Goal: Contribute content: Contribute content

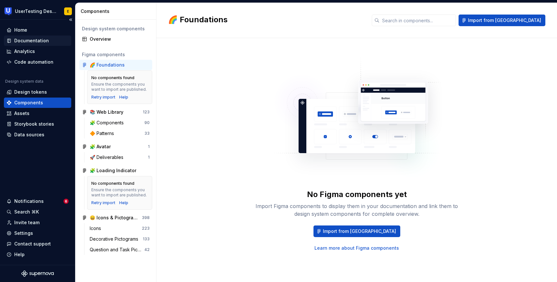
click at [32, 39] on div "Documentation" at bounding box center [31, 41] width 35 height 6
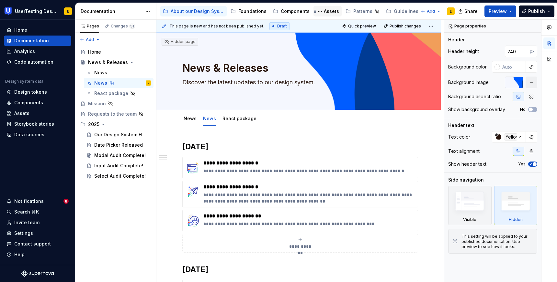
click at [326, 12] on div "Assets" at bounding box center [331, 11] width 15 height 6
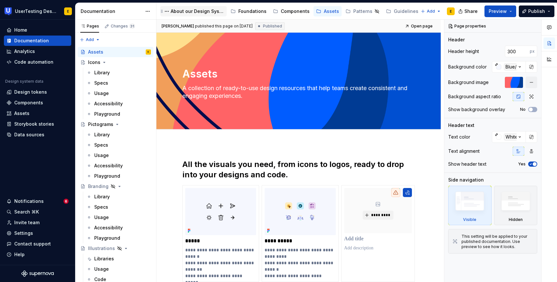
click at [200, 9] on div "About our Design System" at bounding box center [197, 11] width 53 height 6
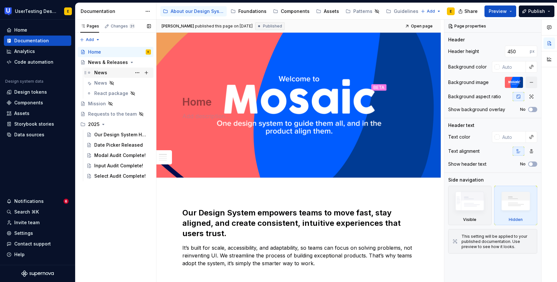
click at [100, 72] on div "News" at bounding box center [100, 73] width 13 height 6
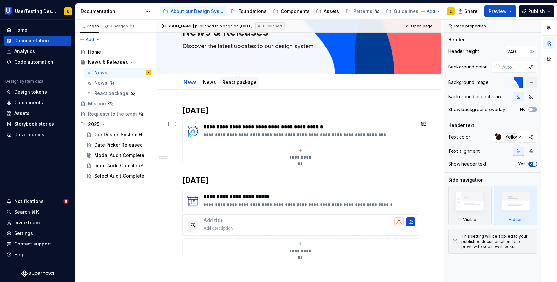
scroll to position [36, 0]
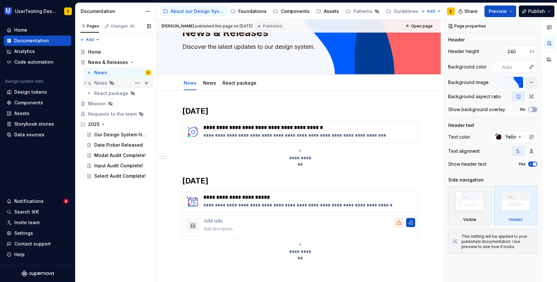
click at [99, 83] on div "News" at bounding box center [100, 83] width 13 height 6
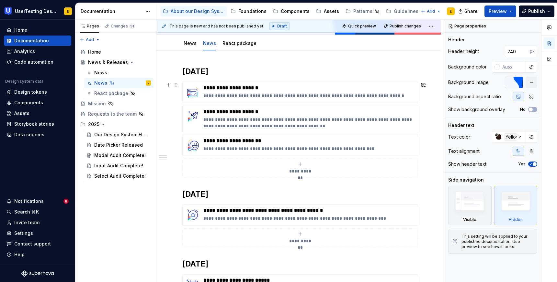
scroll to position [79, 0]
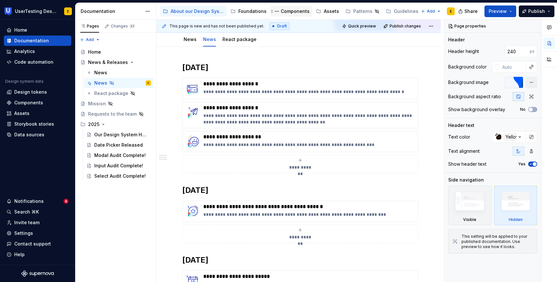
click at [293, 11] on div "Components" at bounding box center [295, 11] width 29 height 6
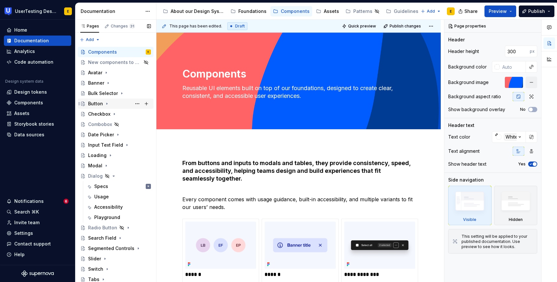
click at [99, 105] on div "Button" at bounding box center [95, 104] width 15 height 6
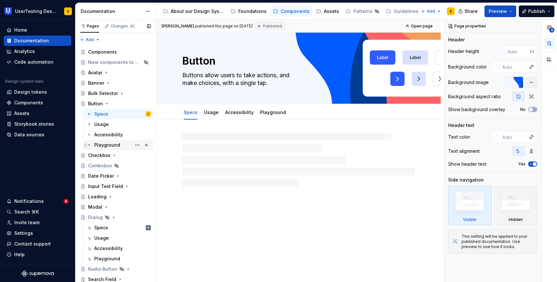
click at [109, 144] on div "Playground" at bounding box center [107, 145] width 26 height 6
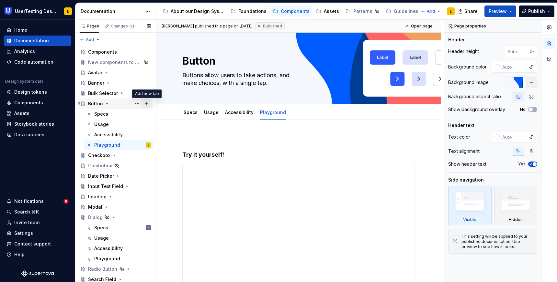
click at [147, 105] on button "Page tree" at bounding box center [146, 103] width 9 height 9
type textarea "*"
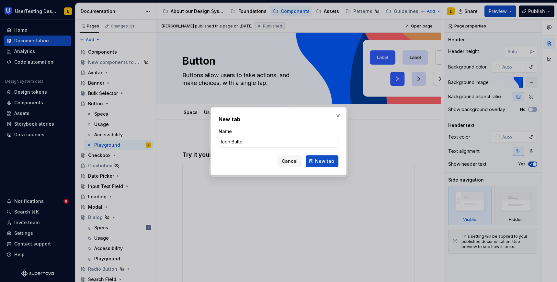
type input "Icon Button"
type textarea "*"
type input "Icon Button Playground"
click at [326, 162] on span "New tab" at bounding box center [324, 161] width 19 height 6
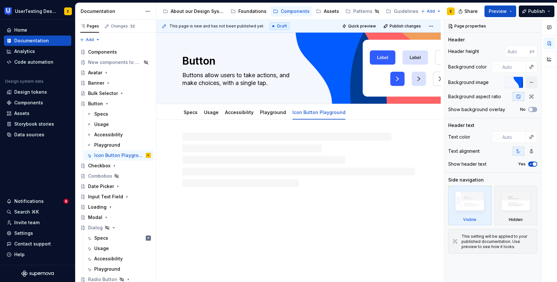
type textarea "*"
click at [201, 140] on p at bounding box center [298, 140] width 232 height 8
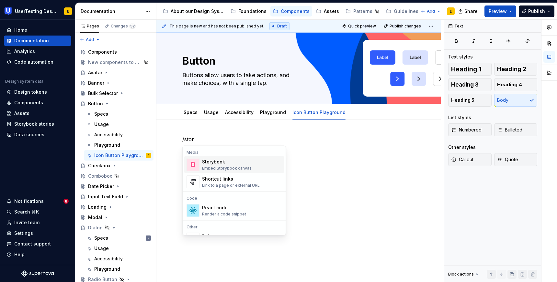
click at [226, 166] on div "Embed Storybook canvas" at bounding box center [227, 168] width 50 height 5
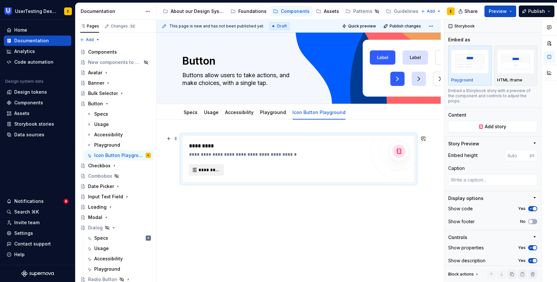
click at [207, 171] on span "*********" at bounding box center [208, 170] width 21 height 6
type textarea "*"
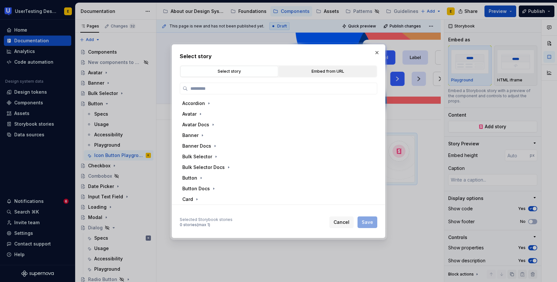
click at [320, 70] on div "Embed from URL" at bounding box center [327, 71] width 93 height 6
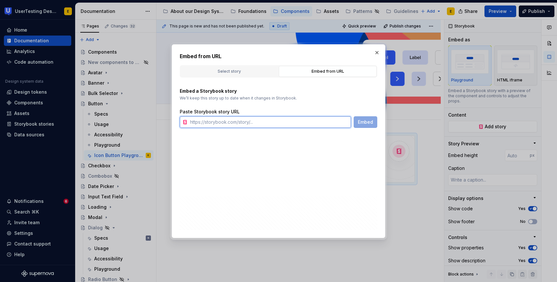
click at [216, 124] on input "text" at bounding box center [268, 122] width 163 height 12
paste input "https://toolkit.usertesting.com/storybook/?path=/docs/button--iconbutton"
type input "https://toolkit.usertesting.com/storybook/?path=/docs/button--iconbutton"
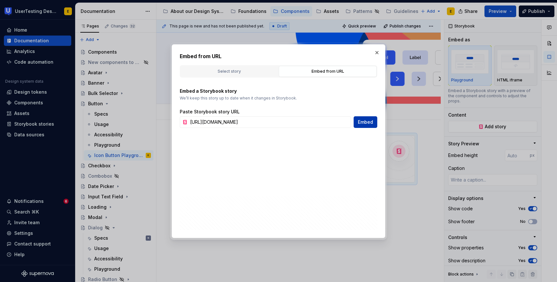
click at [367, 121] on span "Embed" at bounding box center [365, 122] width 15 height 6
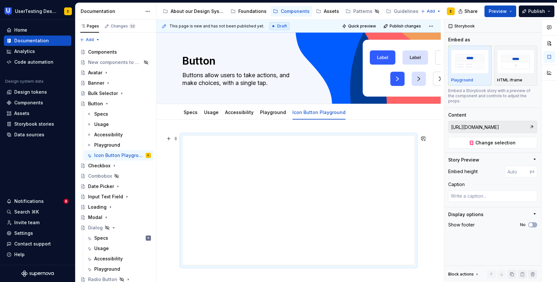
scroll to position [76, 0]
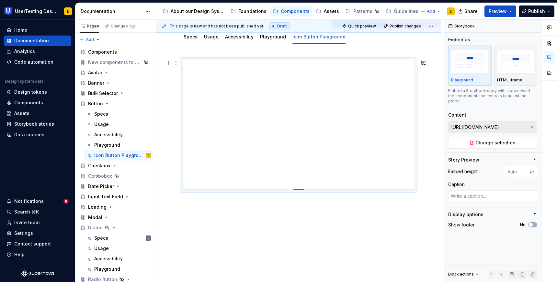
type textarea "*"
type input "399"
type textarea "*"
type input "406"
type textarea "*"
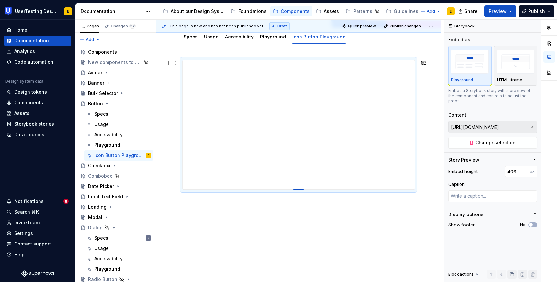
type input "411"
type textarea "*"
type input "416"
type textarea "*"
type input "441"
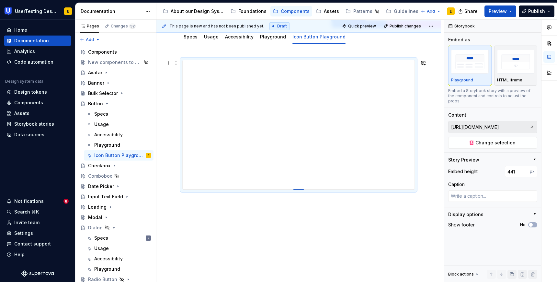
type textarea "*"
type input "476"
type textarea "*"
type input "491"
type textarea "*"
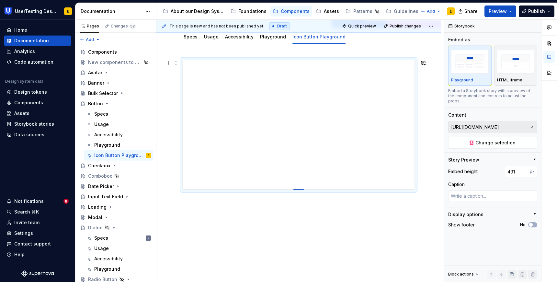
type input "506"
type textarea "*"
type input "522"
type textarea "*"
type input "539"
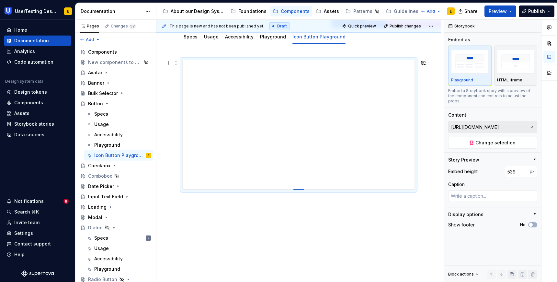
type textarea "*"
type input "555"
type textarea "*"
type input "570"
type textarea "*"
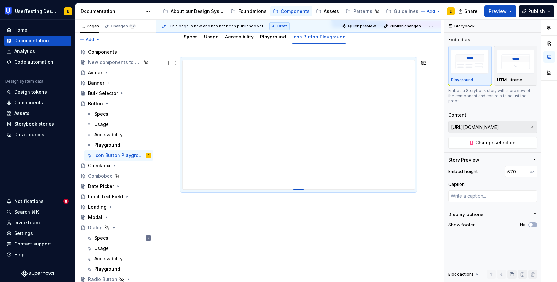
type input "586"
type textarea "*"
type input "603"
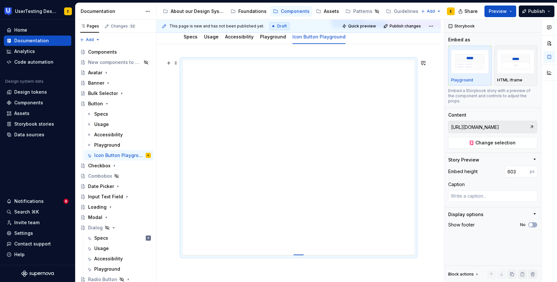
type textarea "*"
type input "612"
type textarea "*"
type input "621"
type textarea "*"
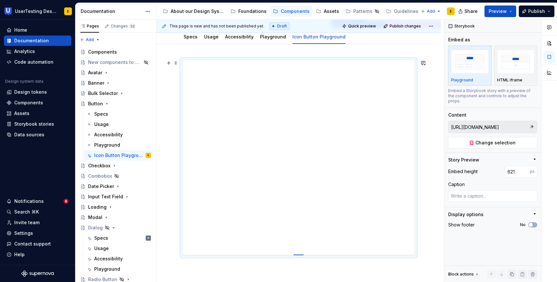
type input "628"
type textarea "*"
type input "634"
type textarea "*"
type input "639"
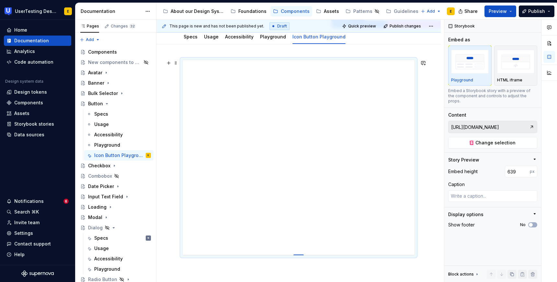
type textarea "*"
type input "643"
type textarea "*"
type input "646"
type textarea "*"
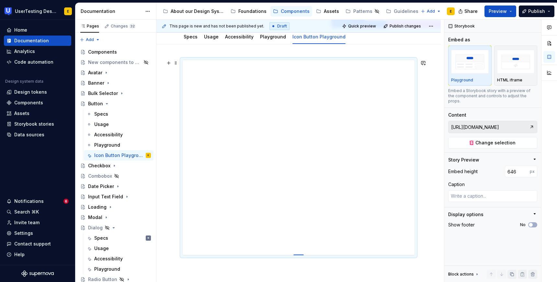
type input "650"
type textarea "*"
type input "652"
type textarea "*"
type input "653"
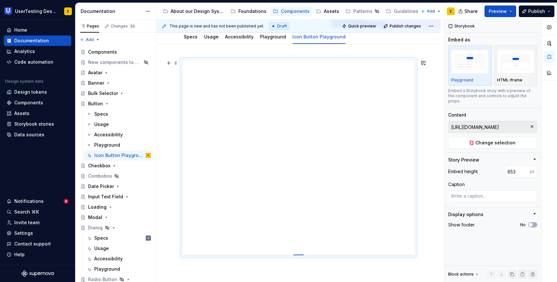
type textarea "*"
type input "655"
type textarea "*"
type input "656"
type textarea "*"
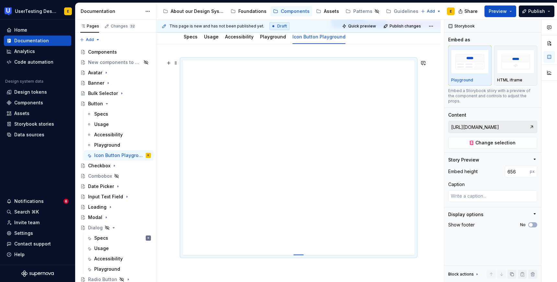
type input "657"
type textarea "*"
type input "658"
type textarea "*"
type input "659"
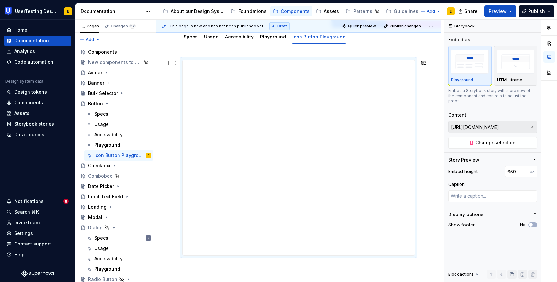
type textarea "*"
type input "660"
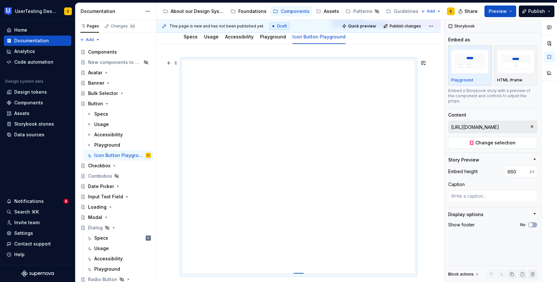
drag, startPoint x: 299, startPoint y: 189, endPoint x: 306, endPoint y: 274, distance: 85.0
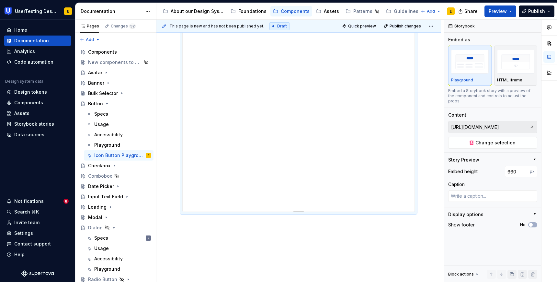
scroll to position [160, 0]
type textarea "*"
type input "672"
type textarea "*"
type input "725"
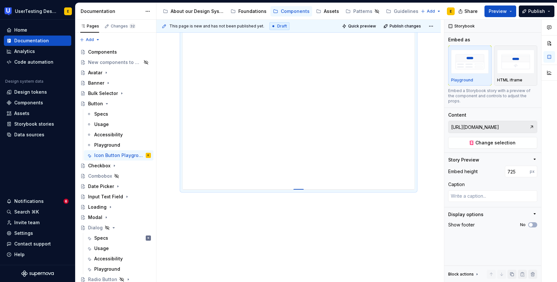
type textarea "*"
type input "752"
type textarea "*"
type input "768"
type textarea "*"
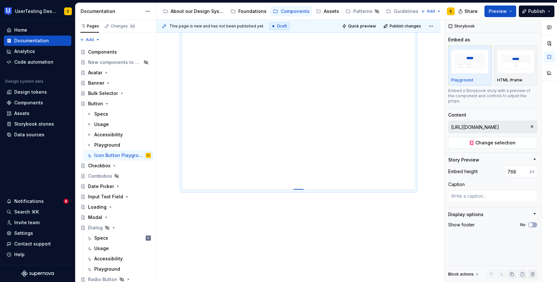
type input "785"
type textarea "*"
type input "800"
type textarea "*"
type input "815"
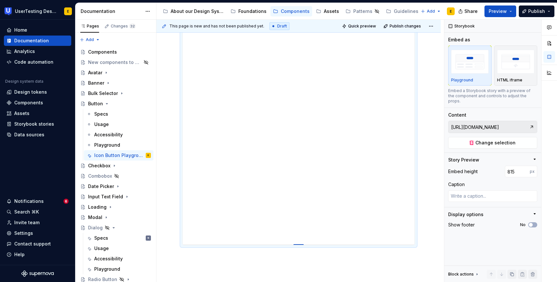
type textarea "*"
type input "831"
type textarea "*"
type input "842"
type textarea "*"
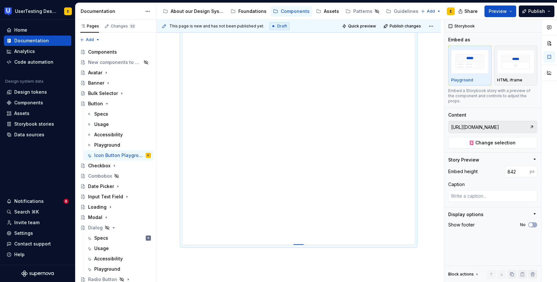
type input "850"
type textarea "*"
type input "859"
type textarea "*"
type input "865"
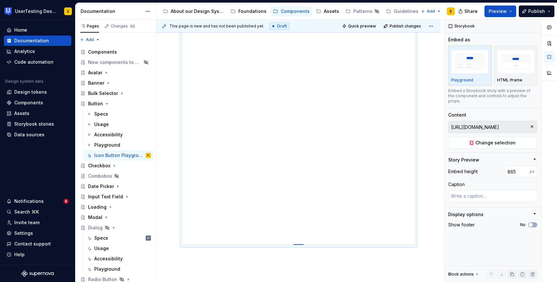
type textarea "*"
type input "872"
type textarea "*"
type input "879"
type textarea "*"
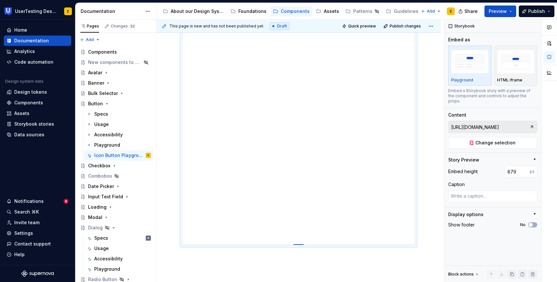
type input "883"
type textarea "*"
type input "887"
type textarea "*"
type input "890"
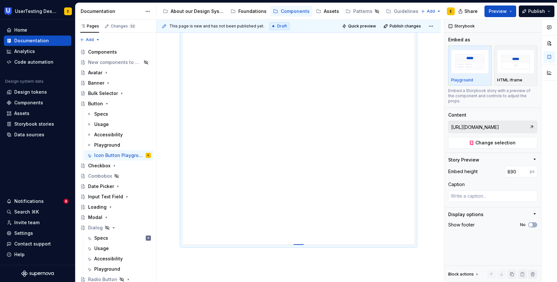
type textarea "*"
type input "894"
type textarea "*"
type input "896"
type textarea "*"
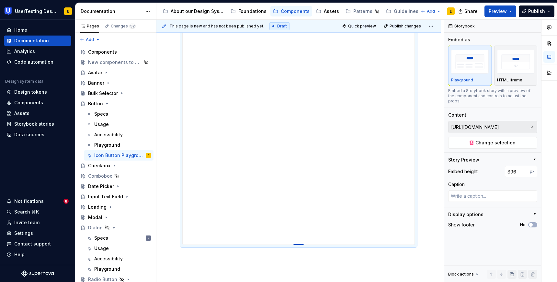
type input "899"
type textarea "*"
type input "901"
type textarea "*"
type input "905"
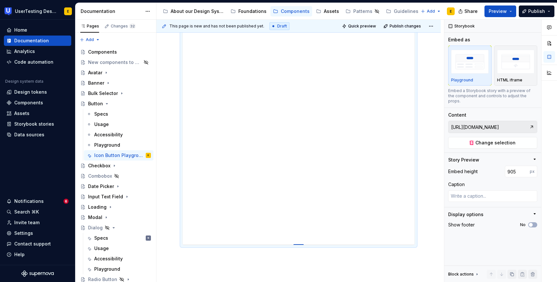
type textarea "*"
type input "908"
type textarea "*"
type input "911"
type textarea "*"
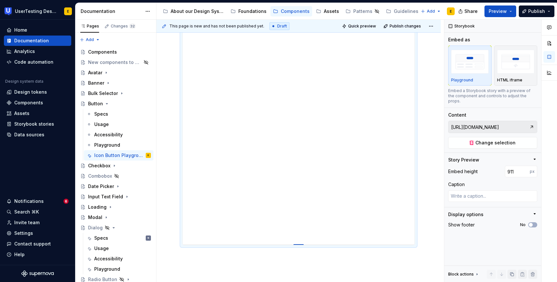
type input "921"
type textarea "*"
type input "926"
type textarea "*"
type input "927"
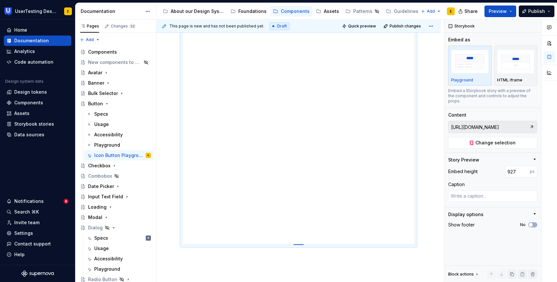
type textarea "*"
type input "929"
type textarea "*"
type input "930"
type textarea "*"
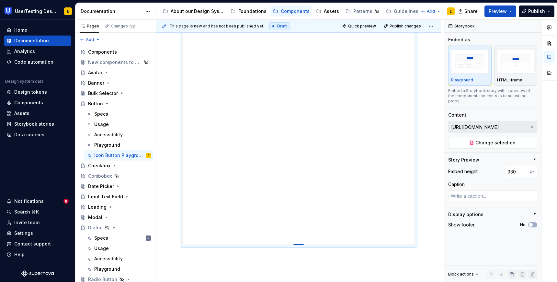
type input "932"
type textarea "*"
type input "933"
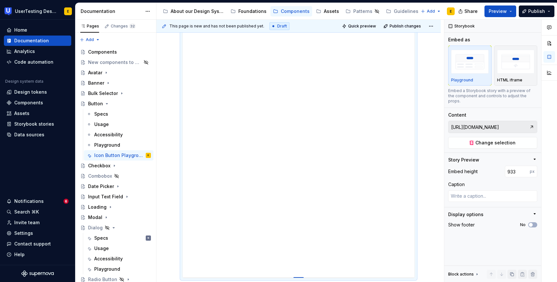
type textarea "*"
type input "934"
type textarea "*"
type input "933"
drag, startPoint x: 298, startPoint y: 190, endPoint x: 307, endPoint y: 278, distance: 88.7
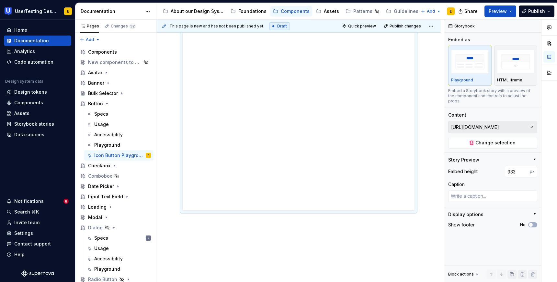
scroll to position [248, 0]
type textarea "*"
type input "983"
type textarea "*"
type input "1004"
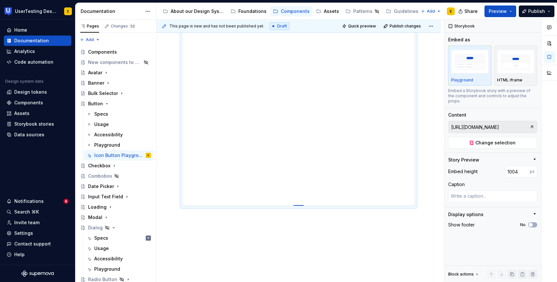
type textarea "*"
type input "1011"
type textarea "*"
type input "1029"
type textarea "*"
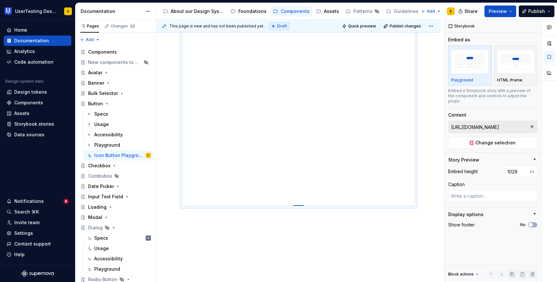
type input "1037"
type textarea "*"
type input "1045"
type textarea "*"
type input "1051"
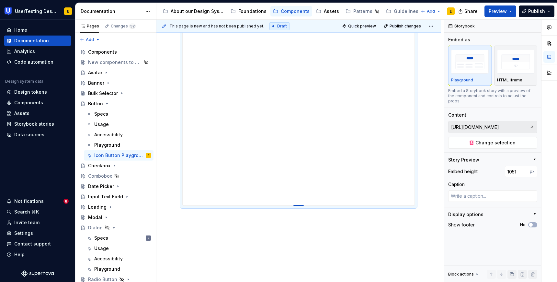
type textarea "*"
type input "1057"
type textarea "*"
type input "1062"
type textarea "*"
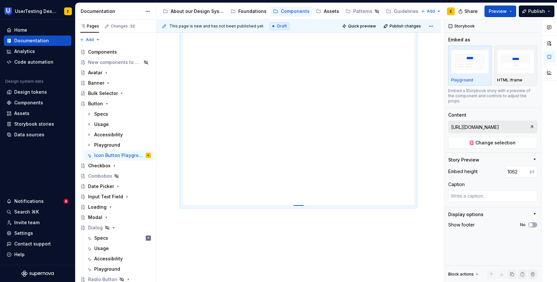
type input "1066"
type textarea "*"
type input "1070"
type textarea "*"
type input "1074"
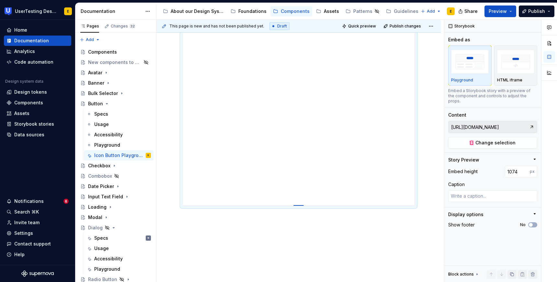
type textarea "*"
type input "1078"
type textarea "*"
type input "1082"
type textarea "*"
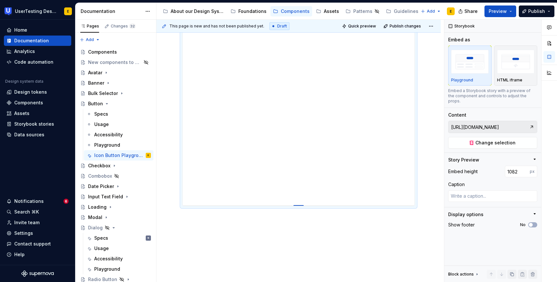
type input "1093"
type textarea "*"
type input "1099"
type textarea "*"
type input "1105"
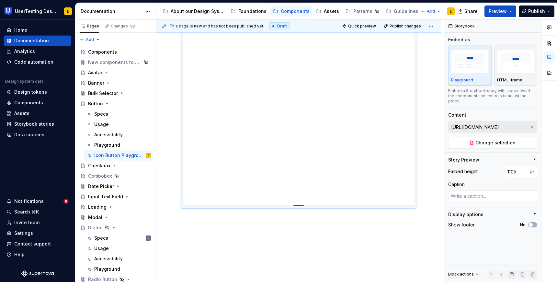
type textarea "*"
type input "1111"
type textarea "*"
type input "1130"
type textarea "*"
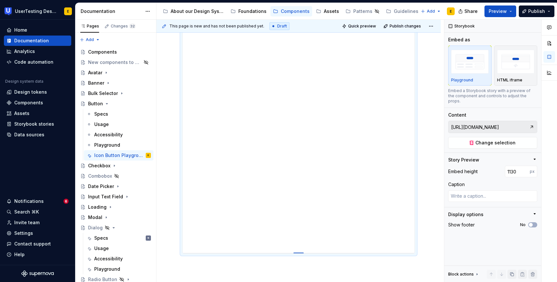
type input "1135"
type textarea "*"
type input "1140"
type textarea "*"
type input "1145"
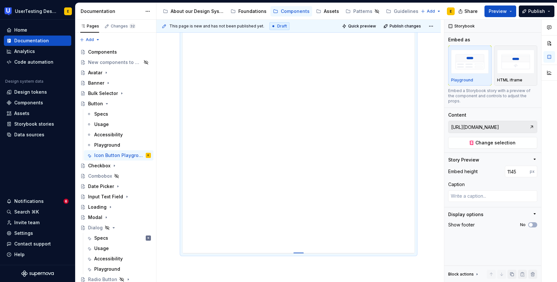
type textarea "*"
type input "1150"
type textarea "*"
type input "1155"
type textarea "*"
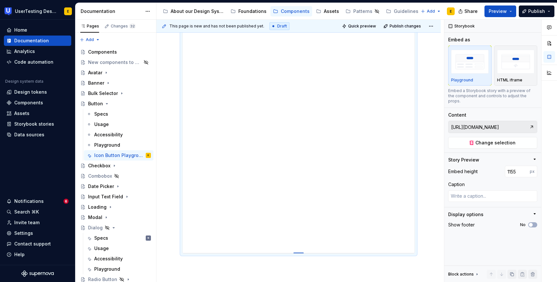
type input "1160"
type textarea "*"
type input "1163"
type textarea "*"
type input "1165"
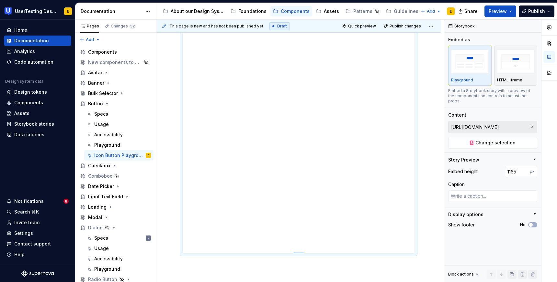
type textarea "*"
type input "1167"
type textarea "*"
type input "1169"
type textarea "*"
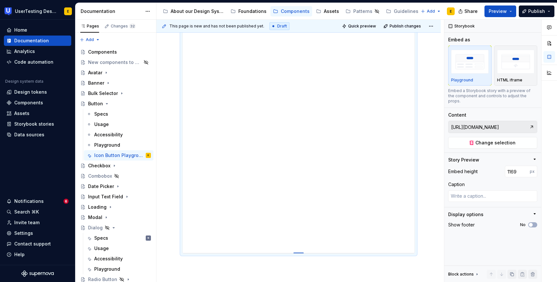
type input "1171"
type textarea "*"
type input "1172"
type textarea "*"
type input "1173"
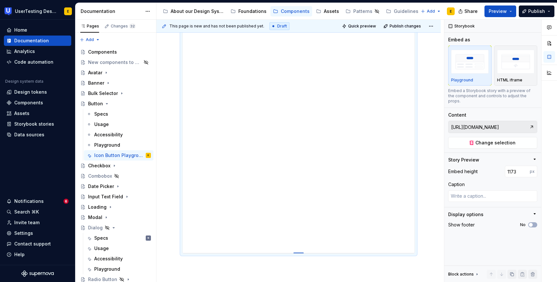
type textarea "*"
type input "1174"
drag, startPoint x: 299, startPoint y: 189, endPoint x: 304, endPoint y: 272, distance: 82.7
click at [304, 271] on div at bounding box center [298, 270] width 10 height 1
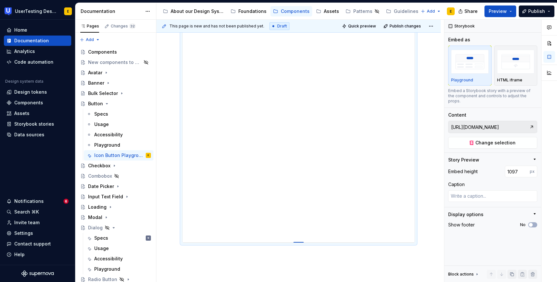
drag, startPoint x: 303, startPoint y: 271, endPoint x: 303, endPoint y: 243, distance: 28.8
click at [303, 243] on div at bounding box center [298, 242] width 10 height 1
click at [428, 171] on div at bounding box center [298, 104] width 284 height 464
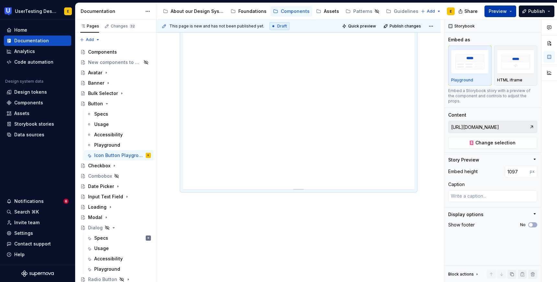
click at [510, 12] on button "Preview" at bounding box center [500, 12] width 32 height 12
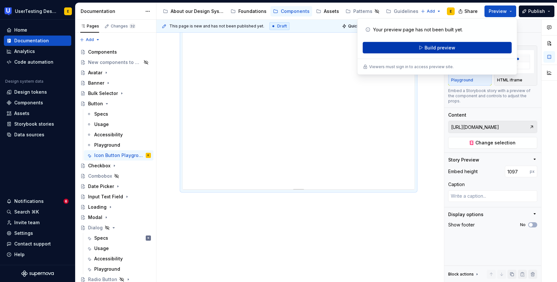
click at [431, 49] on span "Build preview" at bounding box center [439, 48] width 31 height 6
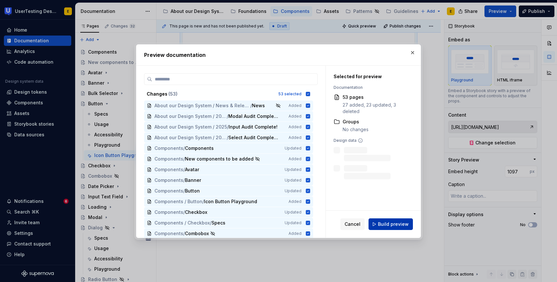
click at [398, 224] on span "Build preview" at bounding box center [393, 224] width 31 height 6
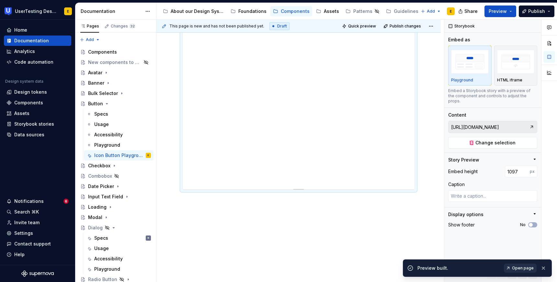
click at [519, 270] on span "Open page" at bounding box center [523, 268] width 22 height 5
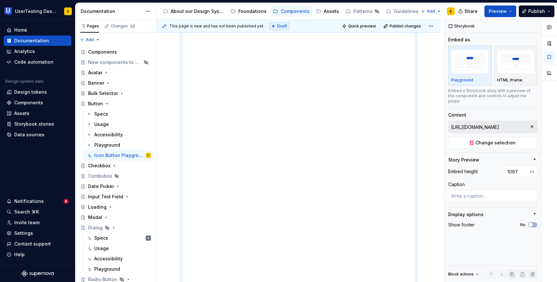
scroll to position [0, 0]
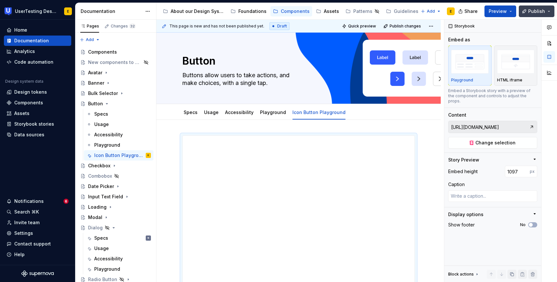
click at [543, 10] on span "Publish" at bounding box center [536, 11] width 17 height 6
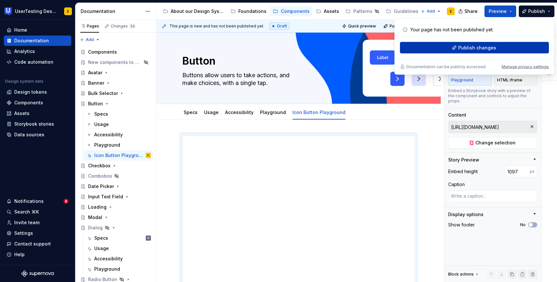
click at [460, 47] on span "Publish changes" at bounding box center [477, 48] width 38 height 6
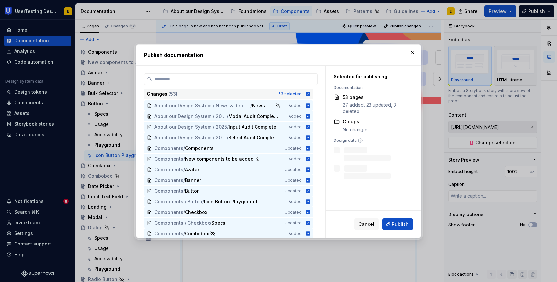
click at [310, 92] on icon at bounding box center [308, 94] width 4 height 4
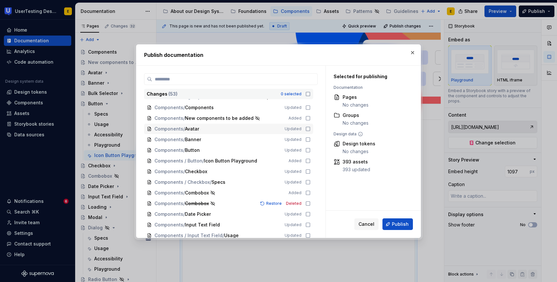
scroll to position [41, 0]
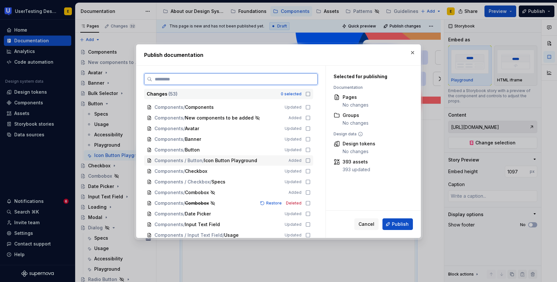
click at [310, 162] on icon at bounding box center [307, 160] width 5 height 5
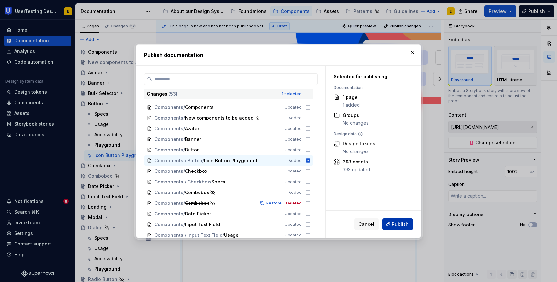
click at [404, 224] on span "Publish" at bounding box center [400, 224] width 17 height 6
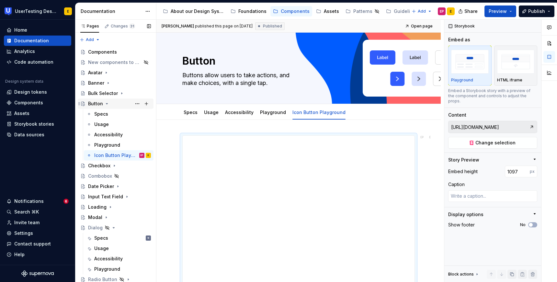
click at [106, 104] on icon "Page tree" at bounding box center [107, 104] width 2 height 1
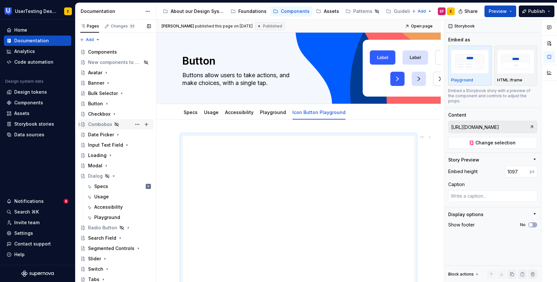
click at [101, 127] on div "Combobox" at bounding box center [100, 124] width 24 height 6
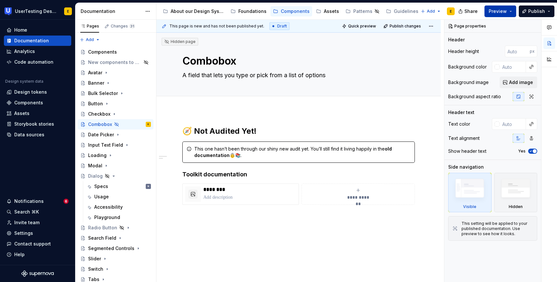
click at [509, 11] on button "Preview" at bounding box center [500, 12] width 32 height 12
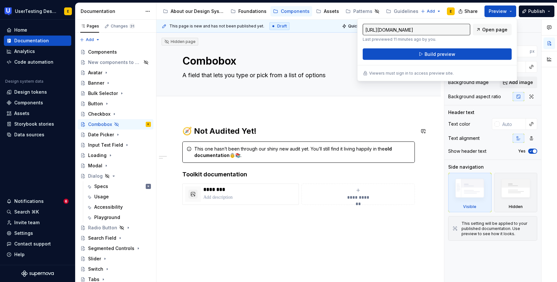
click at [286, 123] on div "**********" at bounding box center [298, 212] width 284 height 203
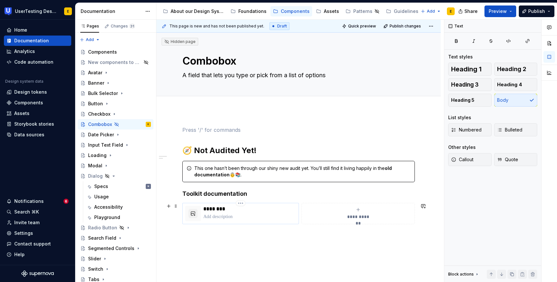
click at [226, 215] on p at bounding box center [249, 217] width 93 height 6
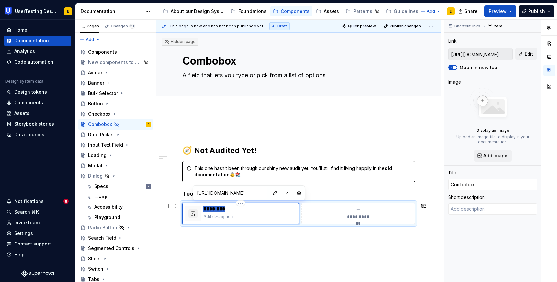
drag, startPoint x: 225, startPoint y: 209, endPoint x: 200, endPoint y: 209, distance: 24.9
click at [200, 209] on div "********" at bounding box center [240, 214] width 111 height 16
click at [246, 238] on p at bounding box center [298, 236] width 232 height 8
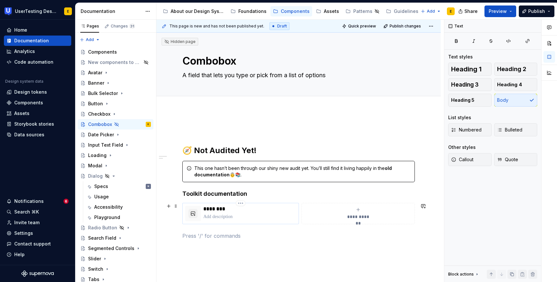
click at [203, 209] on p "********" at bounding box center [249, 209] width 93 height 6
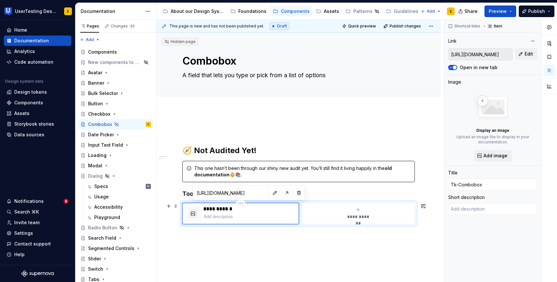
click at [216, 209] on p "**********" at bounding box center [249, 209] width 93 height 6
click at [225, 218] on p at bounding box center [249, 217] width 93 height 6
click at [196, 205] on div "**********" at bounding box center [240, 213] width 116 height 21
click at [524, 54] on button "Edit" at bounding box center [526, 54] width 22 height 12
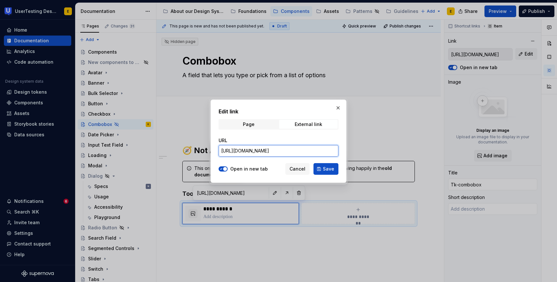
drag, startPoint x: 326, startPoint y: 151, endPoint x: 216, endPoint y: 150, distance: 110.0
click at [216, 150] on div "Edit link Page External link URL https://toolkit.usertesting.com/form/combobox/…" at bounding box center [278, 141] width 136 height 83
click at [331, 170] on span "Save" at bounding box center [328, 169] width 11 height 6
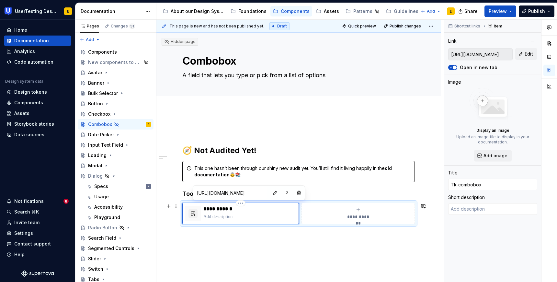
click at [215, 218] on p at bounding box center [249, 217] width 93 height 6
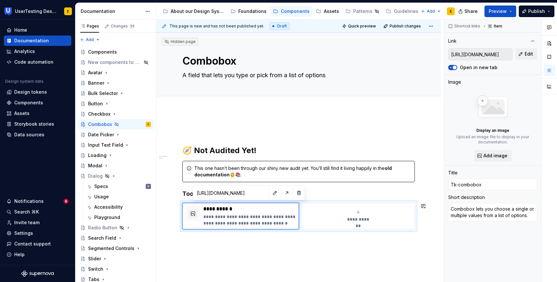
click at [371, 244] on p at bounding box center [298, 242] width 232 height 8
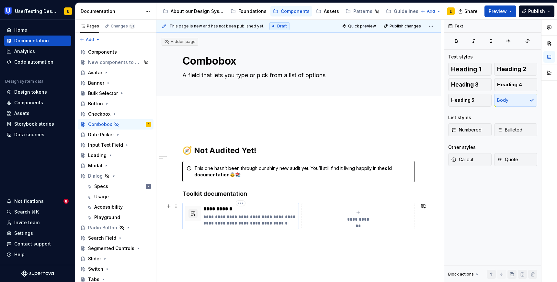
click at [279, 218] on p "**********" at bounding box center [249, 220] width 93 height 13
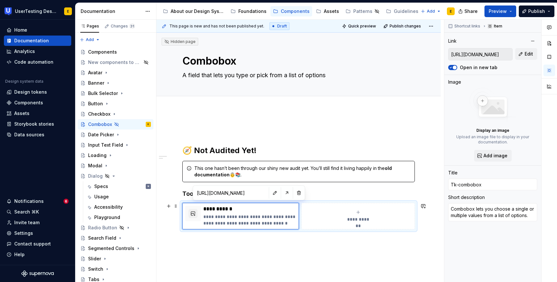
click at [289, 203] on div "**********" at bounding box center [298, 216] width 232 height 27
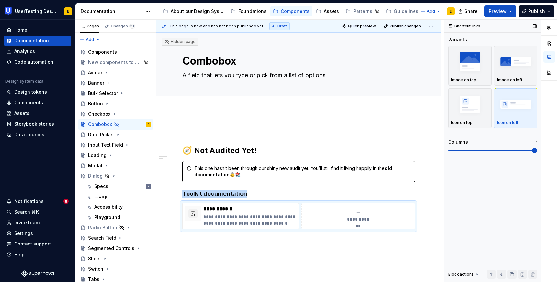
click at [517, 107] on img "button" at bounding box center [516, 105] width 38 height 24
click at [516, 74] on div "button" at bounding box center [516, 62] width 38 height 27
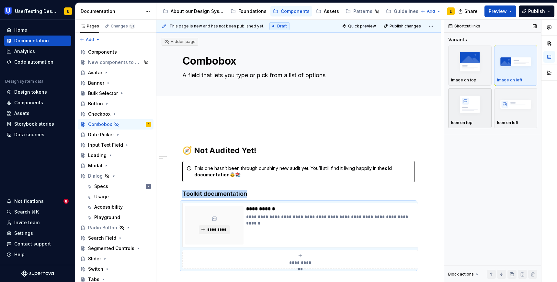
click at [473, 114] on img "button" at bounding box center [470, 105] width 38 height 24
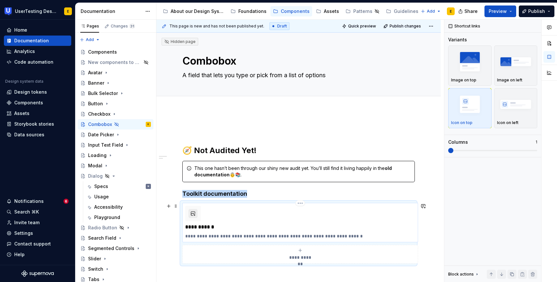
click at [194, 212] on button "button" at bounding box center [192, 213] width 9 height 9
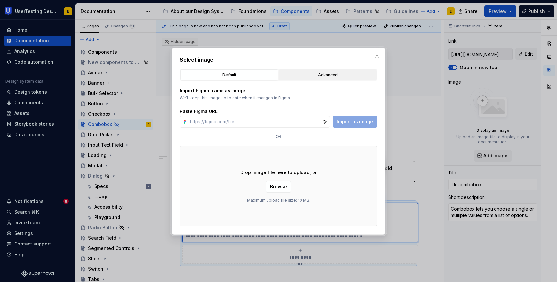
click at [320, 75] on div "Advanced" at bounding box center [327, 75] width 93 height 6
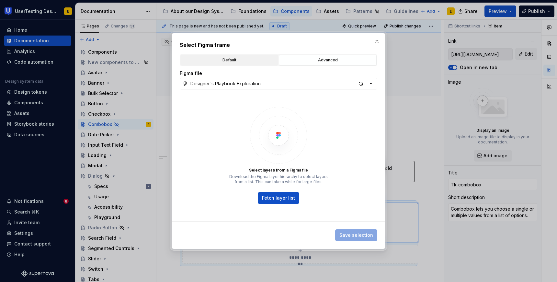
click at [239, 62] on div "Default" at bounding box center [228, 60] width 93 height 6
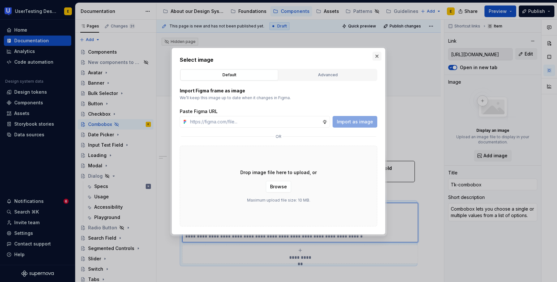
click at [376, 58] on button "button" at bounding box center [376, 56] width 9 height 9
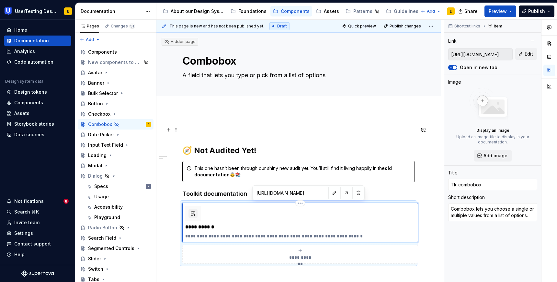
click at [188, 137] on div "**********" at bounding box center [298, 202] width 232 height 153
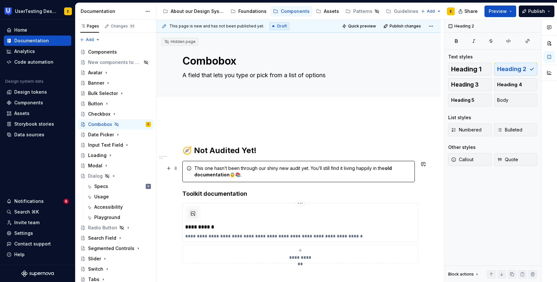
click at [268, 172] on div "This one hasn’t been through our shiny new audit yet. You’ll still find it livi…" at bounding box center [302, 171] width 216 height 13
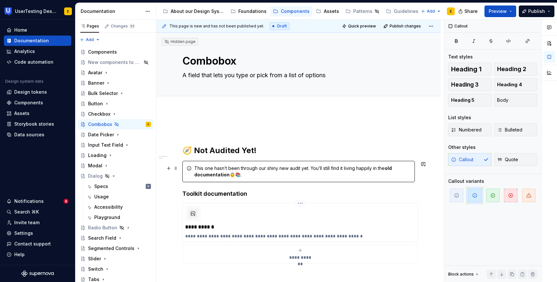
click at [186, 170] on icon at bounding box center [188, 168] width 5 height 5
click at [178, 169] on div "**********" at bounding box center [298, 241] width 284 height 261
click at [509, 12] on button "Preview" at bounding box center [500, 12] width 32 height 12
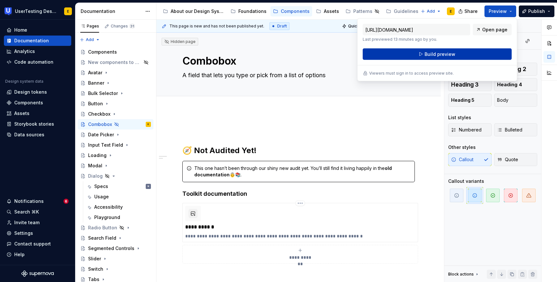
click at [463, 55] on button "Build preview" at bounding box center [436, 55] width 149 height 12
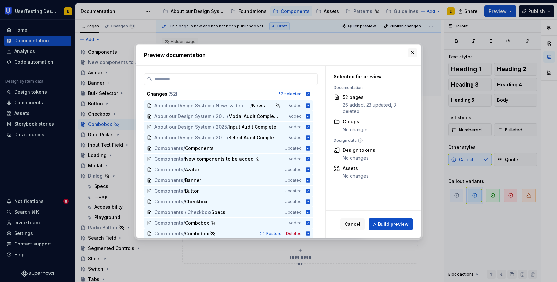
click at [413, 55] on button "button" at bounding box center [412, 52] width 9 height 9
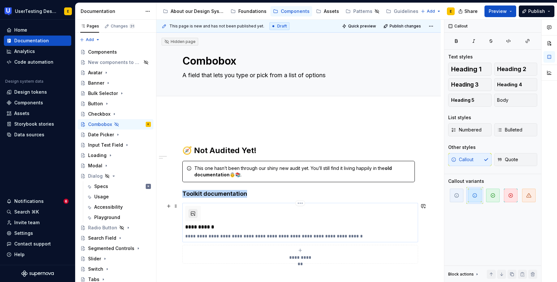
click at [192, 214] on button "button" at bounding box center [192, 213] width 9 height 9
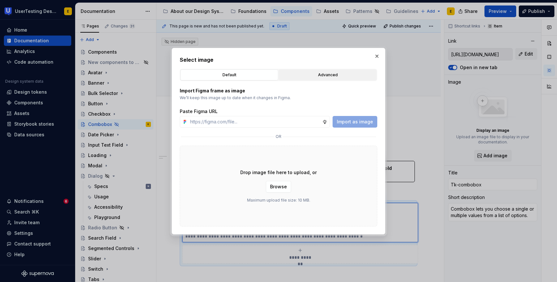
click at [304, 77] on div "Advanced" at bounding box center [327, 75] width 93 height 6
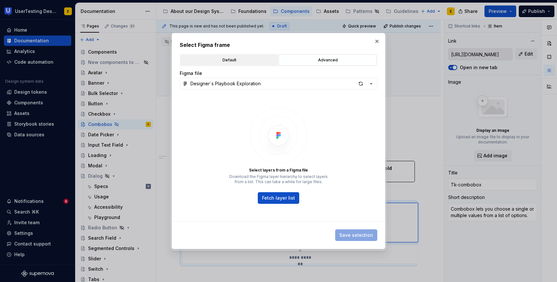
click at [241, 62] on div "Default" at bounding box center [228, 60] width 93 height 6
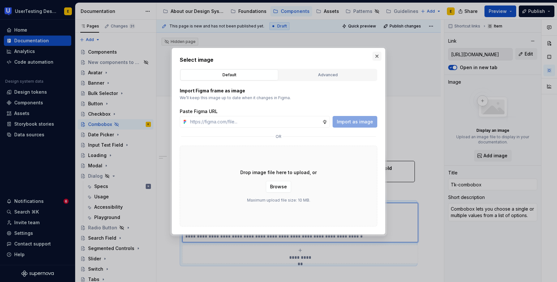
click at [377, 57] on button "button" at bounding box center [376, 56] width 9 height 9
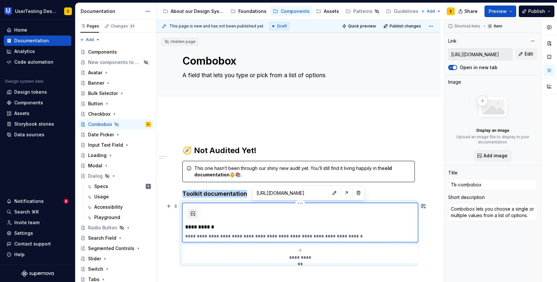
click at [193, 211] on button "button" at bounding box center [192, 213] width 9 height 9
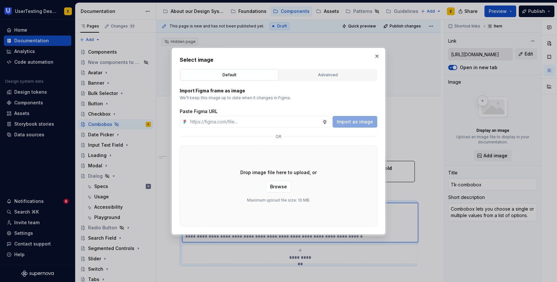
click at [325, 68] on div "Select image Default Advanced Import Figma frame as image We’ll keep this image…" at bounding box center [278, 141] width 197 height 171
click at [322, 75] on div "Advanced" at bounding box center [327, 75] width 93 height 6
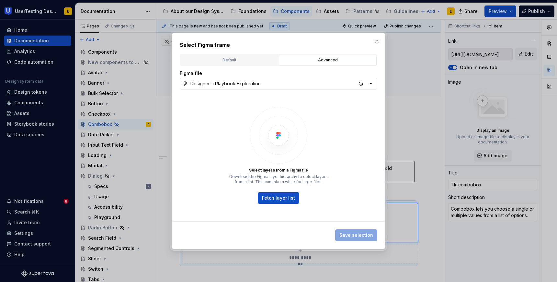
click at [284, 83] on button "Designer´s Playbook Exploration" at bounding box center [278, 84] width 197 height 12
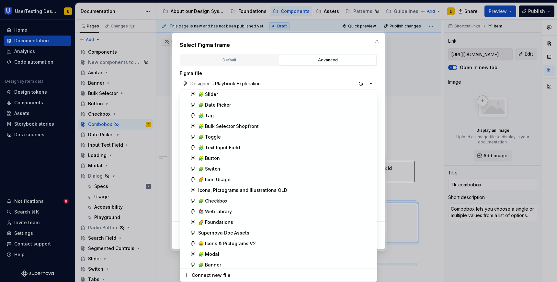
scroll to position [112, 0]
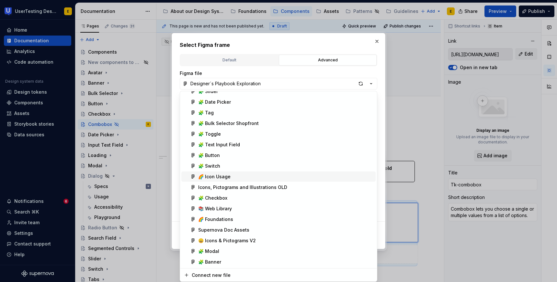
click at [218, 177] on div "🌈 Icon Usage" at bounding box center [214, 177] width 32 height 6
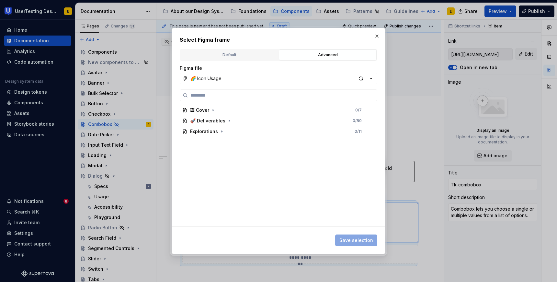
click at [217, 80] on div "🌈 Icon Usage" at bounding box center [205, 78] width 31 height 6
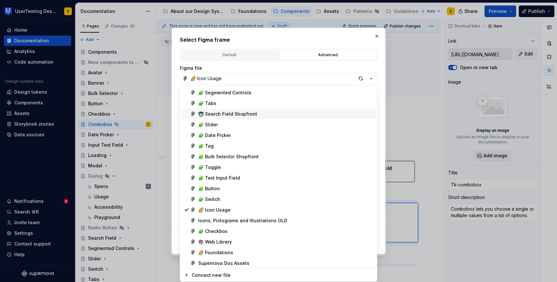
scroll to position [106, 0]
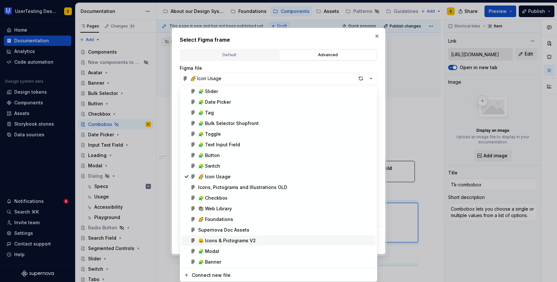
click at [221, 239] on div "😄 Icons & Pictograms V2" at bounding box center [227, 241] width 58 height 6
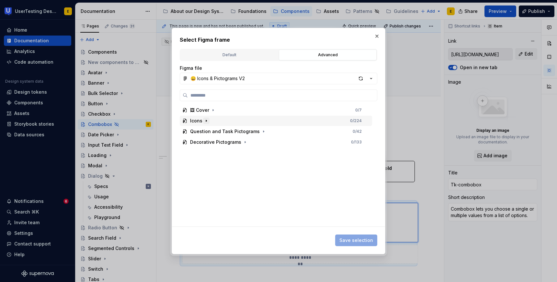
click at [206, 121] on icon "button" at bounding box center [206, 121] width 1 height 2
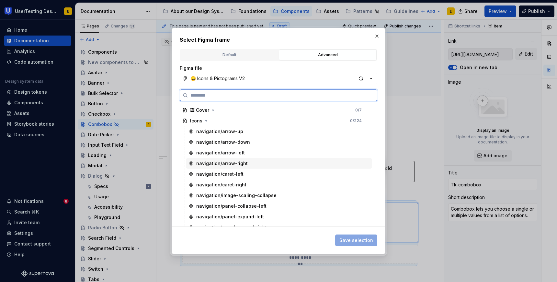
click at [227, 161] on div "navigation/arrow-right" at bounding box center [221, 163] width 51 height 6
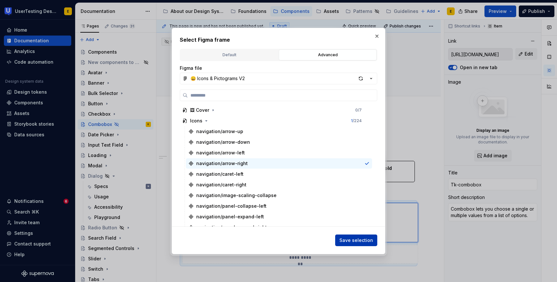
click at [367, 242] on span "Save selection" at bounding box center [356, 241] width 34 height 6
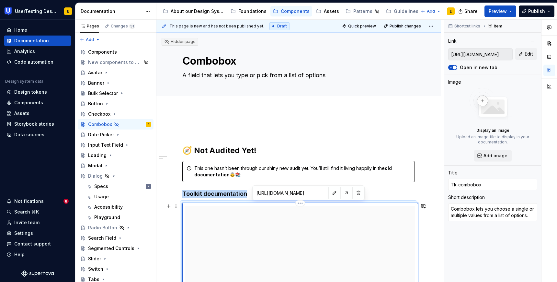
scroll to position [29, 0]
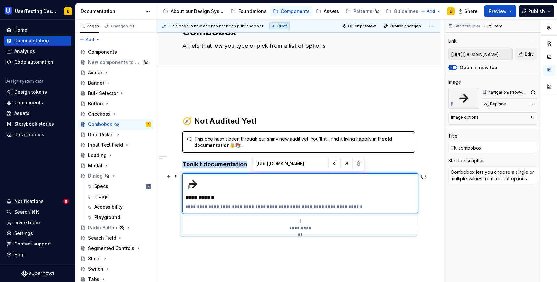
click at [182, 179] on div "**********" at bounding box center [298, 204] width 232 height 61
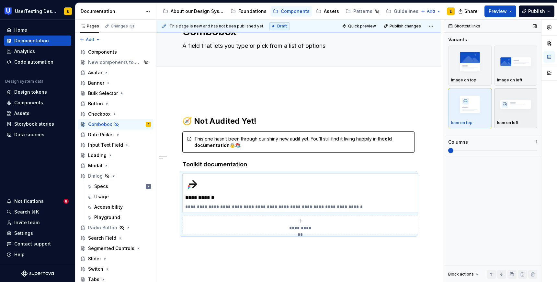
click at [509, 106] on img "button" at bounding box center [516, 105] width 38 height 24
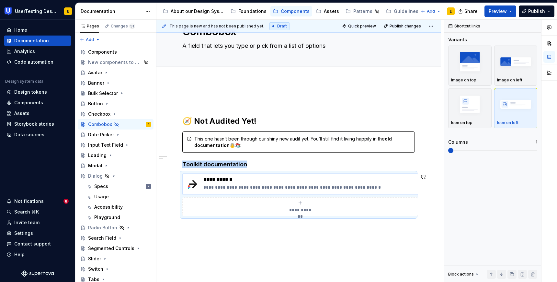
click at [267, 240] on div "**********" at bounding box center [298, 202] width 284 height 243
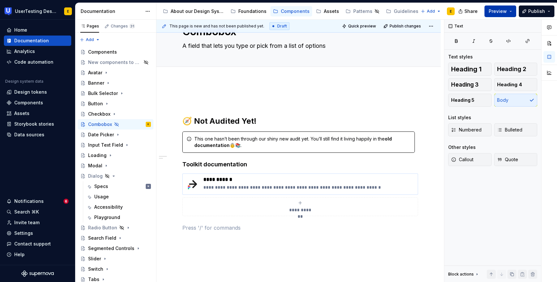
click at [504, 11] on span "Preview" at bounding box center [497, 11] width 18 height 6
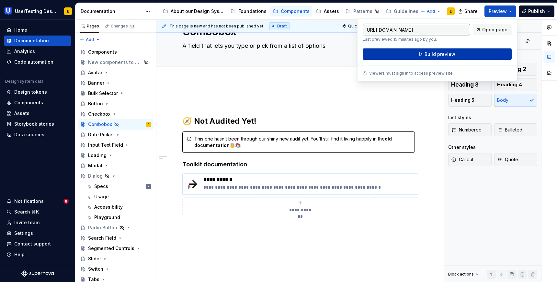
click at [427, 54] on span "Build preview" at bounding box center [439, 54] width 31 height 6
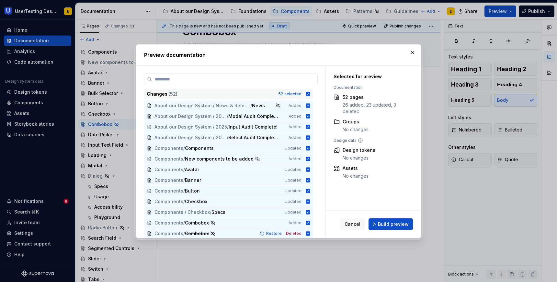
click at [310, 96] on icon at bounding box center [308, 94] width 4 height 4
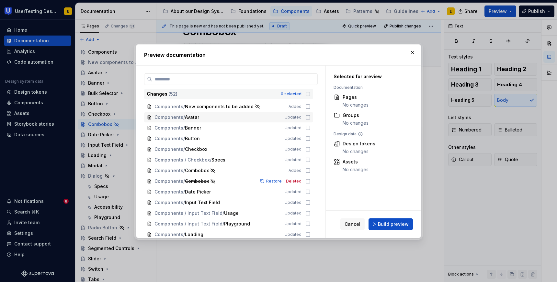
scroll to position [56, 0]
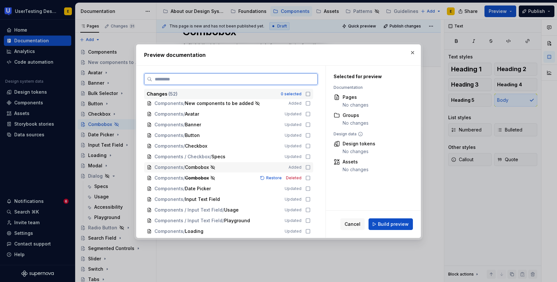
click at [310, 168] on icon at bounding box center [307, 167] width 5 height 5
click at [412, 53] on button "button" at bounding box center [412, 52] width 9 height 9
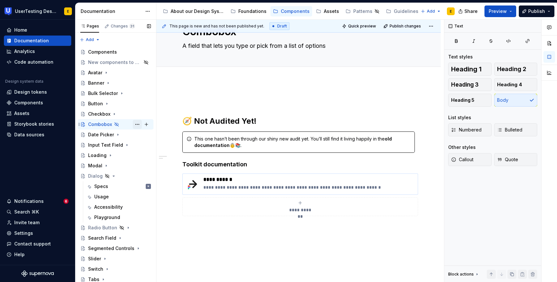
click at [137, 124] on button "Page tree" at bounding box center [137, 124] width 9 height 9
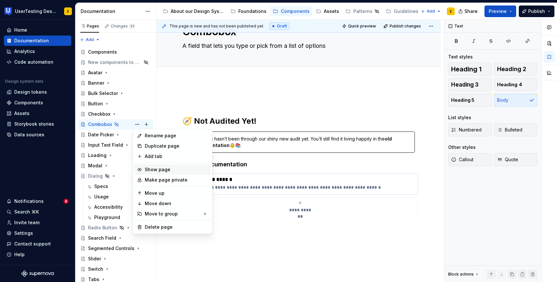
click at [156, 170] on div "Show page" at bounding box center [176, 170] width 63 height 6
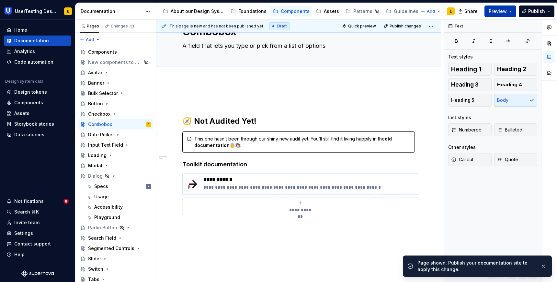
click at [500, 13] on span "Preview" at bounding box center [497, 11] width 18 height 6
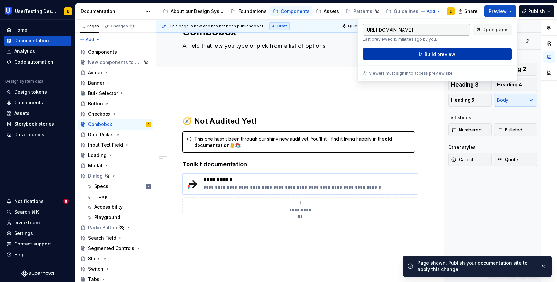
click at [458, 54] on button "Build preview" at bounding box center [436, 55] width 149 height 12
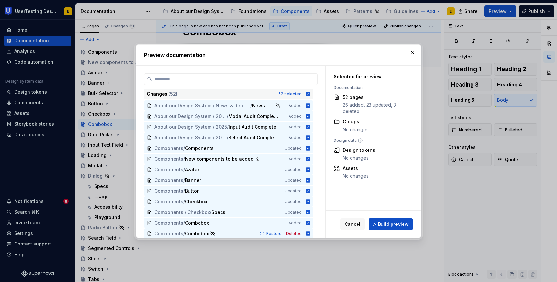
click at [310, 94] on icon at bounding box center [308, 94] width 4 height 4
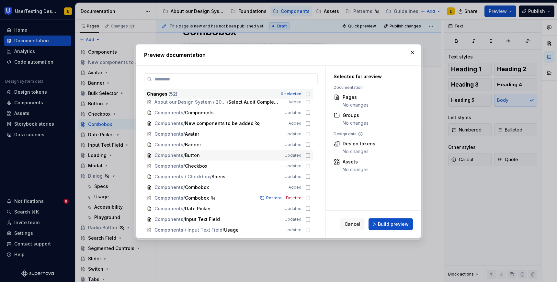
scroll to position [41, 0]
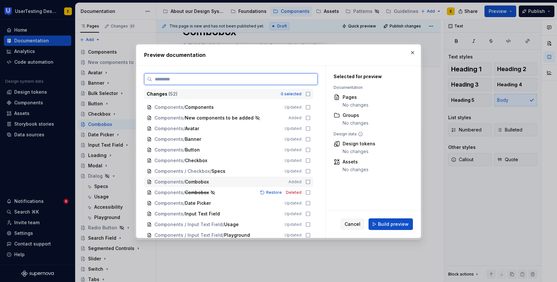
click at [309, 182] on icon at bounding box center [307, 182] width 5 height 5
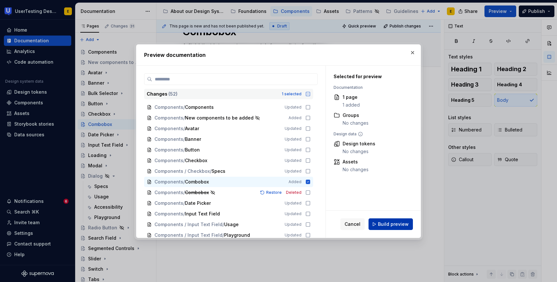
click at [404, 224] on span "Build preview" at bounding box center [393, 224] width 31 height 6
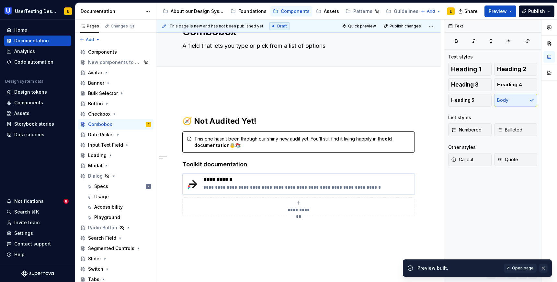
click at [545, 268] on button "button" at bounding box center [543, 268] width 8 height 9
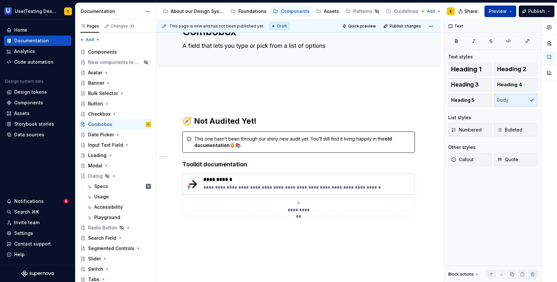
click at [509, 12] on button "Preview" at bounding box center [500, 12] width 32 height 12
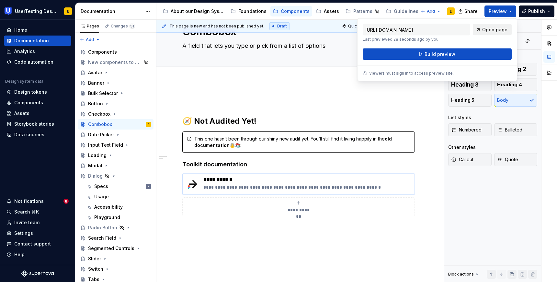
click at [499, 29] on span "Open page" at bounding box center [494, 30] width 25 height 6
click at [399, 103] on p at bounding box center [298, 101] width 232 height 8
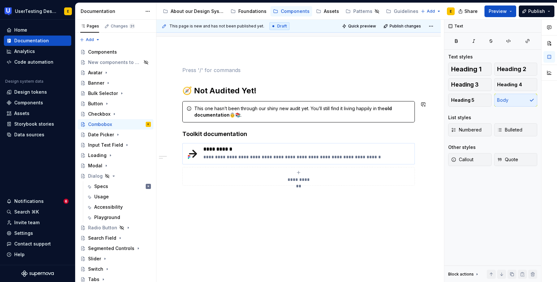
scroll to position [56, 0]
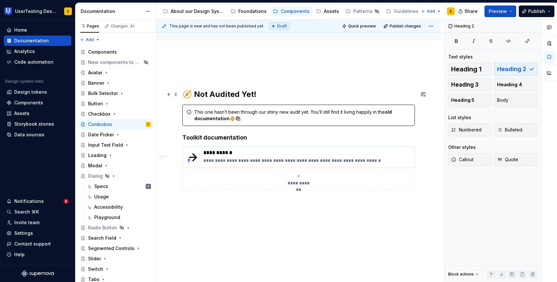
click at [182, 93] on h2 "🧭 Not Audited Yet!" at bounding box center [298, 94] width 232 height 10
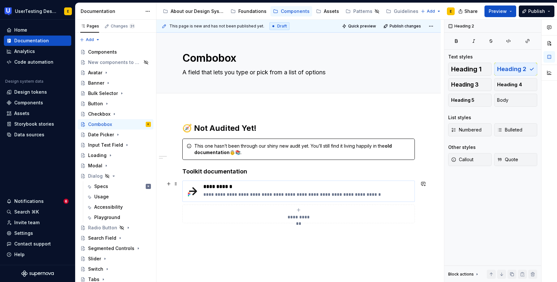
scroll to position [0, 0]
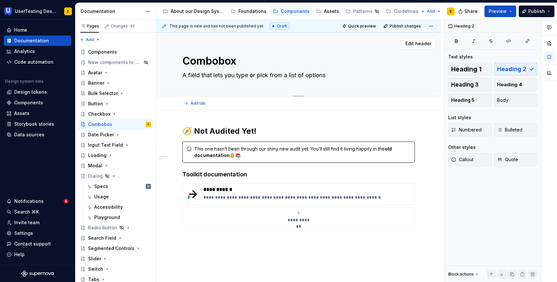
click at [356, 65] on textarea "Combobox" at bounding box center [297, 61] width 232 height 16
click at [345, 76] on textarea "A field that lets you type or pick from a list of options" at bounding box center [297, 75] width 232 height 10
click at [275, 129] on h2 "🧭 Not Audited Yet!" at bounding box center [298, 131] width 232 height 10
click at [428, 47] on span "Edit header" at bounding box center [418, 43] width 26 height 6
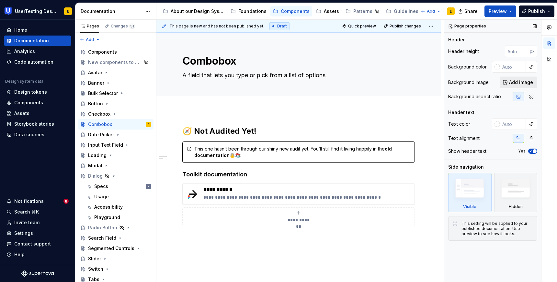
click at [514, 84] on span "Add image" at bounding box center [521, 82] width 24 height 6
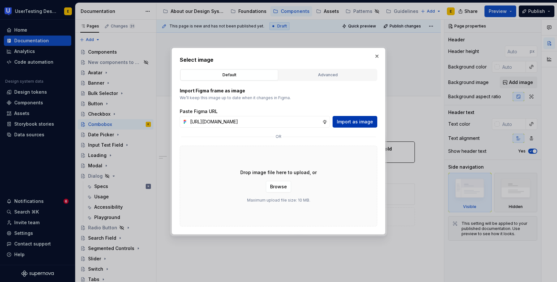
click at [349, 125] on button "Import as image" at bounding box center [354, 122] width 45 height 12
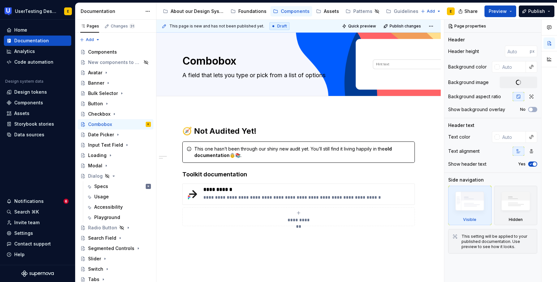
click at [349, 125] on div "**********" at bounding box center [298, 223] width 284 height 224
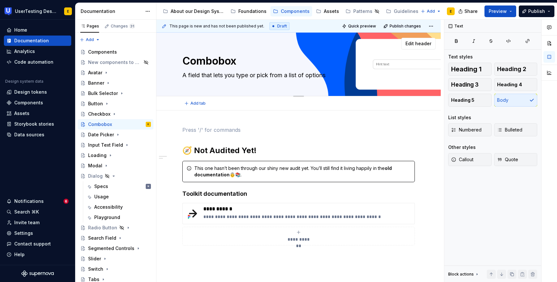
click at [358, 77] on textarea "A field that lets you type or pick from a list of options" at bounding box center [297, 75] width 232 height 10
click at [419, 49] on button "Edit header" at bounding box center [418, 44] width 34 height 12
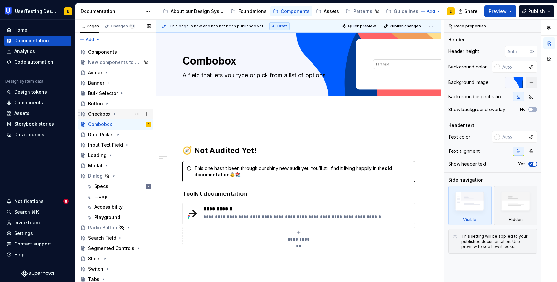
click at [101, 114] on div "Checkbox" at bounding box center [99, 114] width 22 height 6
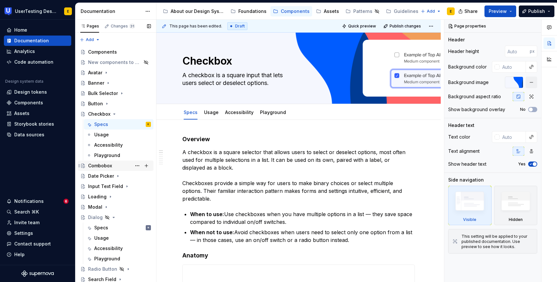
click at [99, 165] on div "Combobox" at bounding box center [100, 166] width 24 height 6
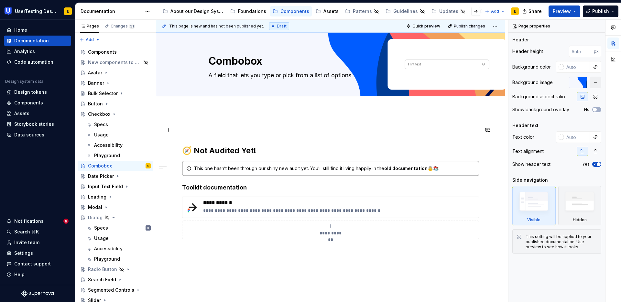
click at [227, 129] on p at bounding box center [330, 130] width 297 height 8
click at [181, 151] on div "**********" at bounding box center [330, 232] width 349 height 243
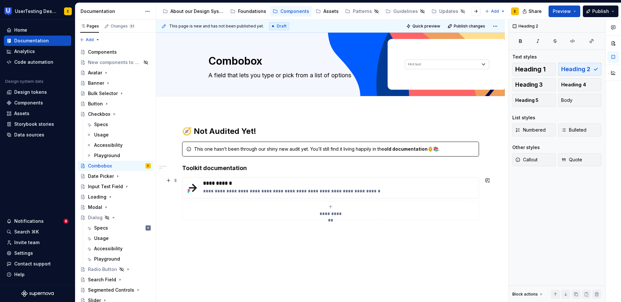
click at [297, 207] on div "**********" at bounding box center [330, 210] width 291 height 13
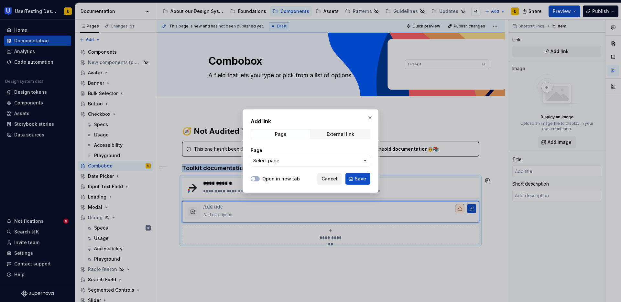
click at [331, 179] on span "Cancel" at bounding box center [330, 179] width 16 height 6
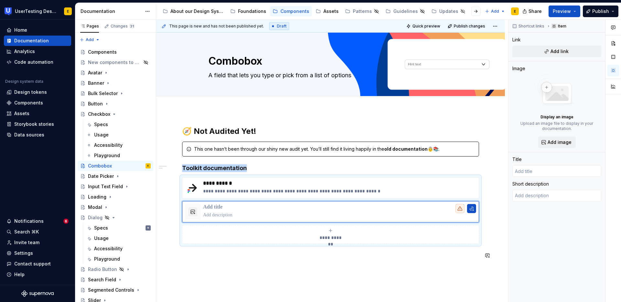
click at [402, 279] on div "**********" at bounding box center [330, 234] width 349 height 247
click at [534, 27] on span "Shortcut links" at bounding box center [532, 26] width 26 height 5
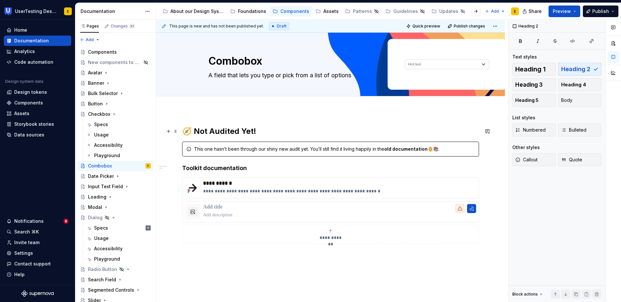
click at [205, 134] on h2 "🧭 Not Audited Yet!" at bounding box center [330, 131] width 297 height 10
click at [497, 148] on div "**********" at bounding box center [332, 161] width 352 height 283
click at [230, 264] on div "**********" at bounding box center [330, 196] width 297 height 141
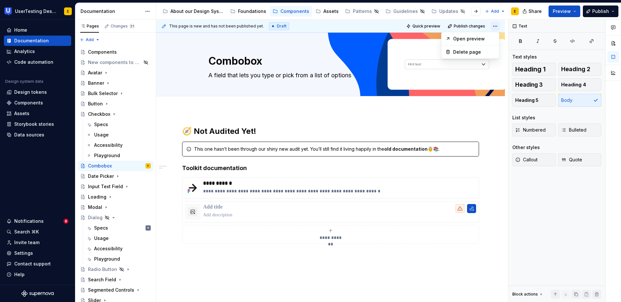
click at [494, 26] on html "UserTesting Design System E Home Documentation Analytics Code automation Design…" at bounding box center [310, 151] width 621 height 302
click at [464, 36] on div "Open preview" at bounding box center [474, 39] width 42 height 6
click at [541, 282] on icon at bounding box center [541, 295] width 1 height 2
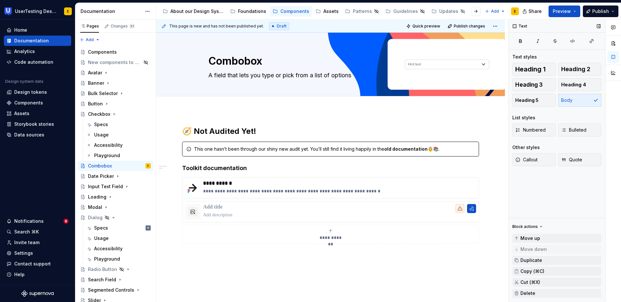
click at [541, 226] on icon at bounding box center [541, 226] width 5 height 5
click at [133, 168] on button "Page tree" at bounding box center [137, 165] width 9 height 9
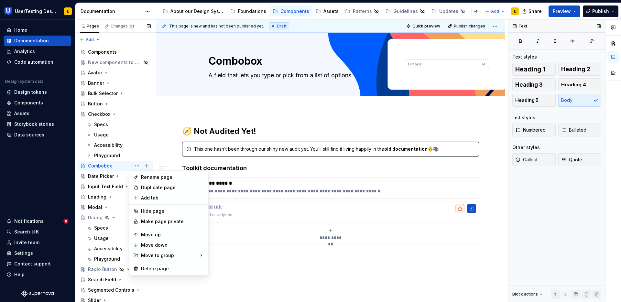
click at [115, 167] on div "Pages Changes 31 Add Accessibility guide for tree Page tree. Navigate the tree …" at bounding box center [115, 162] width 81 height 285
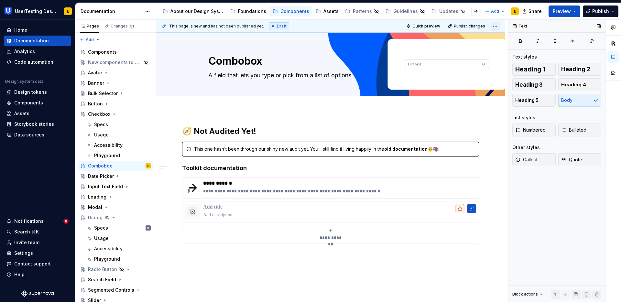
click at [495, 27] on html "UserTesting Design System E Home Documentation Analytics Code automation Design…" at bounding box center [310, 151] width 621 height 302
click at [479, 38] on div "Open preview" at bounding box center [474, 39] width 42 height 6
click at [185, 114] on div "**********" at bounding box center [330, 234] width 349 height 247
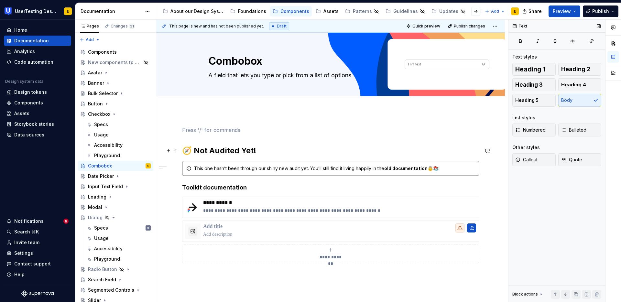
click at [181, 150] on div "**********" at bounding box center [330, 244] width 349 height 267
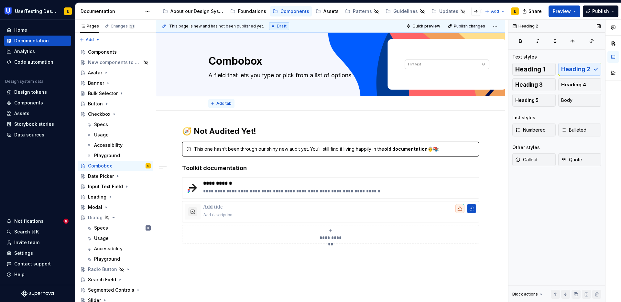
click at [224, 103] on span "Add tab" at bounding box center [223, 103] width 15 height 5
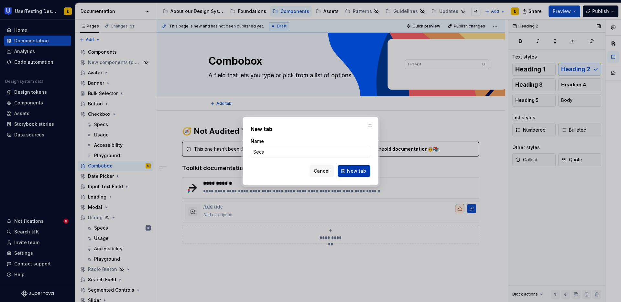
click at [363, 169] on span "New tab" at bounding box center [356, 171] width 19 height 6
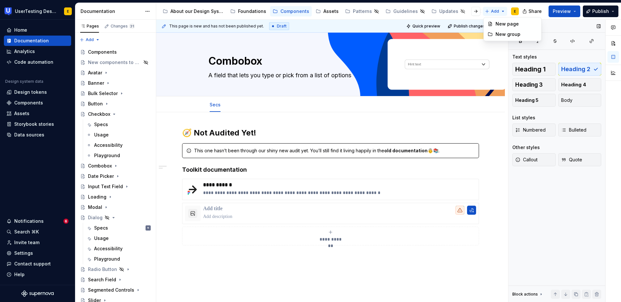
click at [501, 12] on html "UserTesting Design System E Home Documentation Analytics Code automation Design…" at bounding box center [310, 151] width 621 height 302
click at [380, 27] on html "UserTesting Design System E Home Documentation Analytics Code automation Design…" at bounding box center [310, 151] width 621 height 302
click at [497, 24] on html "UserTesting Design System E Home Documentation Analytics Code automation Design…" at bounding box center [310, 151] width 621 height 302
click at [481, 39] on div "Open preview" at bounding box center [474, 39] width 42 height 6
click at [556, 7] on button "Preview" at bounding box center [565, 12] width 32 height 12
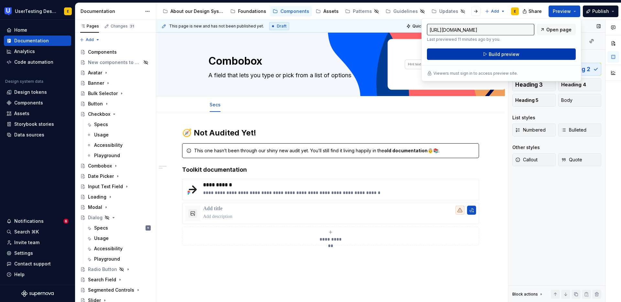
click at [512, 52] on span "Build preview" at bounding box center [504, 54] width 31 height 6
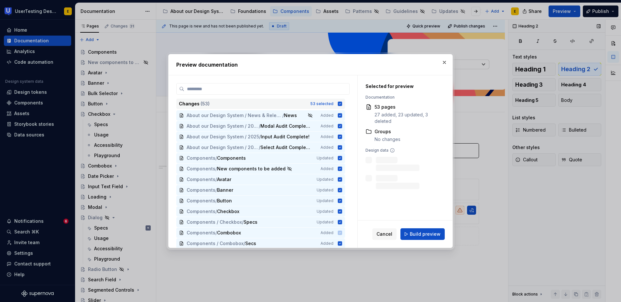
click at [339, 104] on icon at bounding box center [339, 103] width 5 height 5
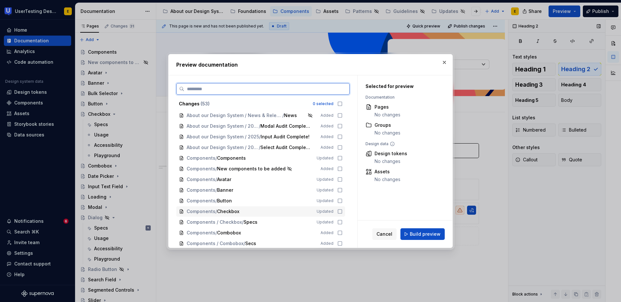
click at [340, 212] on icon at bounding box center [339, 211] width 5 height 5
click at [339, 221] on icon at bounding box center [339, 222] width 5 height 5
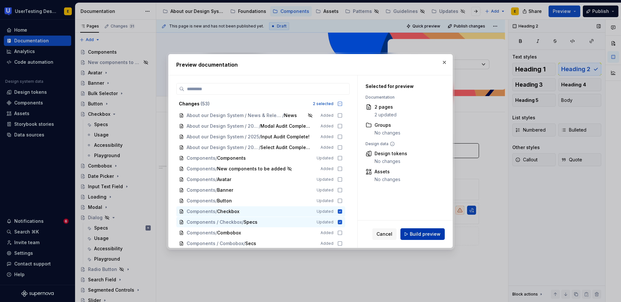
click at [433, 234] on span "Build preview" at bounding box center [425, 234] width 31 height 6
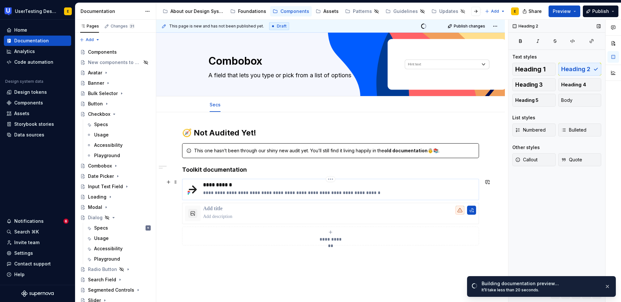
click at [215, 185] on p "**********" at bounding box center [339, 185] width 273 height 6
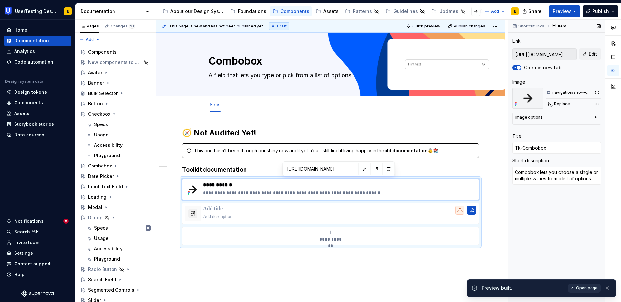
click at [556, 282] on span "Open page" at bounding box center [587, 288] width 22 height 5
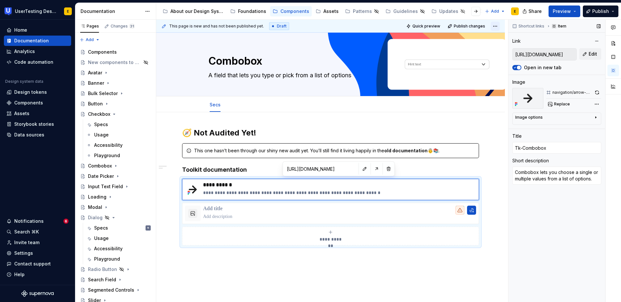
click at [497, 27] on html "UserTesting Design System E Home Documentation Analytics Code automation Design…" at bounding box center [310, 151] width 621 height 302
click at [471, 40] on div "Open preview" at bounding box center [474, 39] width 42 height 6
click at [116, 166] on icon "Page tree" at bounding box center [116, 166] width 1 height 2
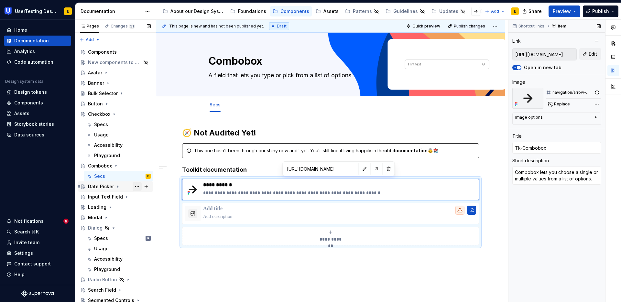
click at [133, 187] on button "Page tree" at bounding box center [137, 186] width 9 height 9
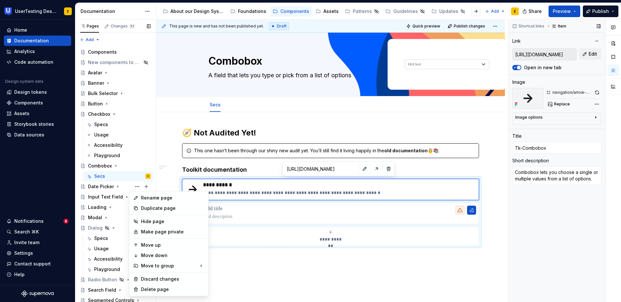
click at [132, 178] on div "Pages Changes 31 Add Accessibility guide for tree Page tree. Navigate the tree …" at bounding box center [115, 162] width 81 height 285
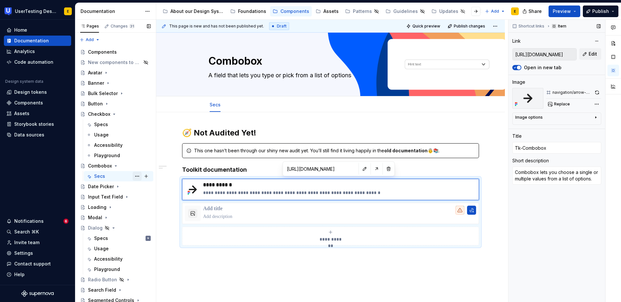
click at [134, 176] on button "Page tree" at bounding box center [137, 176] width 9 height 9
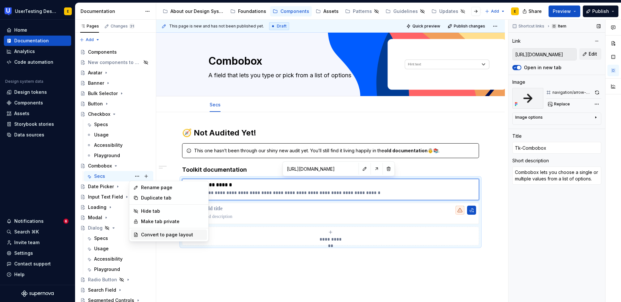
click at [167, 235] on div "Convert to page layout" at bounding box center [172, 235] width 63 height 6
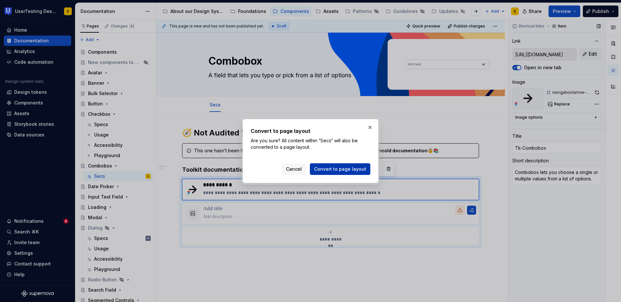
click at [344, 169] on span "Convert to page layout" at bounding box center [340, 169] width 52 height 6
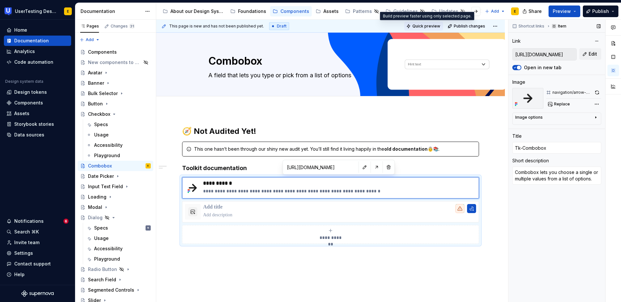
click at [425, 26] on span "Quick preview" at bounding box center [427, 26] width 28 height 5
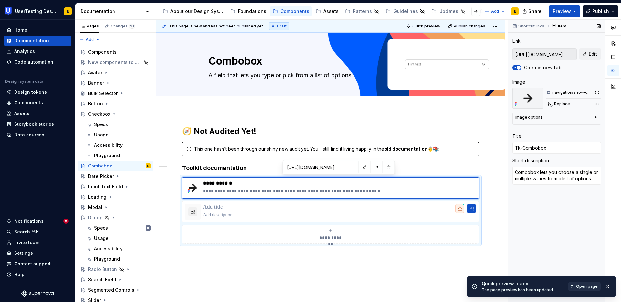
click at [556, 282] on span "Open page" at bounding box center [587, 286] width 22 height 5
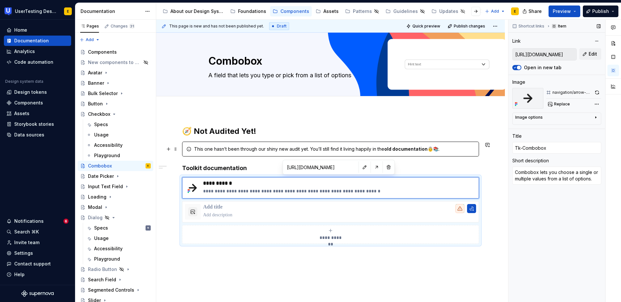
click at [244, 149] on div "This one hasn’t been through our shiny new audit yet. You’ll still find it livi…" at bounding box center [334, 149] width 281 height 6
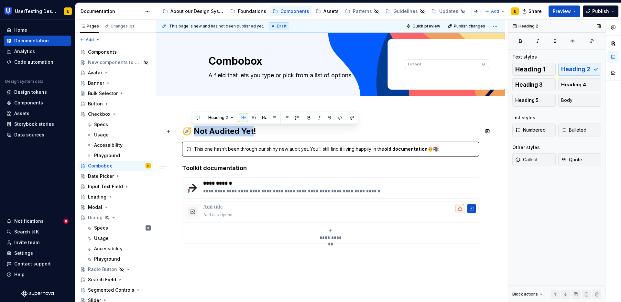
drag, startPoint x: 250, startPoint y: 132, endPoint x: 192, endPoint y: 130, distance: 57.6
click at [192, 130] on h2 "🧭 Not Audited Yet!" at bounding box center [330, 131] width 297 height 10
click at [236, 247] on div "**********" at bounding box center [330, 192] width 297 height 133
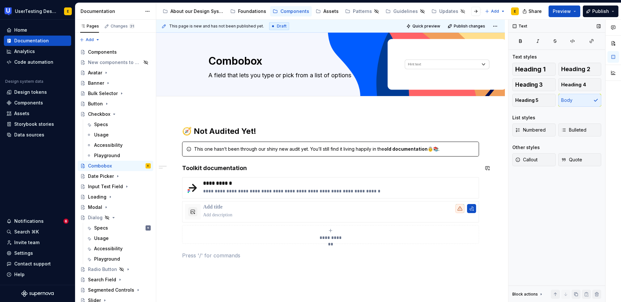
click at [256, 166] on h4 "Toolkit documentation" at bounding box center [330, 168] width 297 height 8
click at [225, 132] on h2 "🧭 Not Audited Yet!" at bounding box center [330, 131] width 297 height 10
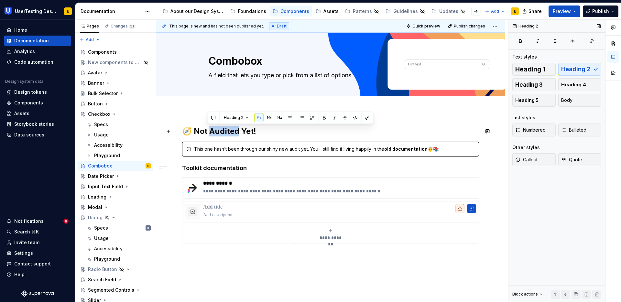
click at [225, 132] on h2 "🧭 Not Audited Yet!" at bounding box center [330, 131] width 297 height 10
drag, startPoint x: 266, startPoint y: 131, endPoint x: 192, endPoint y: 131, distance: 73.8
click at [192, 131] on h2 "🧭 Not rembambed Yet!" at bounding box center [330, 131] width 297 height 10
copy h2 "ot rembambed Yet!"
click at [229, 134] on h2 "🧭 Not rembambed Yet!" at bounding box center [330, 131] width 297 height 10
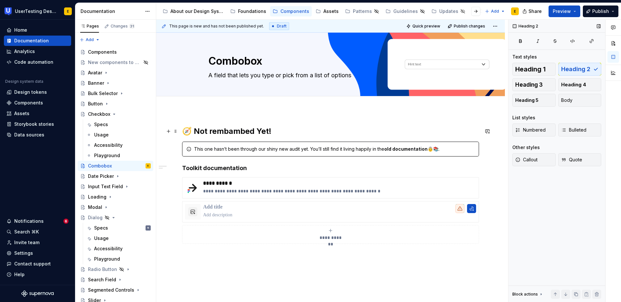
click at [233, 131] on h2 "🧭 Not rembambed Yet!" at bounding box center [330, 131] width 297 height 10
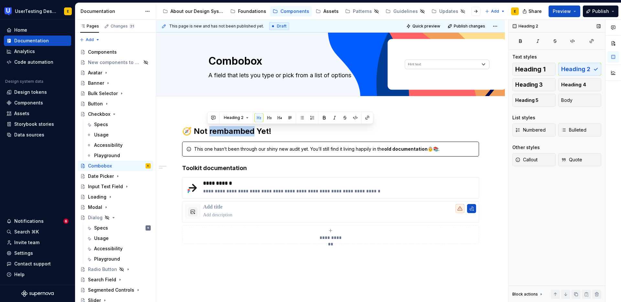
click at [227, 131] on h2 "🧭 Not rembambed Yet!" at bounding box center [330, 131] width 297 height 10
drag, startPoint x: 263, startPoint y: 131, endPoint x: 192, endPoint y: 131, distance: 71.2
click at [192, 131] on h2 "🧭 Not revamped Yet!" at bounding box center [330, 131] width 297 height 10
drag, startPoint x: 263, startPoint y: 131, endPoint x: 192, endPoint y: 131, distance: 70.9
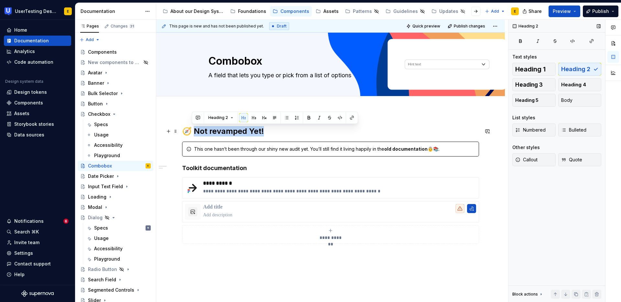
click at [192, 131] on h2 "🧭 Not revamped Yet!" at bounding box center [330, 131] width 297 height 10
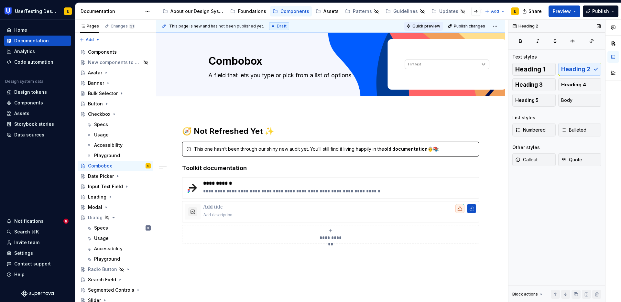
click at [423, 24] on span "Quick preview" at bounding box center [427, 26] width 28 height 5
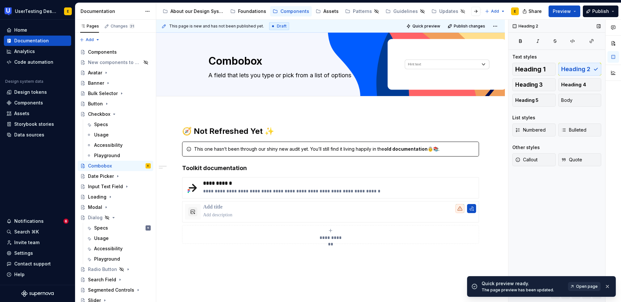
click at [556, 282] on span "Open page" at bounding box center [587, 286] width 22 height 5
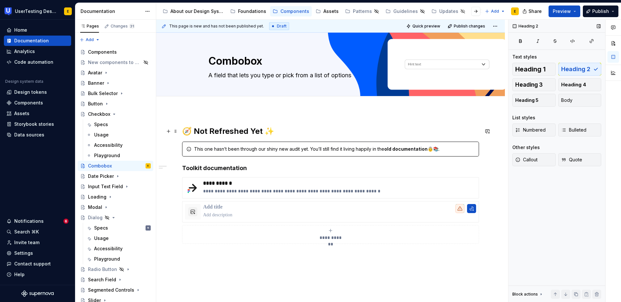
click at [218, 130] on h2 "🧭 Not Refreshed Yet ✨" at bounding box center [330, 131] width 297 height 10
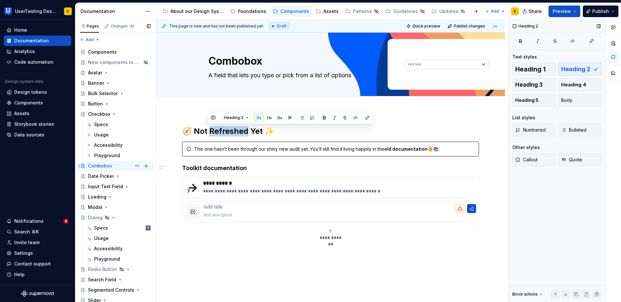
click at [83, 166] on icon "Page tree" at bounding box center [82, 165] width 5 height 5
click at [134, 166] on button "Page tree" at bounding box center [137, 165] width 9 height 9
click at [120, 166] on div "Pages Changes 31 Add Accessibility guide for tree Page tree. Navigate the tree …" at bounding box center [115, 162] width 81 height 285
click at [97, 42] on div "Pages Changes 31 Add Accessibility guide for tree Page tree. Navigate the tree …" at bounding box center [115, 162] width 81 height 285
click at [105, 64] on div "New group" at bounding box center [111, 63] width 42 height 6
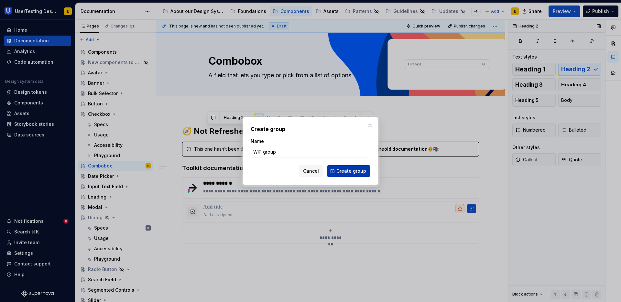
click at [351, 170] on span "Create group" at bounding box center [352, 171] width 30 height 6
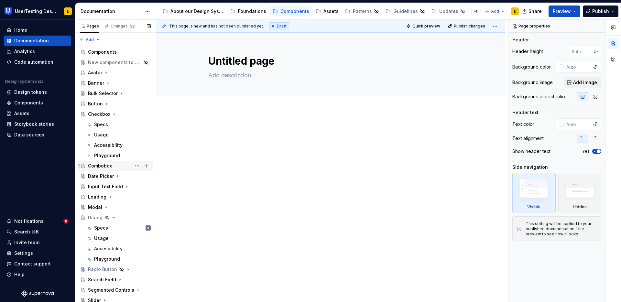
click at [87, 166] on div "Combobox" at bounding box center [115, 165] width 71 height 9
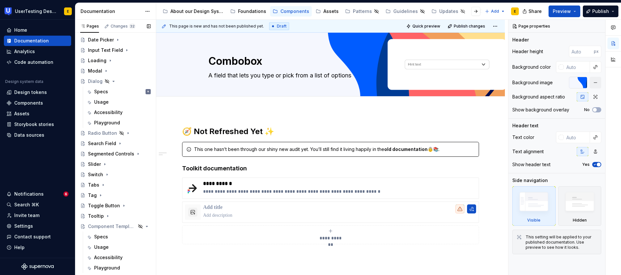
scroll to position [2, 0]
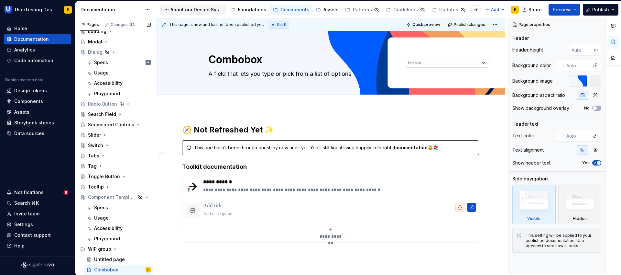
drag, startPoint x: 124, startPoint y: 166, endPoint x: 218, endPoint y: 7, distance: 184.5
click at [105, 260] on div "Untitled page" at bounding box center [109, 259] width 31 height 6
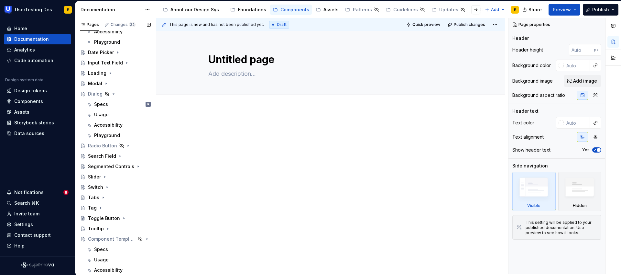
scroll to position [154, 0]
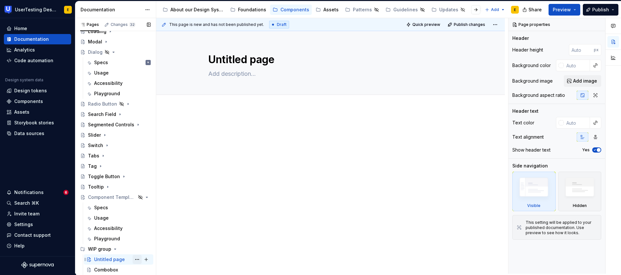
click at [136, 259] on button "Page tree" at bounding box center [137, 259] width 9 height 9
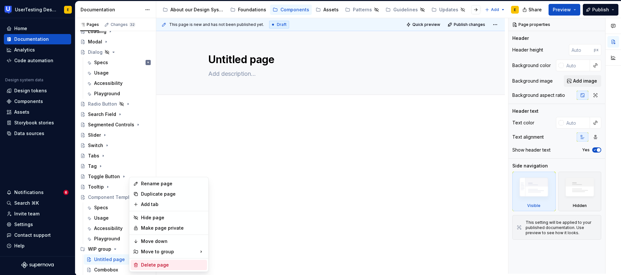
click at [158, 264] on div "Delete page" at bounding box center [172, 264] width 63 height 6
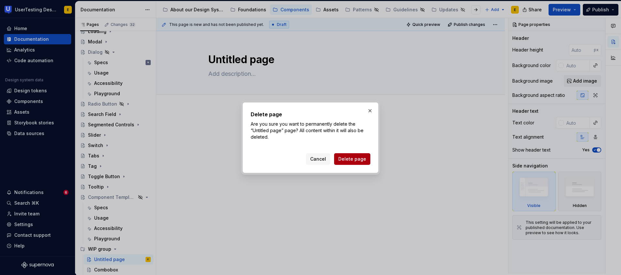
click at [351, 158] on span "Delete page" at bounding box center [352, 159] width 28 height 6
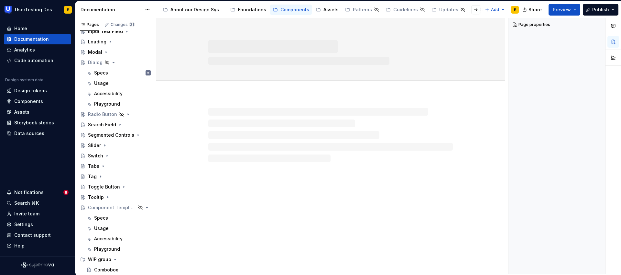
scroll to position [143, 0]
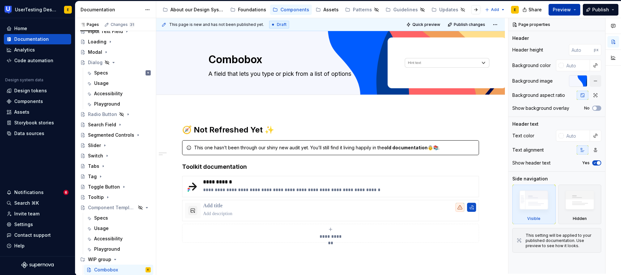
click at [556, 10] on button "Preview" at bounding box center [565, 10] width 32 height 12
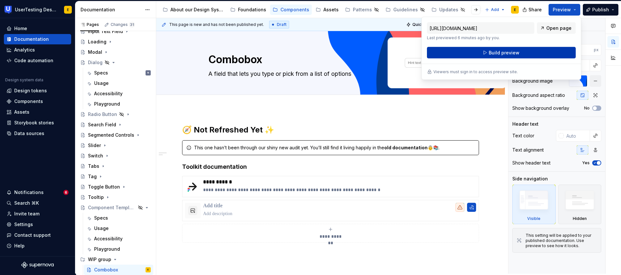
click at [517, 57] on button "Build preview" at bounding box center [501, 53] width 149 height 12
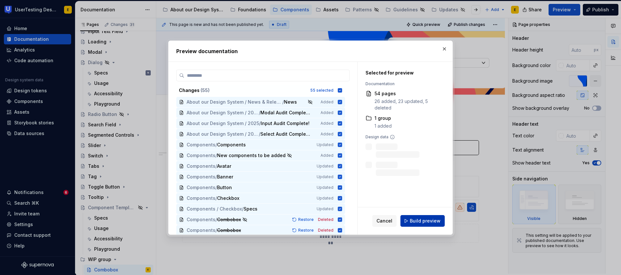
click at [430, 218] on span "Build preview" at bounding box center [425, 220] width 31 height 6
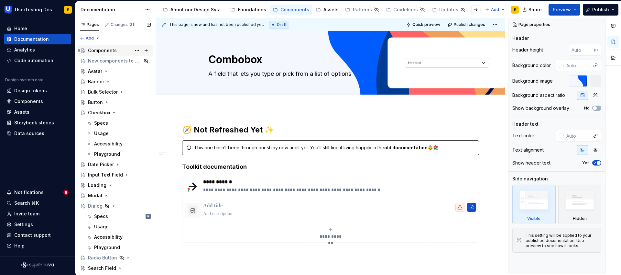
click at [107, 50] on div "Components" at bounding box center [102, 50] width 29 height 6
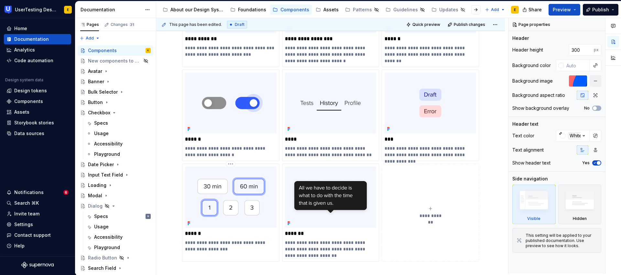
scroll to position [626, 0]
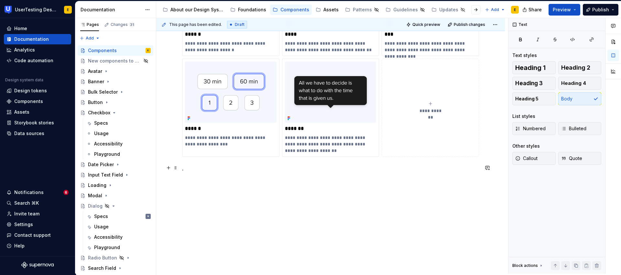
click at [185, 168] on p "." at bounding box center [330, 168] width 297 height 8
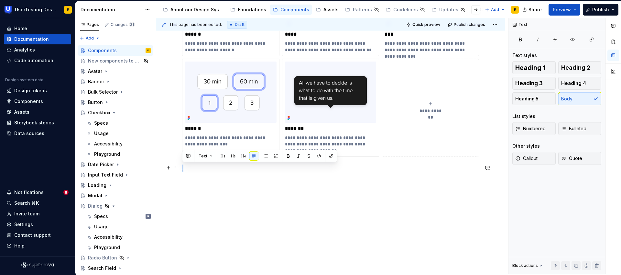
drag, startPoint x: 187, startPoint y: 170, endPoint x: 178, endPoint y: 170, distance: 8.4
drag, startPoint x: 226, startPoint y: 168, endPoint x: 165, endPoint y: 168, distance: 61.2
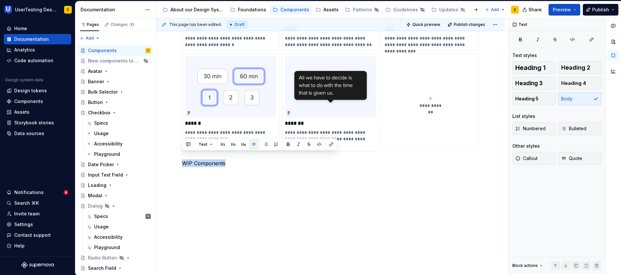
scroll to position [638, 0]
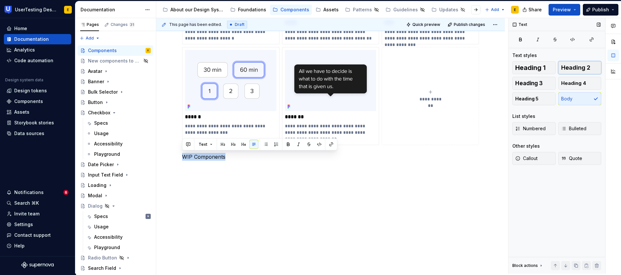
click at [556, 69] on span "Heading 2" at bounding box center [575, 67] width 29 height 6
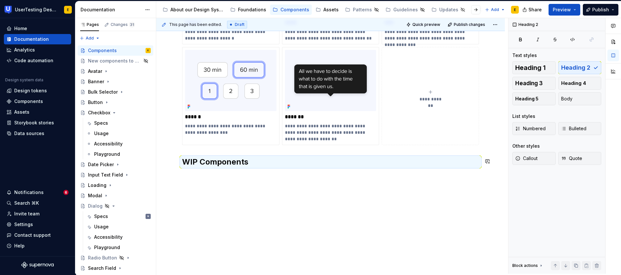
click at [216, 179] on p at bounding box center [330, 176] width 297 height 8
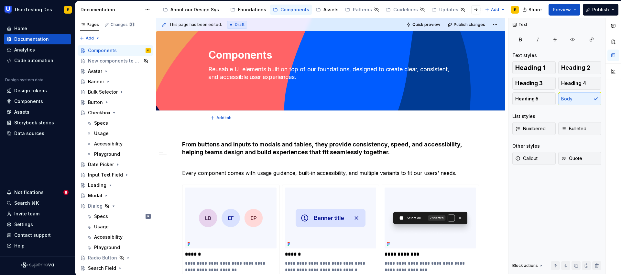
scroll to position [0, 0]
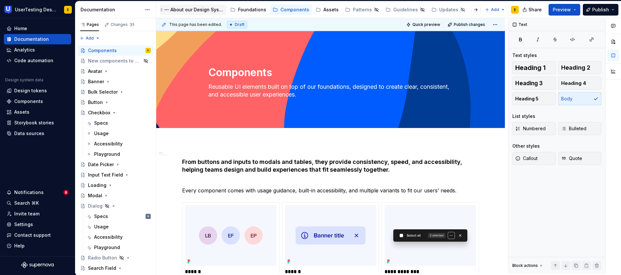
click at [194, 11] on div "About our Design System" at bounding box center [197, 9] width 53 height 6
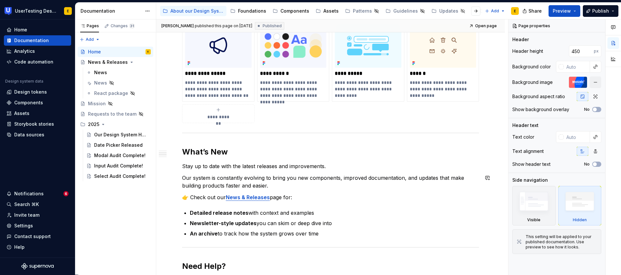
scroll to position [414, 0]
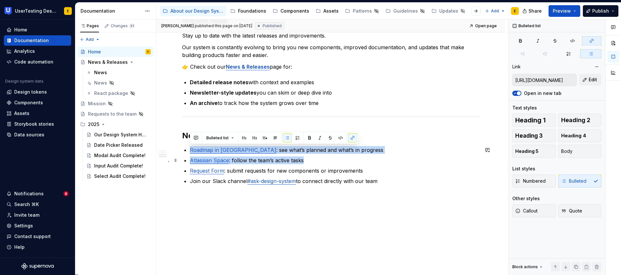
drag, startPoint x: 189, startPoint y: 149, endPoint x: 309, endPoint y: 157, distance: 119.7
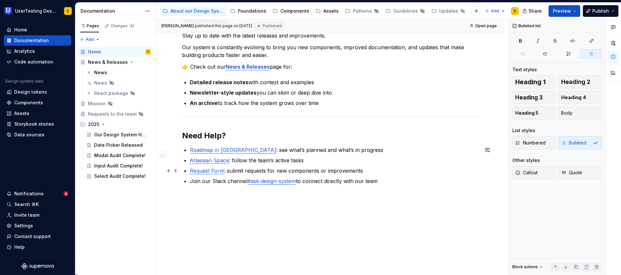
click at [315, 165] on ul "Roadmap in Jira : see what’s planned and what’s in progress Atlassian Space : f…" at bounding box center [334, 165] width 289 height 39
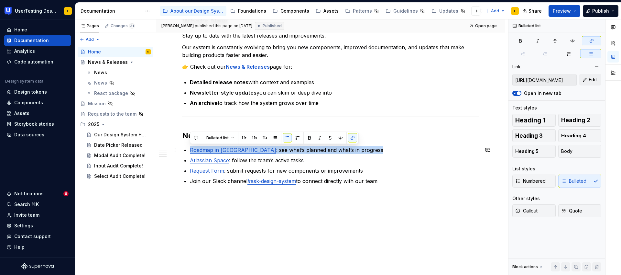
drag, startPoint x: 339, startPoint y: 150, endPoint x: 189, endPoint y: 151, distance: 149.8
drag, startPoint x: 340, startPoint y: 150, endPoint x: 189, endPoint y: 149, distance: 150.8
copy p "Roadmap in Jira : see what’s planned and what’s in progress"
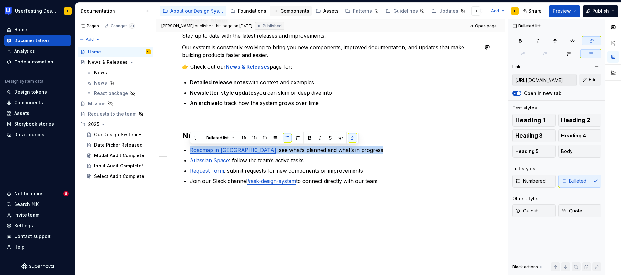
click at [297, 12] on div "Components" at bounding box center [295, 11] width 29 height 6
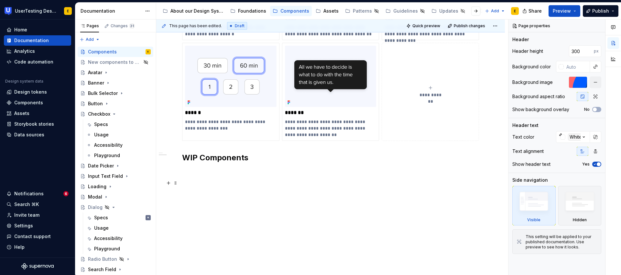
scroll to position [646, 0]
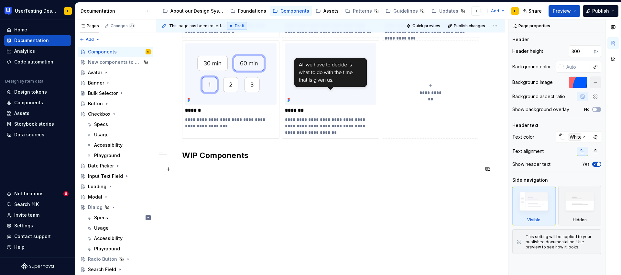
click at [202, 166] on p at bounding box center [330, 170] width 297 height 8
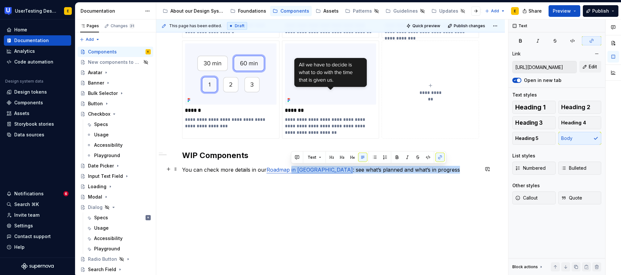
drag, startPoint x: 291, startPoint y: 170, endPoint x: 415, endPoint y: 167, distance: 124.0
click at [415, 167] on p "You can check more details in our Roadmap in Jira : see what’s planned and what…" at bounding box center [330, 170] width 297 height 8
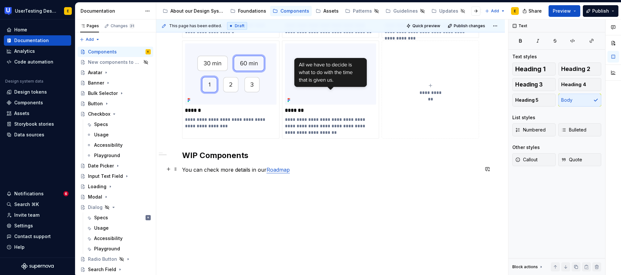
click at [300, 170] on p "You can check more details in our Roadmap" at bounding box center [330, 170] width 297 height 8
click at [183, 180] on p at bounding box center [330, 181] width 297 height 8
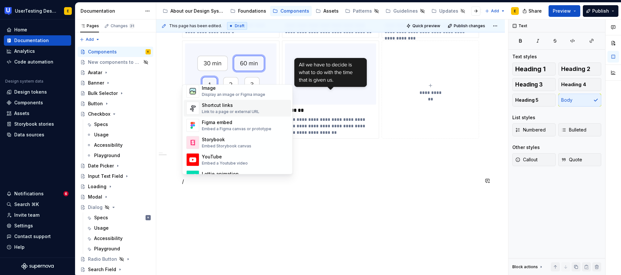
scroll to position [286, 0]
click at [234, 109] on div "Shortcut links" at bounding box center [231, 106] width 58 height 6
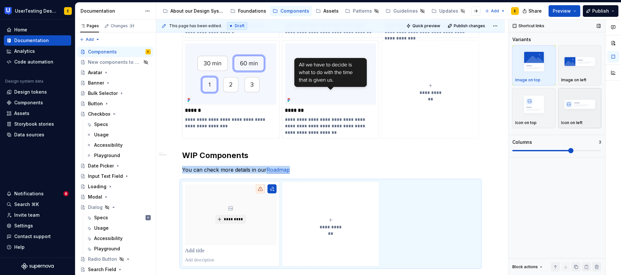
click at [556, 104] on img "button" at bounding box center [580, 104] width 38 height 24
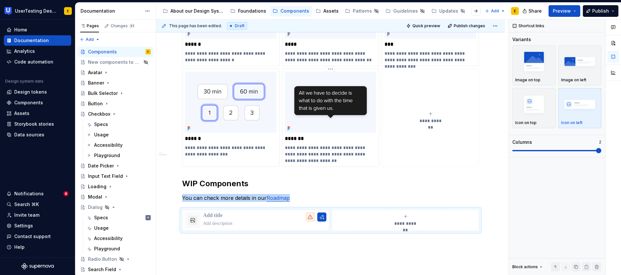
scroll to position [614, 0]
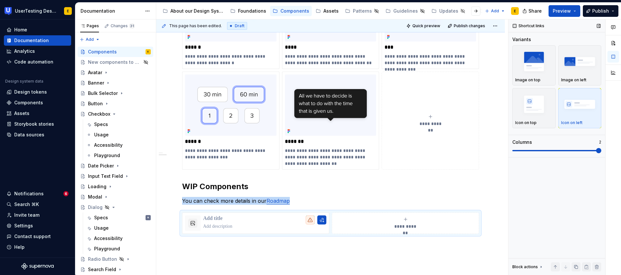
click at [556, 153] on span at bounding box center [598, 150] width 5 height 5
click at [556, 149] on span at bounding box center [557, 150] width 89 height 5
click at [556, 150] on span at bounding box center [557, 150] width 89 height 5
click at [556, 150] on span at bounding box center [557, 150] width 89 height 1
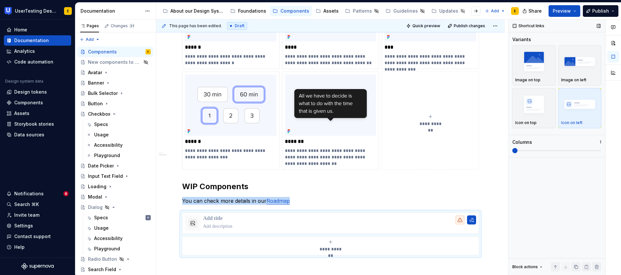
click at [513, 151] on span at bounding box center [513, 150] width 0 height 1
click at [556, 149] on span at bounding box center [557, 150] width 89 height 5
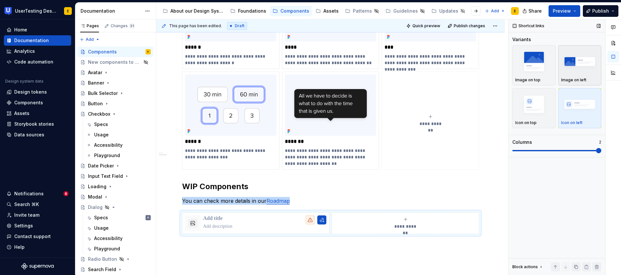
click at [556, 70] on img "button" at bounding box center [580, 62] width 38 height 24
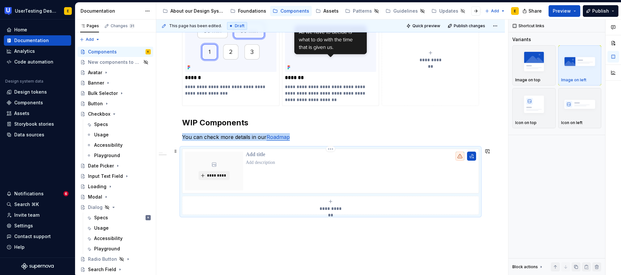
scroll to position [679, 0]
click at [392, 171] on div at bounding box center [361, 170] width 230 height 39
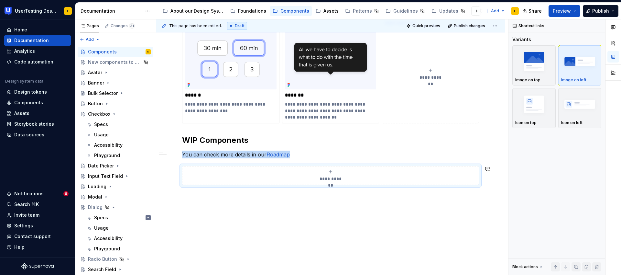
scroll to position [3, 0]
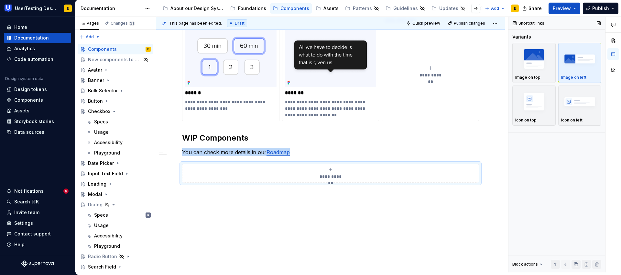
click at [556, 63] on img "button" at bounding box center [580, 59] width 38 height 24
click at [341, 178] on span "**********" at bounding box center [331, 176] width 28 height 6
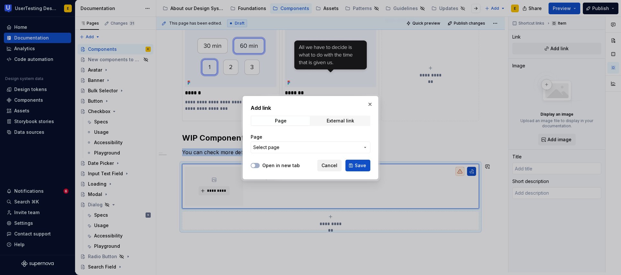
click at [333, 164] on span "Cancel" at bounding box center [330, 165] width 16 height 6
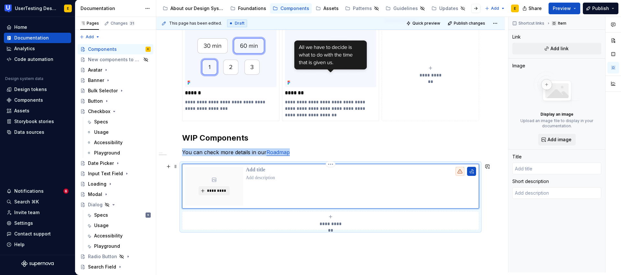
click at [235, 182] on div "*********" at bounding box center [214, 186] width 58 height 39
click at [218, 189] on span "*********" at bounding box center [217, 190] width 20 height 5
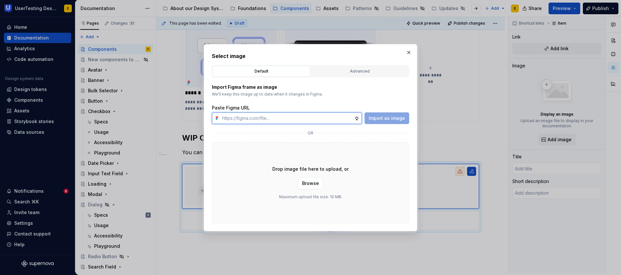
paste input "https://www.figma.com/design/R2gzrdF6xDem6IseVTOfFx/Supernova-Doc-Assets?node-i…"
click at [390, 117] on span "Import as image" at bounding box center [387, 118] width 36 height 6
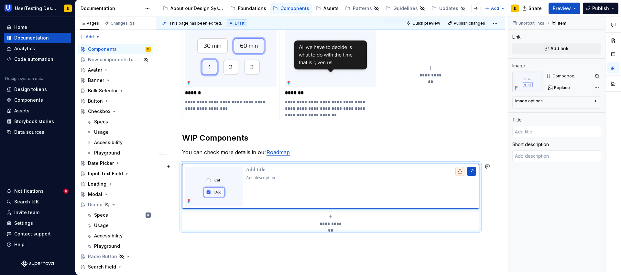
click at [182, 164] on div "**********" at bounding box center [330, 197] width 297 height 66
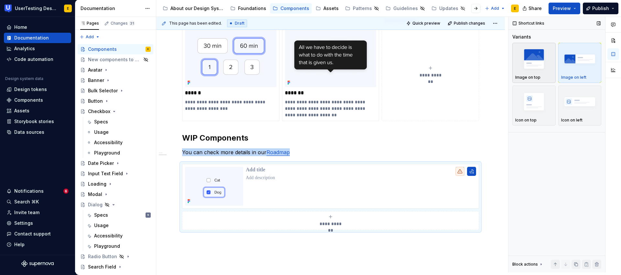
click at [531, 62] on img "button" at bounding box center [534, 59] width 38 height 24
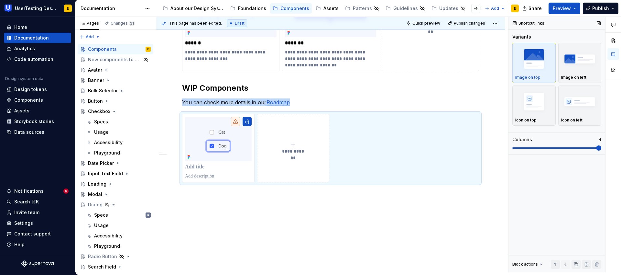
scroll to position [710, 0]
click at [556, 145] on span at bounding box center [598, 147] width 5 height 5
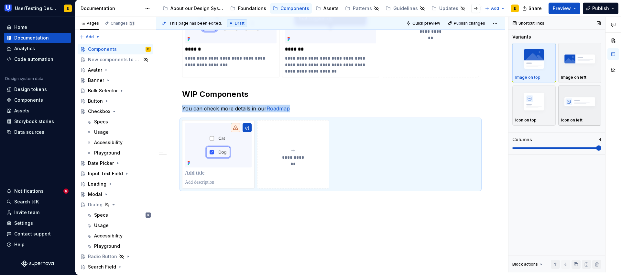
click at [556, 113] on img "button" at bounding box center [580, 102] width 38 height 24
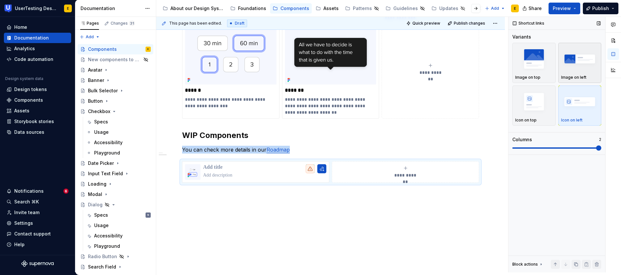
click at [556, 62] on img "button" at bounding box center [580, 59] width 38 height 24
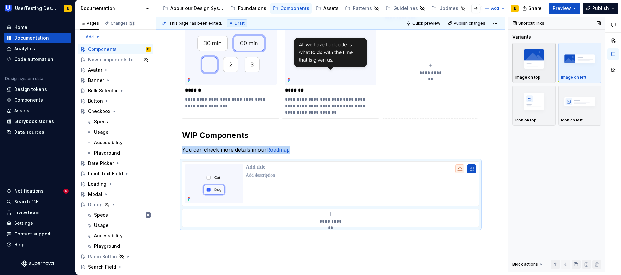
click at [536, 70] on img "button" at bounding box center [534, 59] width 38 height 24
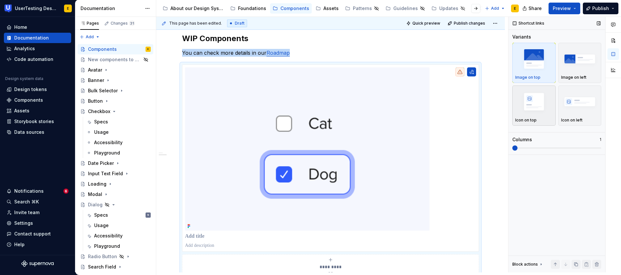
click at [540, 104] on img "button" at bounding box center [534, 102] width 38 height 24
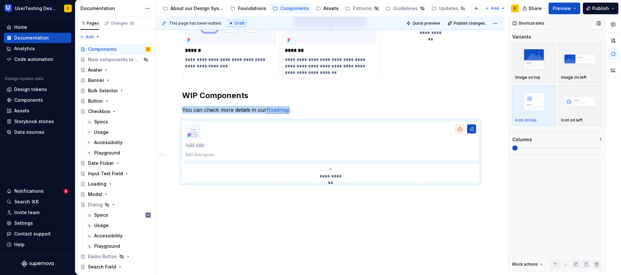
scroll to position [702, 0]
click at [556, 100] on img "button" at bounding box center [580, 102] width 38 height 24
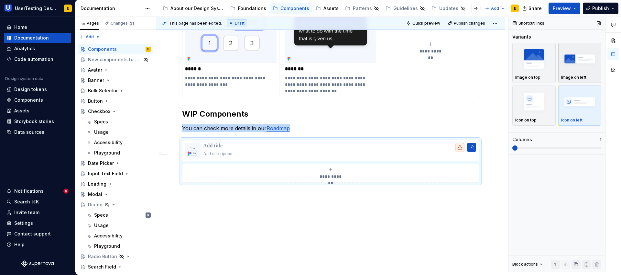
click at [556, 59] on img "button" at bounding box center [580, 59] width 38 height 24
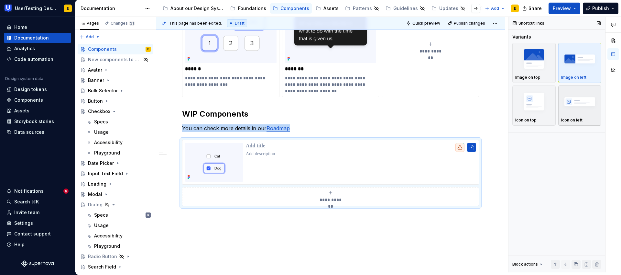
click at [556, 102] on img "button" at bounding box center [580, 102] width 38 height 24
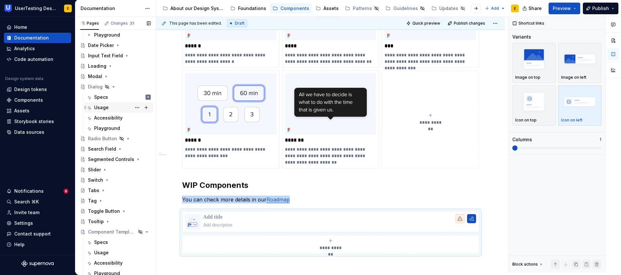
scroll to position [143, 0]
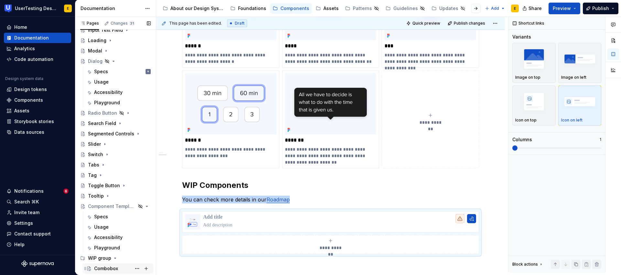
click at [111, 267] on div "Combobox" at bounding box center [106, 268] width 24 height 6
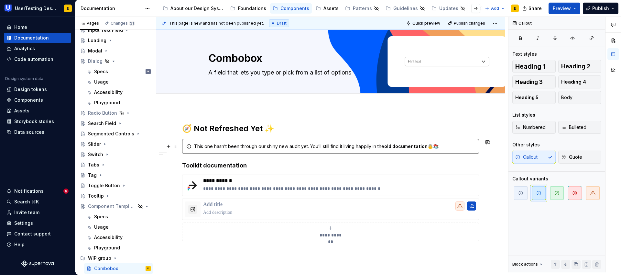
click at [307, 147] on div "This one hasn’t been through our shiny new audit yet. You’ll still find it livi…" at bounding box center [334, 146] width 281 height 6
click at [294, 149] on div "This one hasn’t been through our shiny new audit yet. You’ll still find it livi…" at bounding box center [334, 146] width 281 height 6
click at [421, 135] on button "button" at bounding box center [420, 134] width 9 height 9
click at [421, 136] on button "button" at bounding box center [420, 134] width 9 height 9
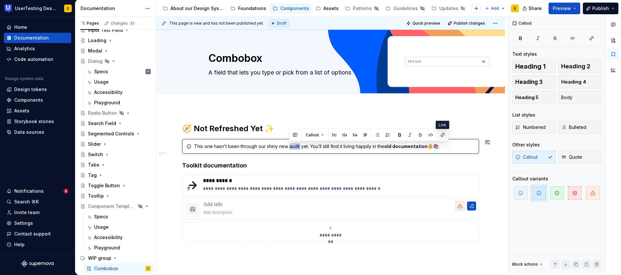
click at [442, 135] on button "button" at bounding box center [442, 134] width 9 height 9
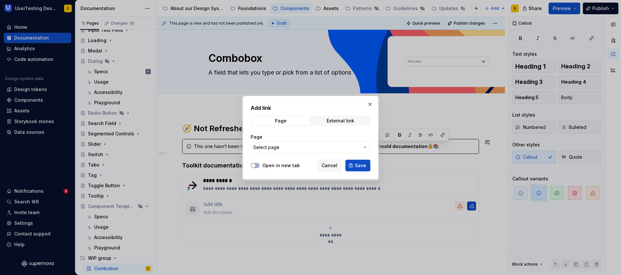
click at [301, 149] on span "Select page" at bounding box center [306, 147] width 107 height 6
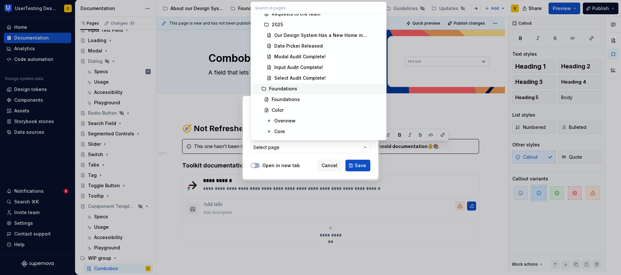
scroll to position [93, 0]
click at [297, 36] on div "Our Design System Has a New Home in Supernova!" at bounding box center [328, 34] width 108 height 6
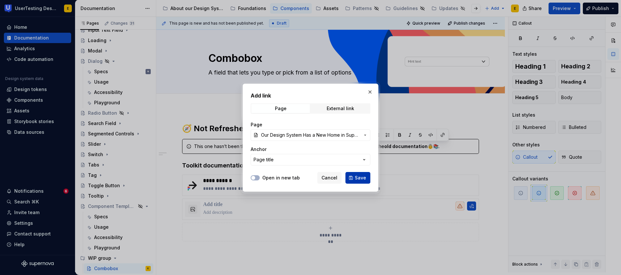
click at [362, 178] on span "Save" at bounding box center [360, 177] width 11 height 6
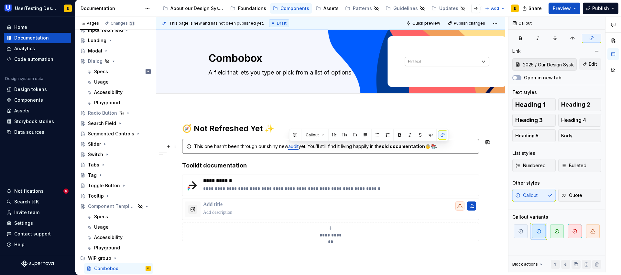
click at [295, 148] on link "audit" at bounding box center [293, 146] width 10 height 6
click at [340, 135] on button "button" at bounding box center [344, 133] width 9 height 9
click at [375, 148] on div "This one hasn’t been through our shiny new audit yet. You’ll still find it livi…" at bounding box center [334, 146] width 281 height 6
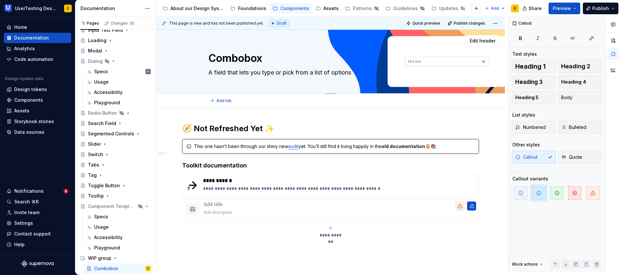
click at [374, 58] on textarea "Combobox" at bounding box center [329, 58] width 245 height 16
click at [244, 97] on div "Add tab" at bounding box center [330, 100] width 245 height 9
click at [491, 42] on span "Edit header" at bounding box center [483, 41] width 26 height 6
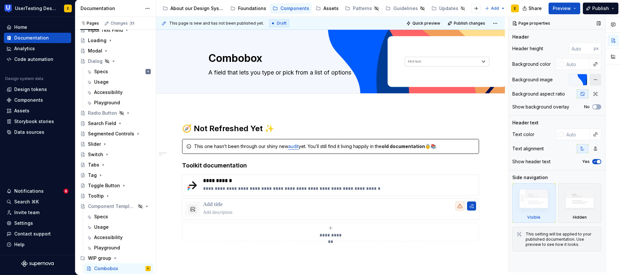
click at [556, 80] on button "button" at bounding box center [596, 80] width 12 height 12
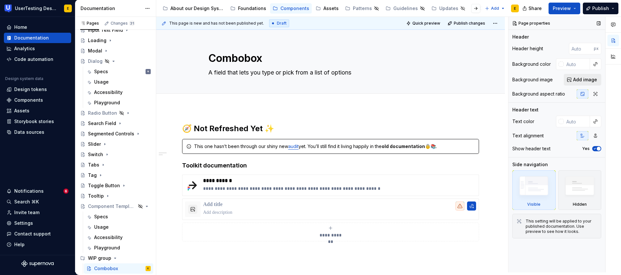
click at [556, 78] on span "Add image" at bounding box center [585, 79] width 24 height 6
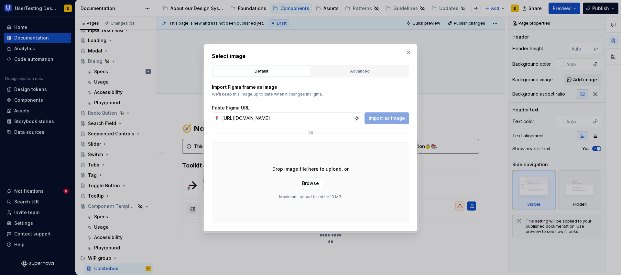
scroll to position [0, 144]
click at [395, 118] on span "Import as image" at bounding box center [387, 118] width 36 height 6
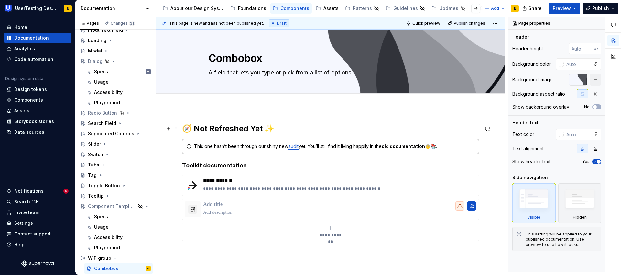
click at [217, 128] on h2 "🧭 Not Refreshed Yet ✨" at bounding box center [330, 128] width 297 height 10
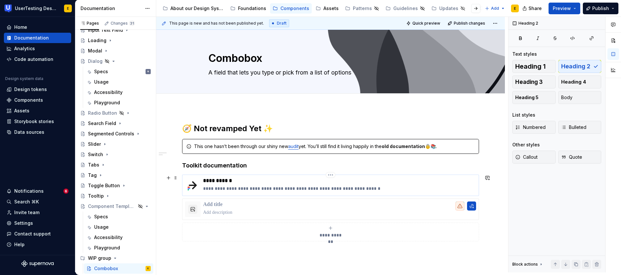
click at [236, 177] on div "**********" at bounding box center [330, 184] width 297 height 21
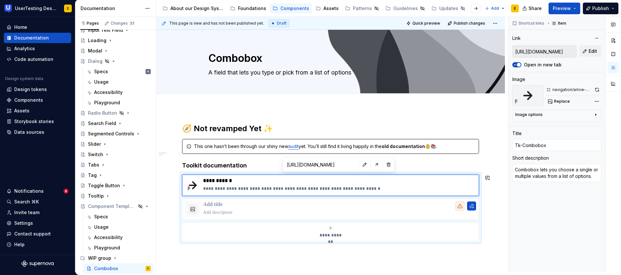
click at [229, 164] on h4 "Toolkit documentation" at bounding box center [330, 165] width 297 height 8
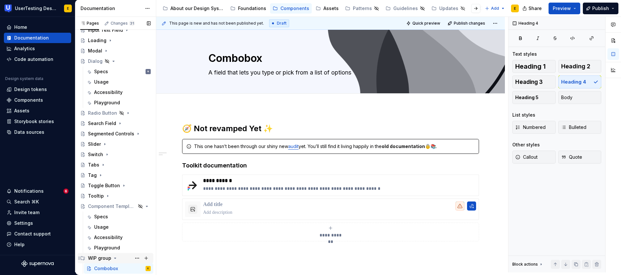
click at [101, 257] on div "WIP group" at bounding box center [99, 258] width 23 height 6
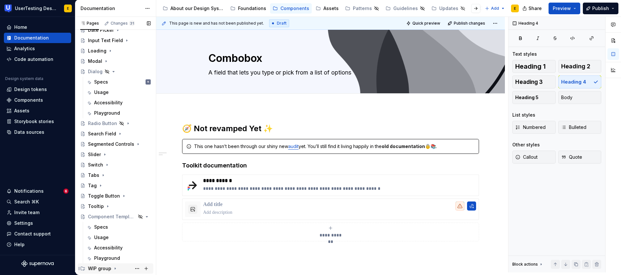
click at [102, 267] on div "WIP group" at bounding box center [99, 268] width 23 height 6
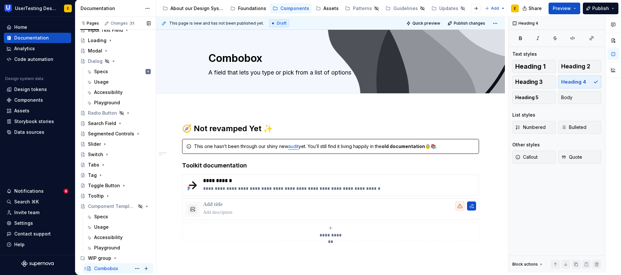
click at [112, 267] on div "Combobox" at bounding box center [106, 268] width 24 height 6
click at [489, 43] on span "Edit header" at bounding box center [483, 41] width 26 height 6
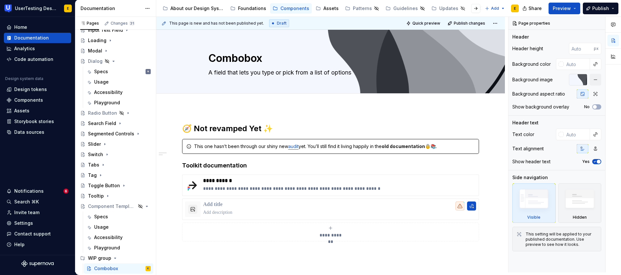
click at [455, 116] on div "**********" at bounding box center [330, 227] width 349 height 239
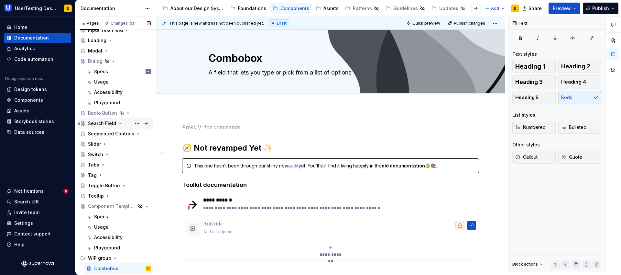
click at [104, 125] on div "Search Field" at bounding box center [102, 123] width 28 height 6
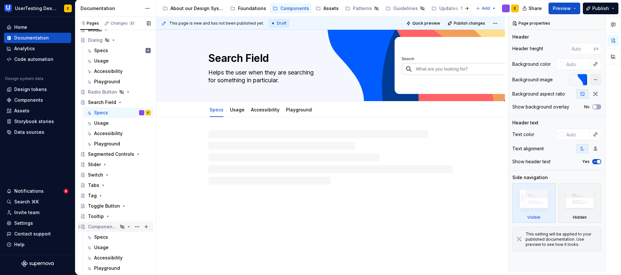
scroll to position [185, 0]
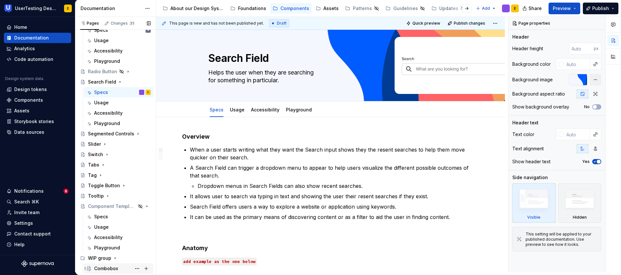
click at [97, 265] on div "Combobox" at bounding box center [106, 268] width 24 height 6
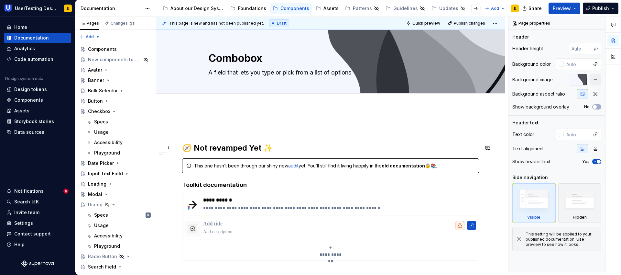
click at [181, 148] on div "**********" at bounding box center [330, 237] width 349 height 259
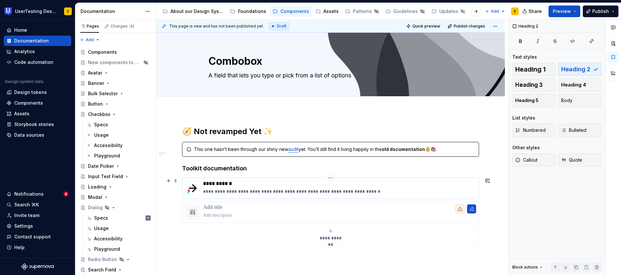
click at [210, 183] on p "**********" at bounding box center [339, 183] width 273 height 6
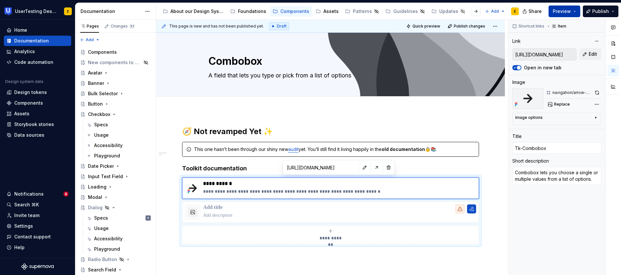
click at [556, 13] on span "Preview" at bounding box center [562, 11] width 18 height 6
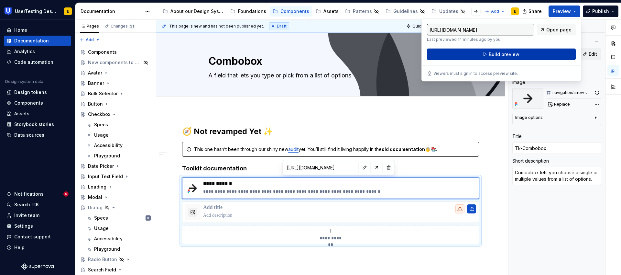
click at [534, 58] on button "Build preview" at bounding box center [501, 55] width 149 height 12
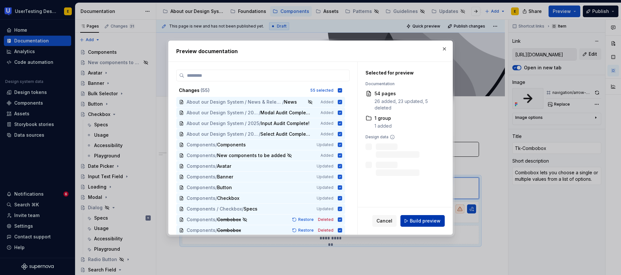
click at [419, 222] on span "Build preview" at bounding box center [425, 220] width 31 height 6
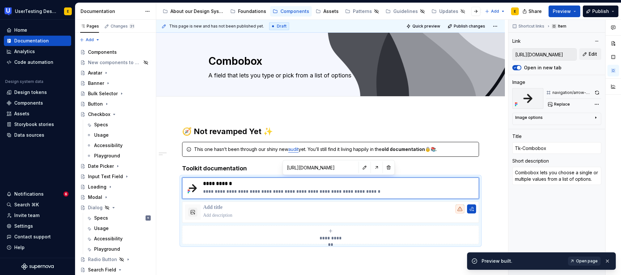
click at [556, 259] on span "Open page" at bounding box center [587, 260] width 22 height 5
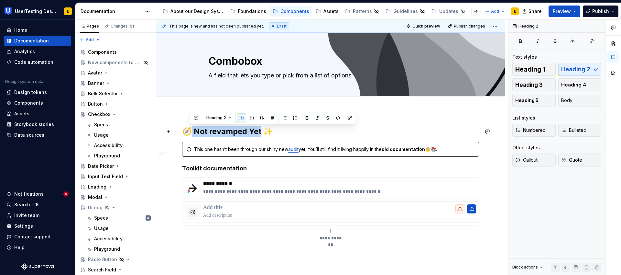
drag, startPoint x: 260, startPoint y: 132, endPoint x: 191, endPoint y: 130, distance: 68.6
click at [191, 130] on h2 "🧭 Not revamped Yet ✨" at bounding box center [330, 131] width 297 height 10
click at [205, 132] on h2 "🧭 Not revamped Yet ✨" at bounding box center [330, 131] width 297 height 10
drag, startPoint x: 192, startPoint y: 131, endPoint x: 260, endPoint y: 131, distance: 68.0
click at [260, 131] on h2 "🧭 Not revamped Yet ✨" at bounding box center [330, 131] width 297 height 10
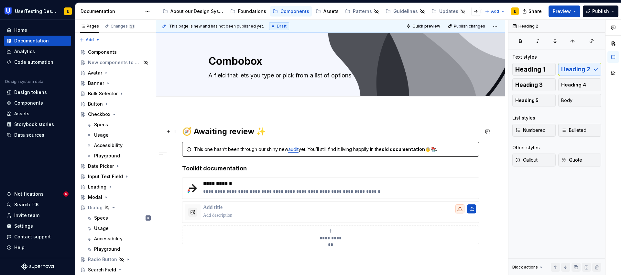
click at [278, 131] on h2 "🧭 Awaiting review ✨" at bounding box center [330, 131] width 297 height 10
click at [115, 115] on icon "Page tree" at bounding box center [114, 114] width 5 height 5
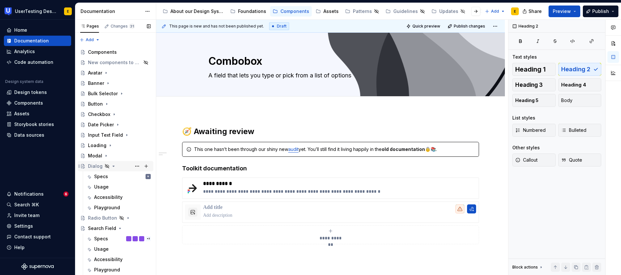
click at [113, 166] on icon "Page tree" at bounding box center [114, 166] width 2 height 1
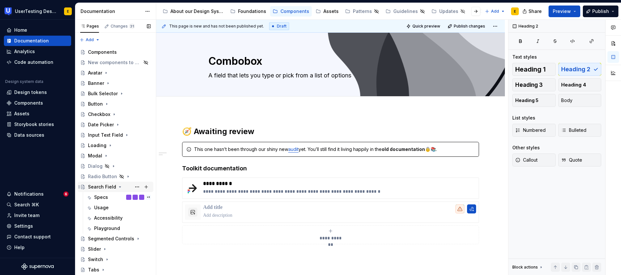
click at [119, 186] on icon "Page tree" at bounding box center [120, 186] width 2 height 1
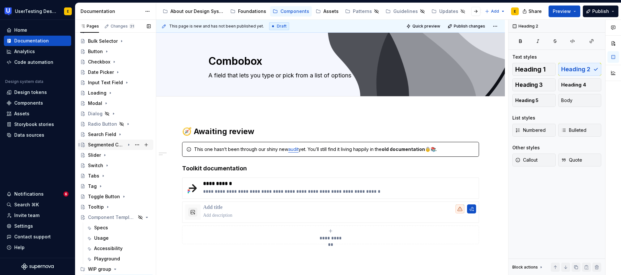
scroll to position [61, 0]
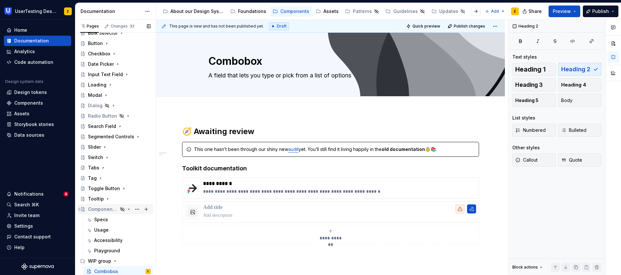
click at [126, 208] on icon "Page tree" at bounding box center [128, 208] width 5 height 5
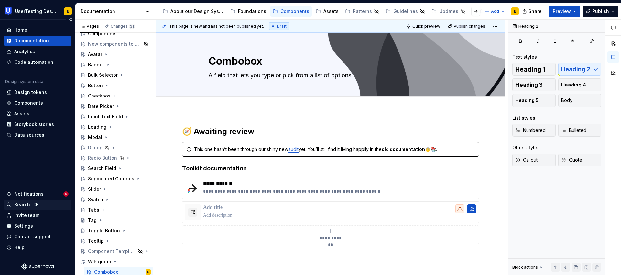
scroll to position [19, 0]
click at [144, 260] on button "Page tree" at bounding box center [146, 260] width 9 height 9
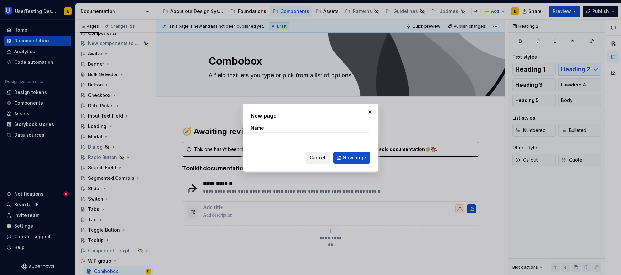
click at [323, 152] on button "Cancel" at bounding box center [317, 158] width 24 height 12
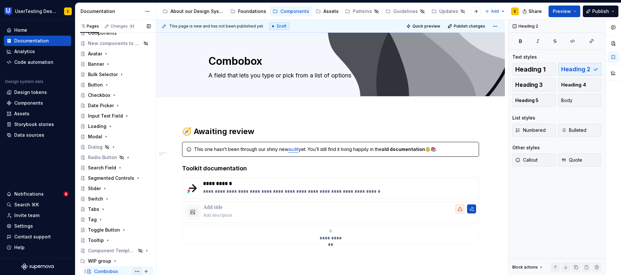
click at [134, 270] on button "Page tree" at bounding box center [137, 271] width 9 height 9
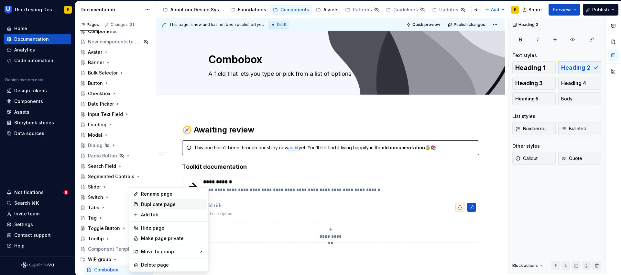
click at [156, 203] on div "Duplicate page" at bounding box center [172, 204] width 63 height 6
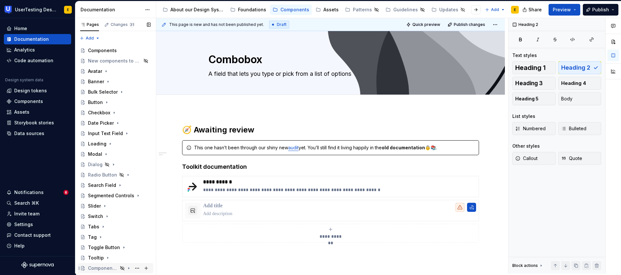
scroll to position [19, 0]
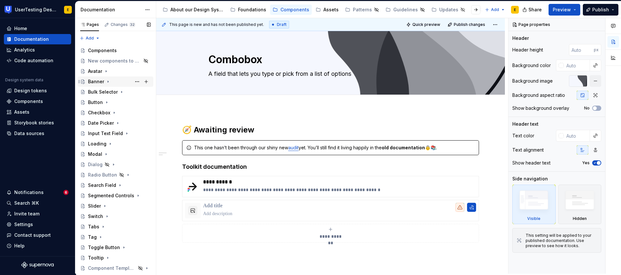
click at [94, 81] on div "Banner" at bounding box center [96, 81] width 16 height 6
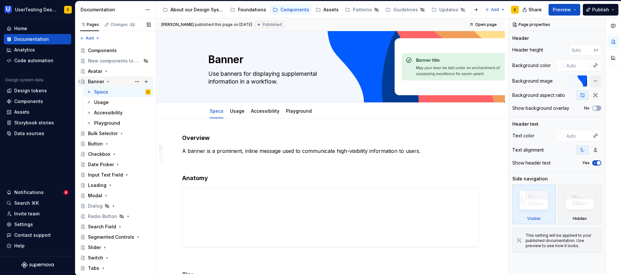
click at [107, 81] on icon "Page tree" at bounding box center [108, 81] width 2 height 1
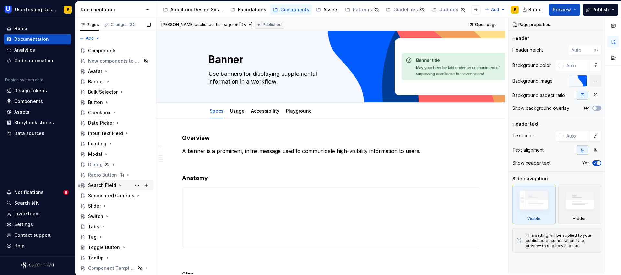
scroll to position [29, 0]
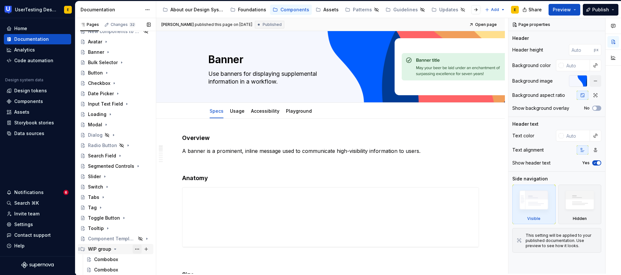
click at [133, 249] on button "Page tree" at bounding box center [137, 248] width 9 height 9
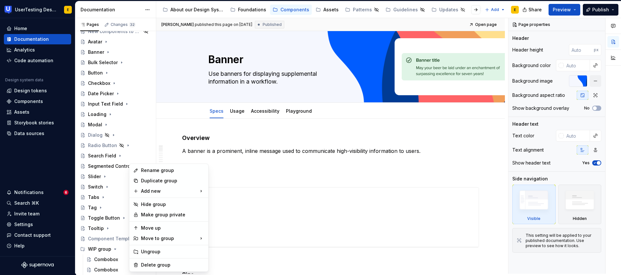
click at [181, 111] on html "UserTesting Design System E Home Documentation Analytics Code automation Design…" at bounding box center [310, 137] width 621 height 275
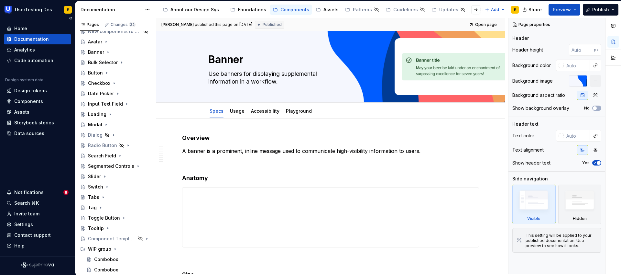
scroll to position [0, 0]
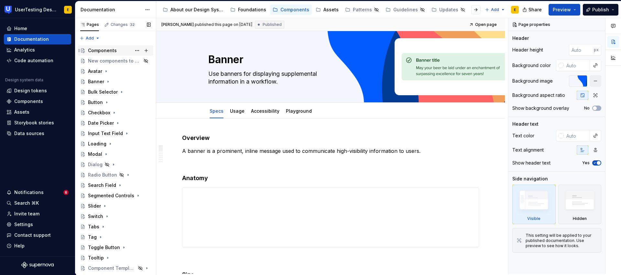
click at [102, 52] on div "Components" at bounding box center [102, 50] width 29 height 6
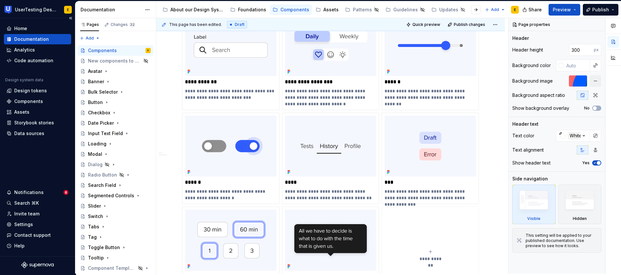
scroll to position [29, 0]
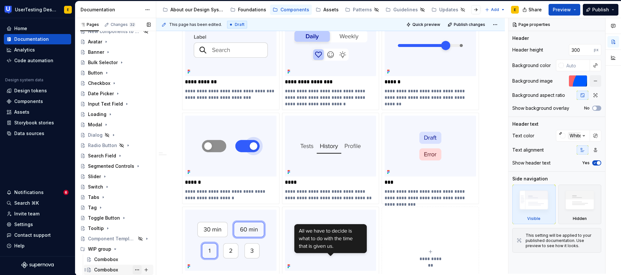
click at [134, 269] on button "Page tree" at bounding box center [137, 269] width 9 height 9
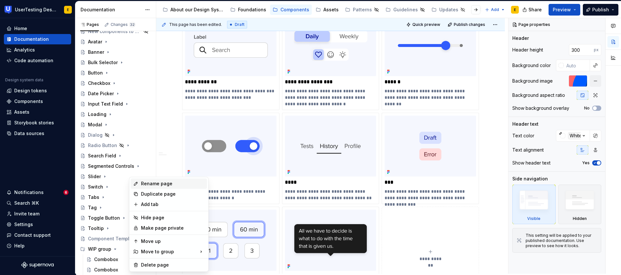
click at [162, 186] on div "Rename page" at bounding box center [172, 183] width 63 height 6
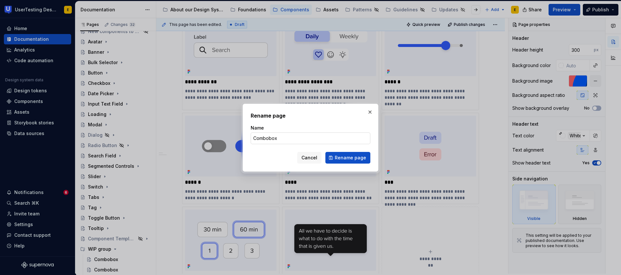
click at [282, 139] on input "Combobox" at bounding box center [311, 138] width 120 height 12
drag, startPoint x: 285, startPoint y: 139, endPoint x: 242, endPoint y: 139, distance: 43.0
click at [242, 139] on div "Rename page Name Combobox Cancel Rename page" at bounding box center [310, 137] width 139 height 71
click at [355, 158] on span "Rename page" at bounding box center [350, 157] width 31 height 6
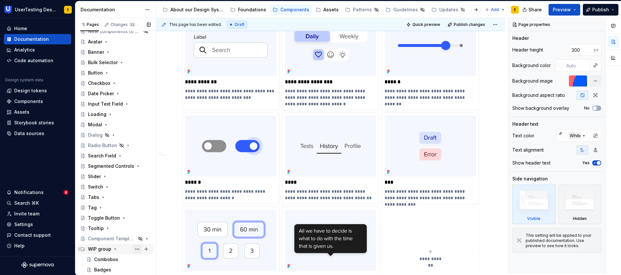
click at [134, 250] on button "Page tree" at bounding box center [137, 248] width 9 height 9
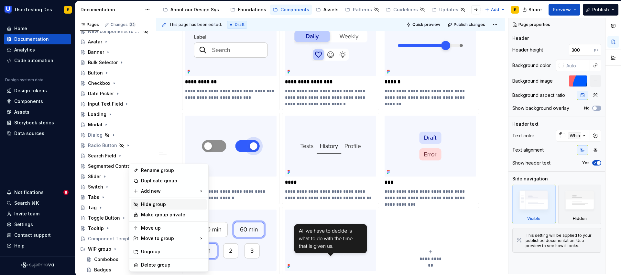
click at [155, 206] on div "Hide group" at bounding box center [172, 204] width 63 height 6
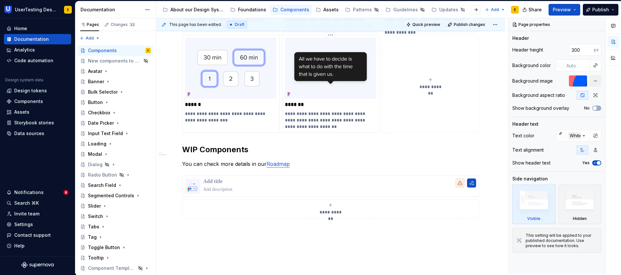
scroll to position [684, 0]
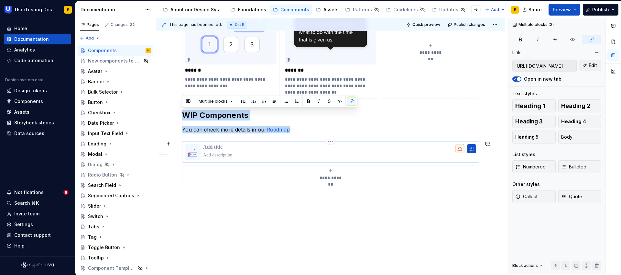
drag, startPoint x: 182, startPoint y: 113, endPoint x: 271, endPoint y: 157, distance: 98.7
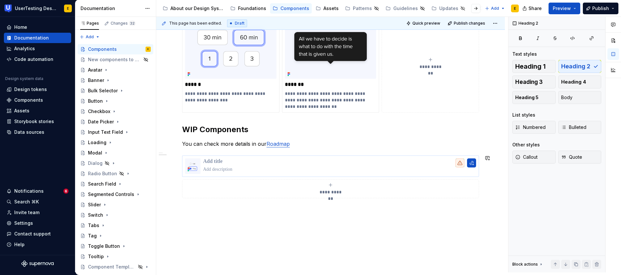
scroll to position [2, 0]
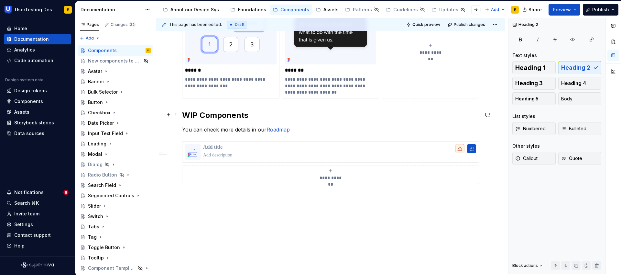
click at [183, 114] on h2 "WIP Components" at bounding box center [330, 115] width 297 height 10
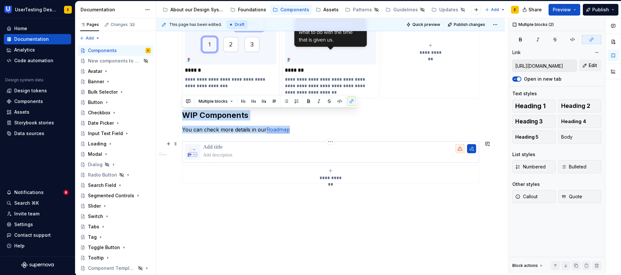
drag, startPoint x: 182, startPoint y: 113, endPoint x: 218, endPoint y: 160, distance: 59.3
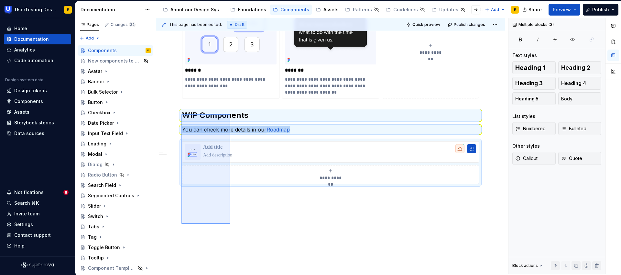
drag, startPoint x: 182, startPoint y: 114, endPoint x: 230, endPoint y: 224, distance: 119.8
click at [230, 224] on div "**********" at bounding box center [332, 145] width 352 height 255
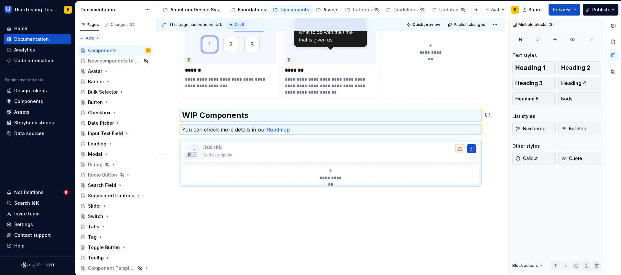
scroll to position [3, 0]
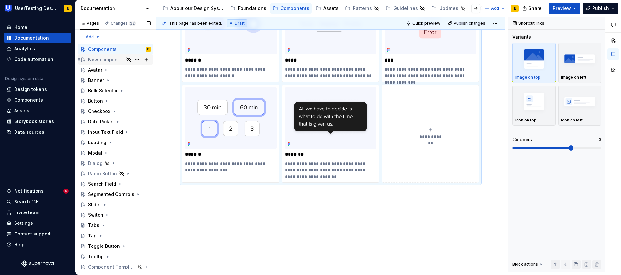
click at [116, 58] on div "New components to be added" at bounding box center [106, 59] width 36 height 6
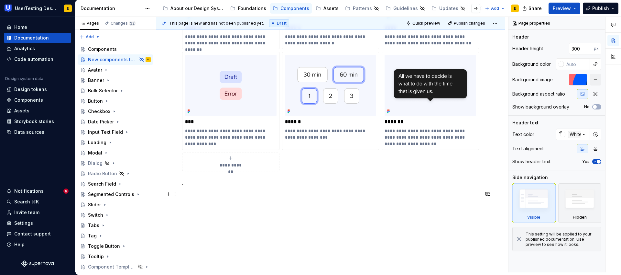
scroll to position [647, 0]
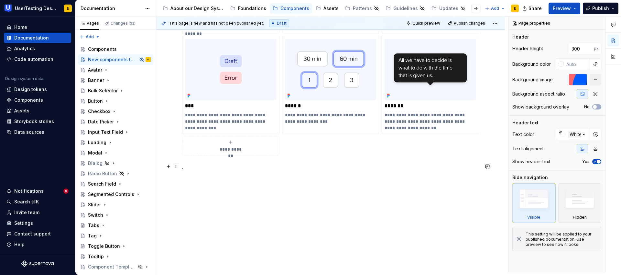
click at [186, 168] on p "." at bounding box center [330, 167] width 297 height 8
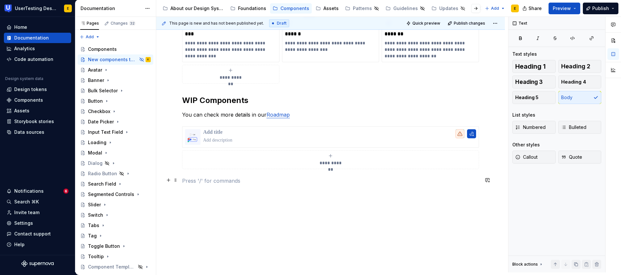
scroll to position [721, 0]
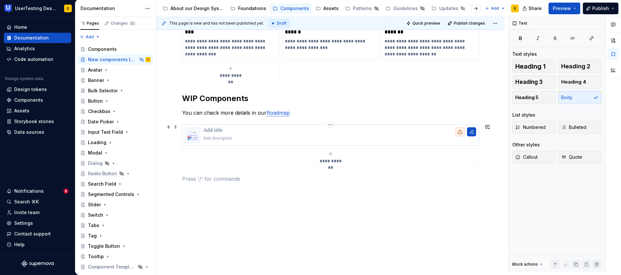
click at [207, 130] on p at bounding box center [339, 130] width 273 height 6
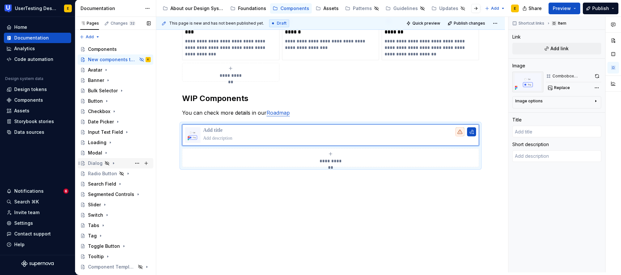
scroll to position [29, 0]
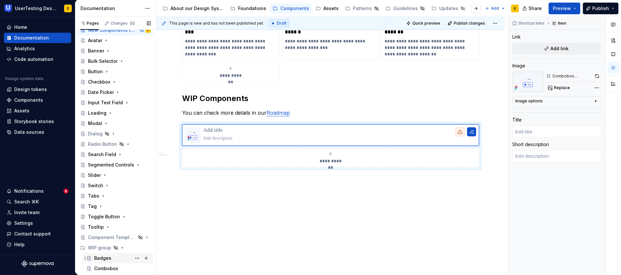
click at [104, 257] on div "Badges" at bounding box center [102, 258] width 17 height 6
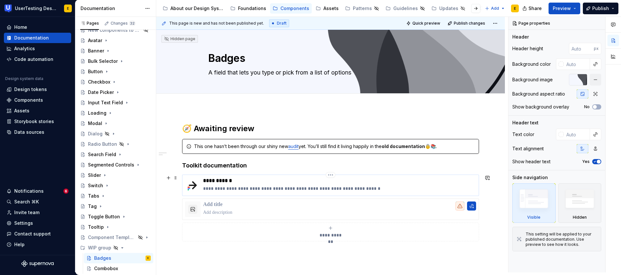
click at [220, 182] on p "**********" at bounding box center [339, 180] width 273 height 6
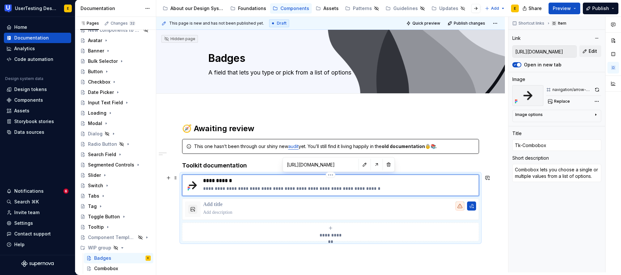
click at [226, 181] on p "**********" at bounding box center [339, 180] width 273 height 6
click at [360, 163] on button "button" at bounding box center [364, 164] width 9 height 9
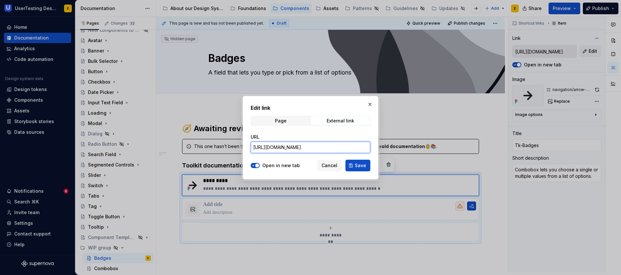
drag, startPoint x: 359, startPoint y: 147, endPoint x: 215, endPoint y: 146, distance: 143.4
click at [215, 146] on div "Edit link Page External link URL https://toolkit.usertesting.com/form/combobox/…" at bounding box center [310, 137] width 621 height 275
paste input "components/badges"
click at [360, 166] on span "Save" at bounding box center [360, 165] width 11 height 6
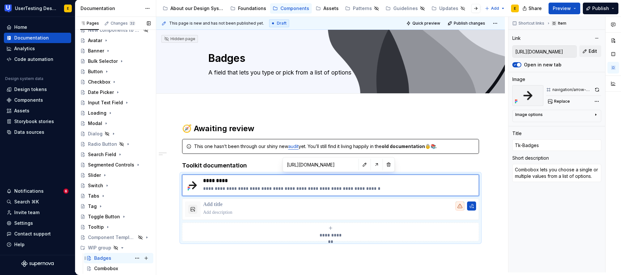
click at [108, 258] on div "Badges" at bounding box center [102, 258] width 17 height 6
click at [235, 58] on textarea "Badges" at bounding box center [329, 58] width 245 height 16
click at [224, 181] on p "*********" at bounding box center [339, 180] width 273 height 6
click at [219, 181] on p "*********" at bounding box center [339, 180] width 273 height 6
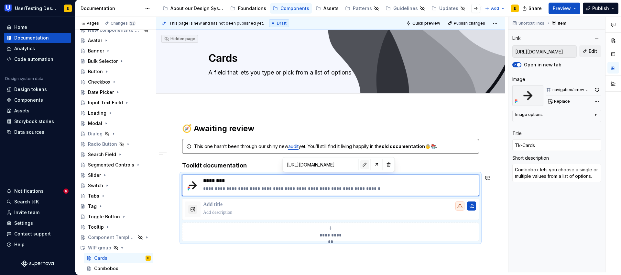
click at [360, 164] on button "button" at bounding box center [364, 164] width 9 height 9
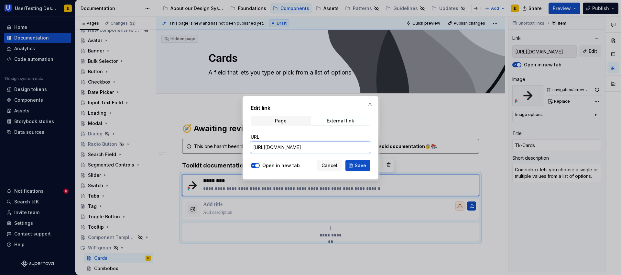
drag, startPoint x: 365, startPoint y: 148, endPoint x: 215, endPoint y: 147, distance: 150.8
click at [215, 147] on div "Edit link Page External link URL https://toolkit.usertesting.com/components/bad…" at bounding box center [310, 137] width 621 height 275
paste input "card"
click at [363, 163] on span "Save" at bounding box center [360, 165] width 11 height 6
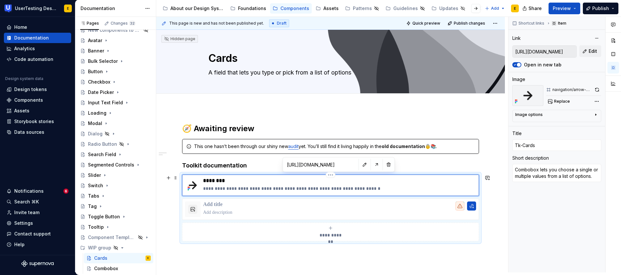
click at [204, 188] on p "**********" at bounding box center [339, 188] width 273 height 6
drag, startPoint x: 204, startPoint y: 189, endPoint x: 374, endPoint y: 185, distance: 170.6
click at [374, 185] on p "**********" at bounding box center [339, 188] width 273 height 6
click at [231, 73] on textarea "A field that lets you type or pick from a list of options" at bounding box center [329, 72] width 245 height 10
paste textarea "lexible container used to group related information and actions together in a n…"
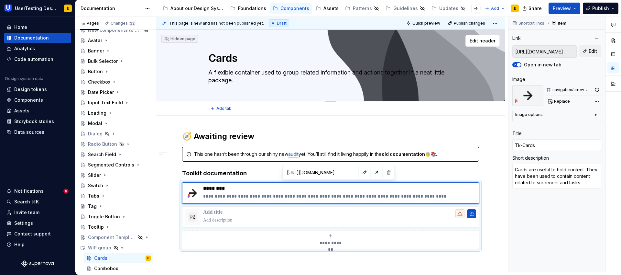
click at [323, 72] on textarea "A flexible container used to group related information and actions together in …" at bounding box center [329, 76] width 245 height 18
click at [224, 73] on textarea "A flexible container used to group related information and actions together in …" at bounding box center [329, 76] width 245 height 18
drag, startPoint x: 262, startPoint y: 73, endPoint x: 282, endPoint y: 72, distance: 20.7
click at [282, 72] on textarea "A flexible container used to group related information and actions together in …" at bounding box center [329, 76] width 245 height 18
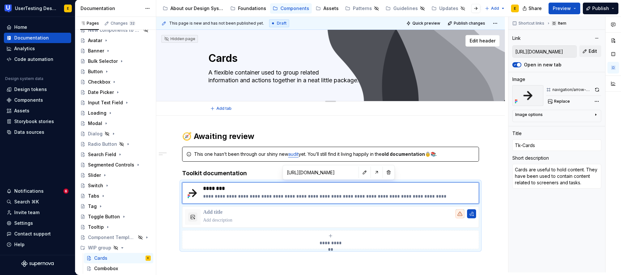
drag, startPoint x: 263, startPoint y: 73, endPoint x: 301, endPoint y: 74, distance: 38.2
click at [301, 74] on textarea "A flexible container used to group related information and actions together in …" at bounding box center [329, 76] width 245 height 18
click at [218, 79] on textarea "A flexible container for grouping related information and actions together in a…" at bounding box center [329, 76] width 245 height 18
click at [320, 72] on textarea "A flexible container for grouping related and actions together in a neat little…" at bounding box center [329, 76] width 245 height 18
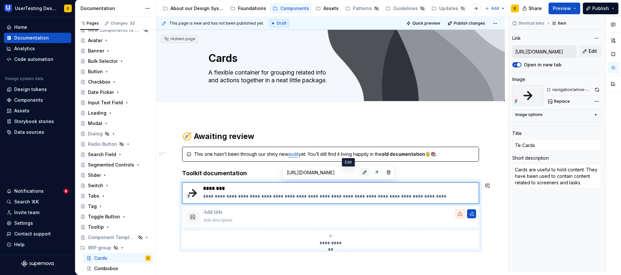
click at [360, 175] on button "button" at bounding box center [364, 172] width 9 height 9
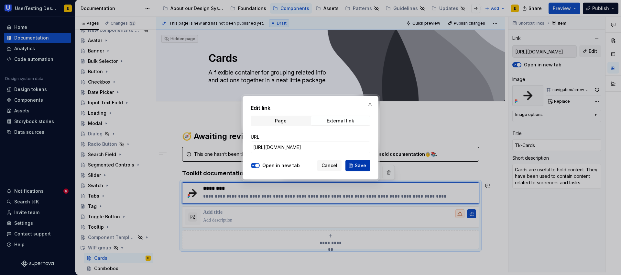
click at [357, 165] on span "Save" at bounding box center [360, 165] width 11 height 6
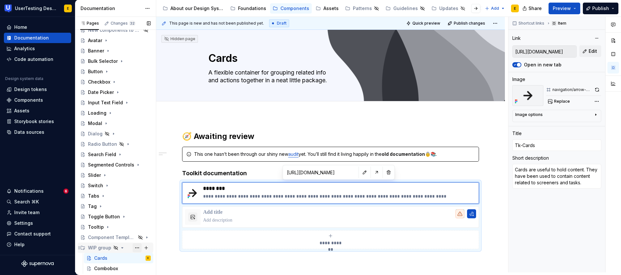
click at [134, 247] on button "Page tree" at bounding box center [137, 247] width 9 height 9
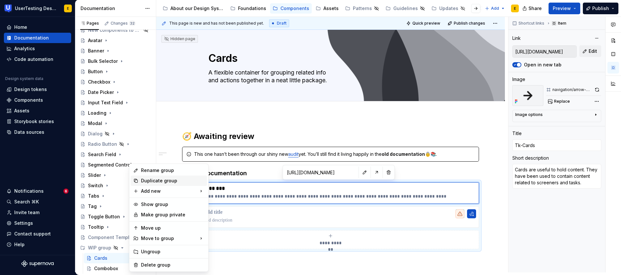
click at [164, 182] on div "Duplicate group" at bounding box center [172, 180] width 63 height 6
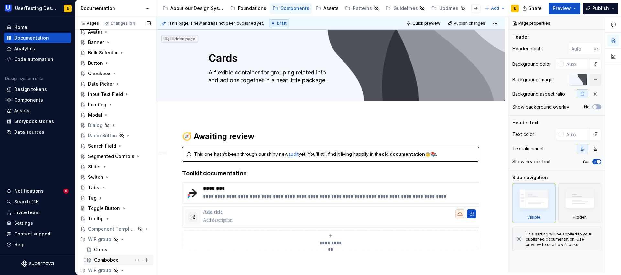
scroll to position [61, 0]
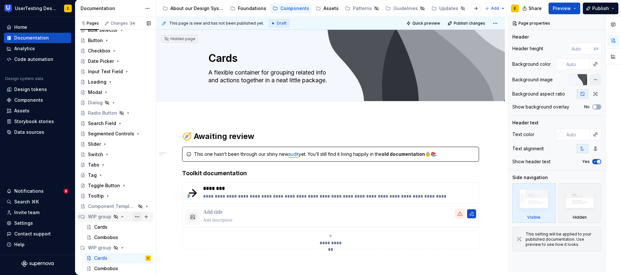
click at [134, 217] on button "Page tree" at bounding box center [137, 216] width 9 height 9
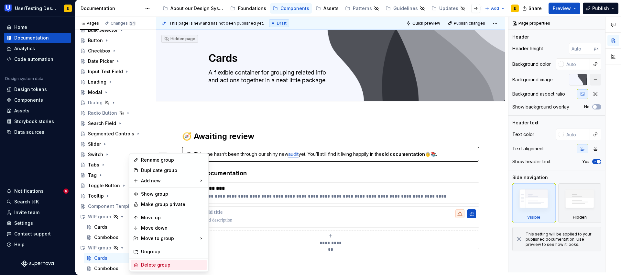
click at [150, 262] on div "Delete group" at bounding box center [172, 264] width 63 height 6
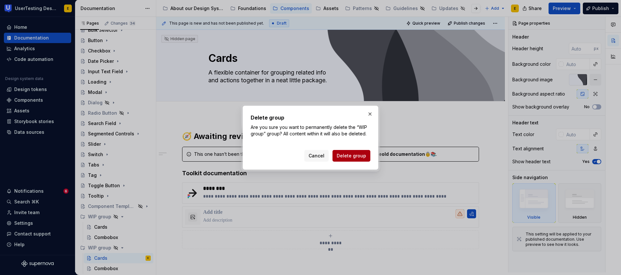
click at [354, 157] on span "Delete group" at bounding box center [351, 155] width 29 height 6
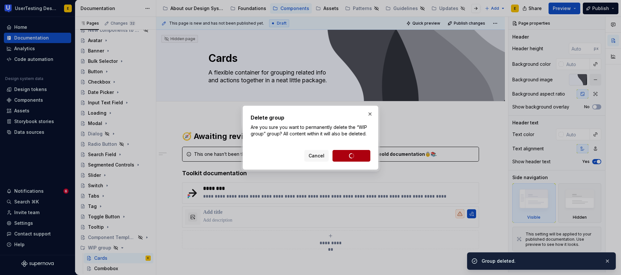
scroll to position [29, 0]
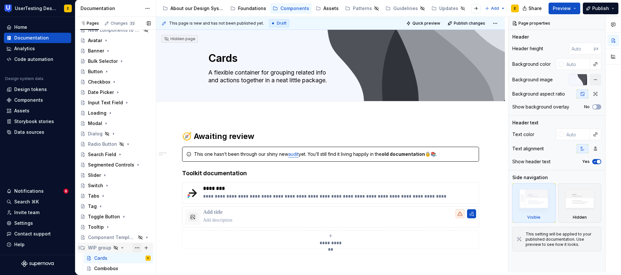
click at [136, 248] on button "Page tree" at bounding box center [137, 247] width 9 height 9
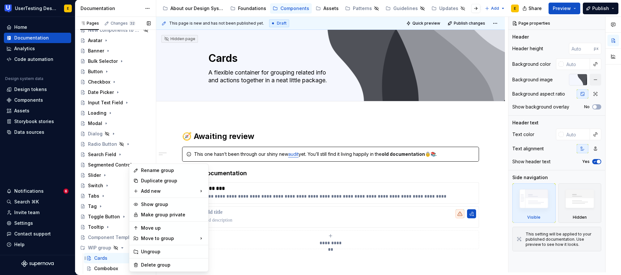
click at [101, 259] on div "Pages Changes 32 Add Accessibility guide for tree Page tree. Navigate the tree …" at bounding box center [115, 146] width 81 height 258
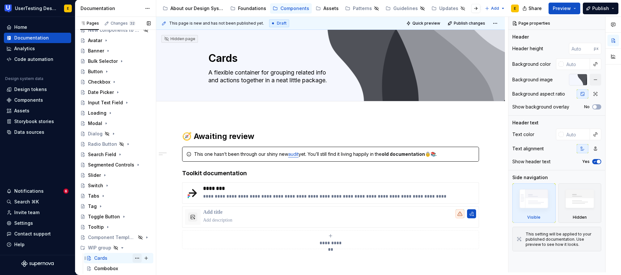
click at [133, 259] on button "Page tree" at bounding box center [137, 257] width 9 height 9
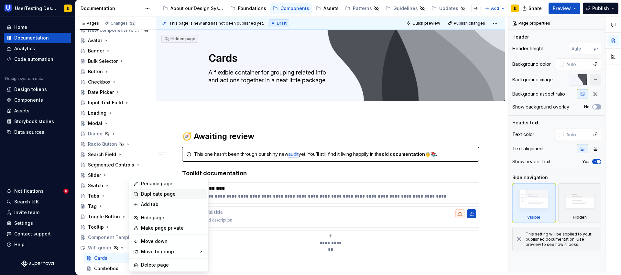
click at [171, 193] on div "Duplicate page" at bounding box center [172, 194] width 63 height 6
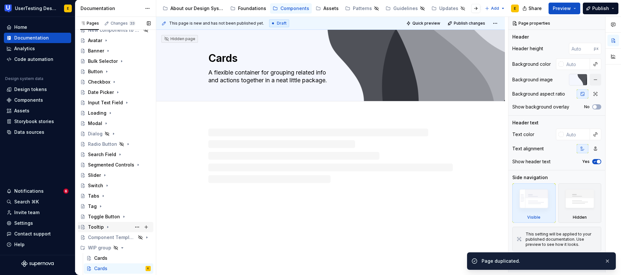
scroll to position [40, 0]
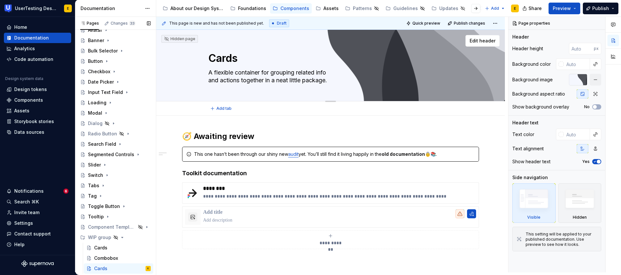
click at [221, 59] on textarea "Cards" at bounding box center [329, 58] width 245 height 16
drag, startPoint x: 210, startPoint y: 72, endPoint x: 340, endPoint y: 80, distance: 131.0
click at [340, 80] on textarea "A flexible container for grouping related info and actions together in a neat l…" at bounding box center [329, 76] width 245 height 18
paste textarea "Droppables are containers that can receive draggable components and files. They…"
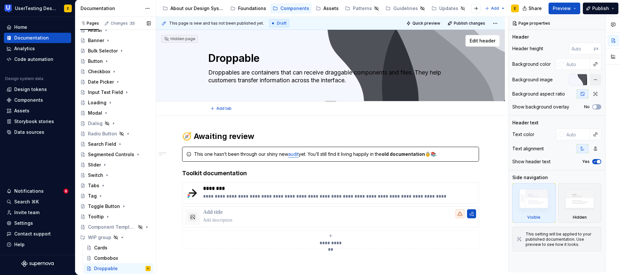
drag, startPoint x: 255, startPoint y: 73, endPoint x: 207, endPoint y: 70, distance: 48.0
click at [207, 70] on textarea "Droppables are containers that can receive draggable components and files. They…" at bounding box center [329, 76] width 245 height 18
click at [351, 73] on textarea "Containers that can receive draggable components and files. They help customers…" at bounding box center [329, 76] width 245 height 18
drag, startPoint x: 255, startPoint y: 73, endPoint x: 201, endPoint y: 72, distance: 53.7
click at [201, 72] on div "Droppable Containers that can receive draggable components and files. They help…" at bounding box center [330, 65] width 297 height 71
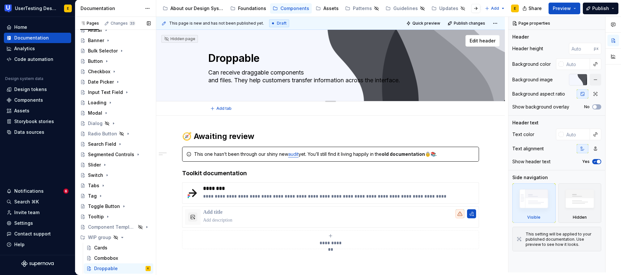
click at [208, 81] on textarea "Can receive draggable components and files. They help customers transfer inform…" at bounding box center [329, 76] width 245 height 18
click at [334, 73] on textarea "Can receive draggable components and files. They help customers transfer inform…" at bounding box center [329, 76] width 245 height 18
drag, startPoint x: 325, startPoint y: 80, endPoint x: 377, endPoint y: 81, distance: 52.4
click at [377, 81] on textarea "Can receive draggable components and files. They help customers transfer inform…" at bounding box center [329, 76] width 245 height 18
click at [212, 198] on p "**********" at bounding box center [339, 196] width 273 height 6
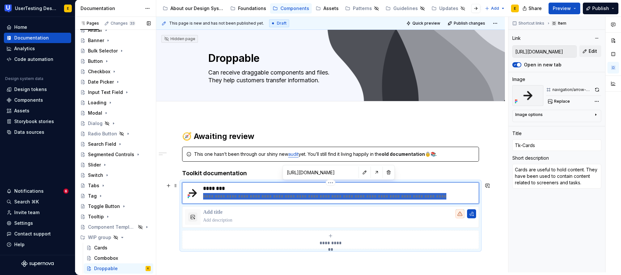
drag, startPoint x: 204, startPoint y: 195, endPoint x: 439, endPoint y: 201, distance: 235.9
click at [439, 201] on div "**********" at bounding box center [330, 192] width 297 height 21
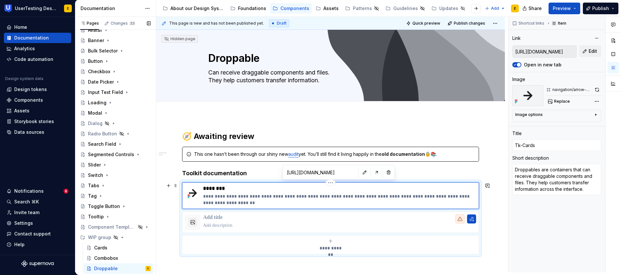
click at [219, 188] on p "********" at bounding box center [339, 188] width 273 height 6
click at [226, 188] on p "********" at bounding box center [339, 188] width 273 height 6
click at [360, 171] on button "button" at bounding box center [364, 172] width 9 height 9
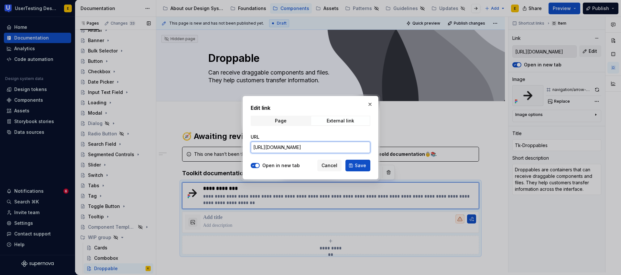
drag, startPoint x: 365, startPoint y: 147, endPoint x: 226, endPoint y: 145, distance: 138.5
click at [226, 145] on div "Edit link Page External link URL https://toolkit.usertesting.com/components/car…" at bounding box center [310, 137] width 621 height 275
paste input "droppable"
click at [360, 166] on span "Save" at bounding box center [360, 165] width 11 height 6
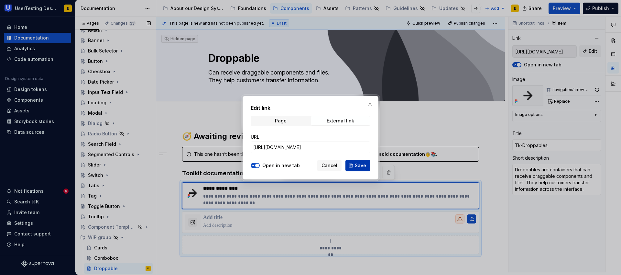
scroll to position [0, 0]
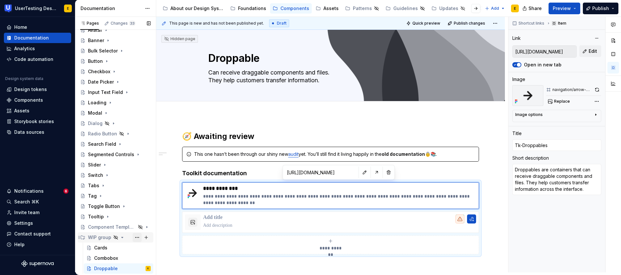
click at [135, 238] on button "Page tree" at bounding box center [137, 237] width 9 height 9
click at [108, 259] on div "Pages Changes 33 Add Accessibility guide for tree Page tree. Navigate the tree …" at bounding box center [115, 146] width 81 height 258
click at [135, 269] on button "Page tree" at bounding box center [137, 268] width 9 height 9
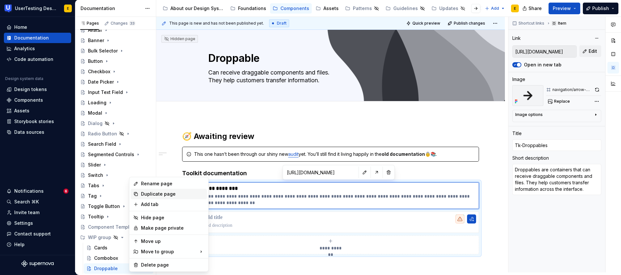
click at [159, 192] on div "Duplicate page" at bounding box center [172, 194] width 63 height 6
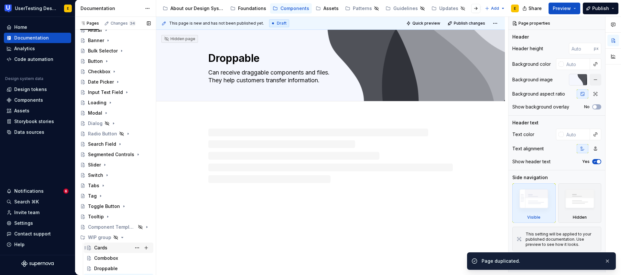
scroll to position [50, 0]
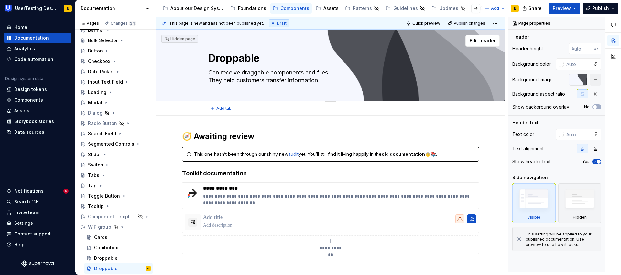
click at [252, 61] on textarea "Droppable" at bounding box center [329, 58] width 245 height 16
click at [209, 73] on textarea "Can receive draggable components and files. They help customers transfer inform…" at bounding box center [329, 76] width 245 height 18
paste textarea "Messages enable customers and testers to communicate with each other"
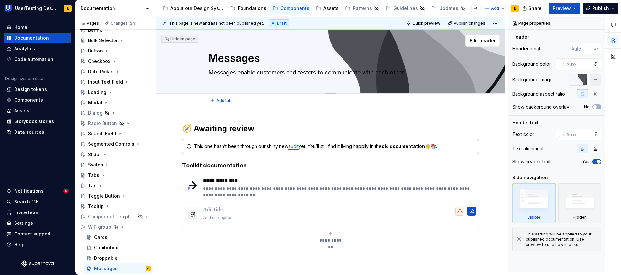
click at [328, 73] on textarea "Messages enable customers and testers to communicate with each other." at bounding box center [329, 72] width 245 height 10
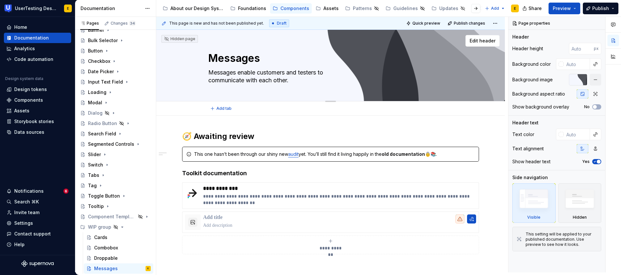
click at [210, 90] on div "Messages Messages enable customers and testers to communicate with each other." at bounding box center [330, 65] width 245 height 71
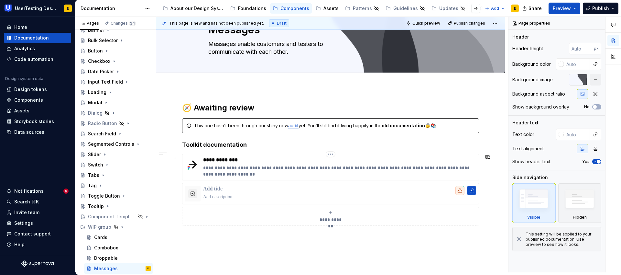
scroll to position [42, 0]
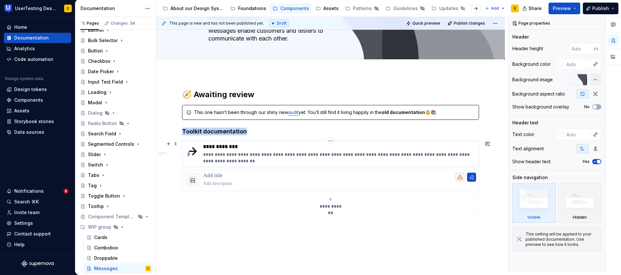
click at [226, 143] on div "**********" at bounding box center [330, 153] width 297 height 27
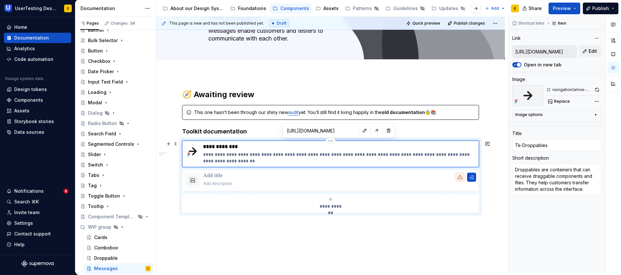
click at [235, 146] on p "**********" at bounding box center [339, 146] width 273 height 6
click at [238, 146] on p "**********" at bounding box center [339, 146] width 273 height 6
click at [241, 147] on p "**********" at bounding box center [339, 146] width 273 height 6
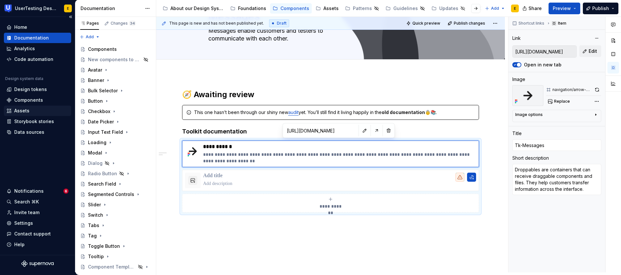
click at [22, 108] on div "Assets" at bounding box center [21, 110] width 15 height 6
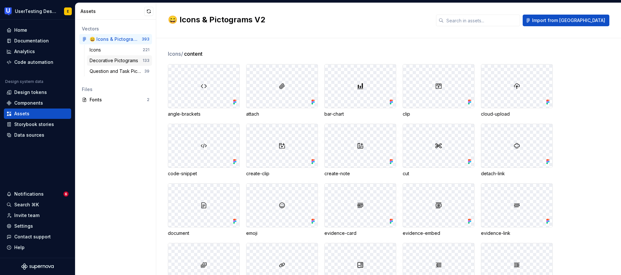
click at [108, 61] on div "Decorative Pictograms" at bounding box center [115, 60] width 51 height 6
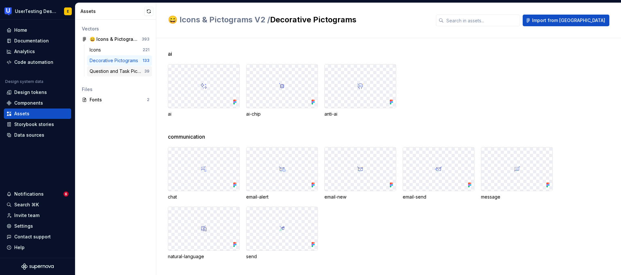
click at [107, 71] on div "Question and Task Pictograms" at bounding box center [117, 71] width 55 height 6
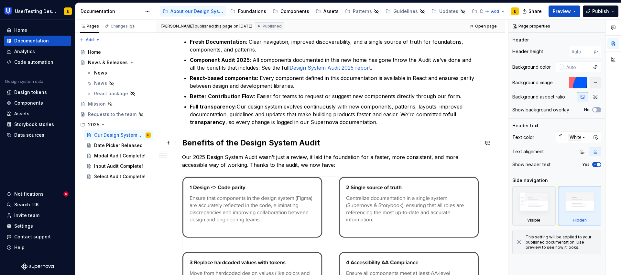
scroll to position [155, 0]
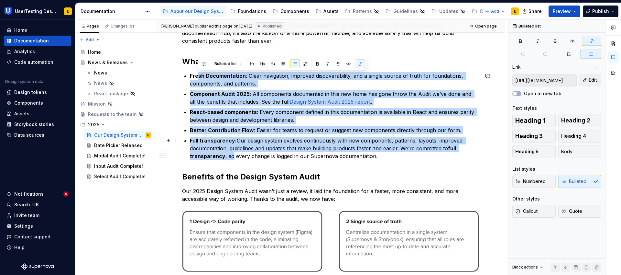
drag, startPoint x: 199, startPoint y: 75, endPoint x: 231, endPoint y: 159, distance: 89.5
click at [231, 159] on ul "Fresh Documentation : Clear navigation, improved discoverability, and a single …" at bounding box center [334, 116] width 289 height 88
click at [216, 108] on p "React-based components : Every component defined in this documentation is avail…" at bounding box center [334, 116] width 289 height 16
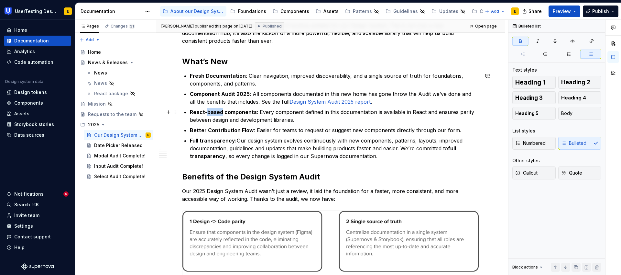
click at [216, 108] on p "React-based components : Every component defined in this documentation is avail…" at bounding box center [334, 116] width 289 height 16
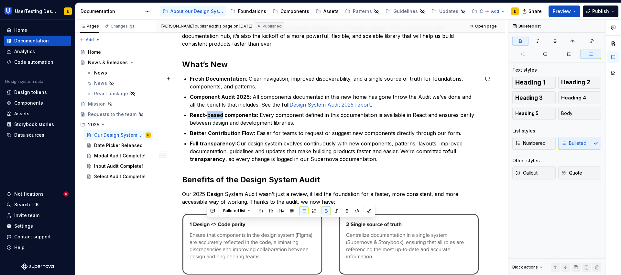
scroll to position [0, 0]
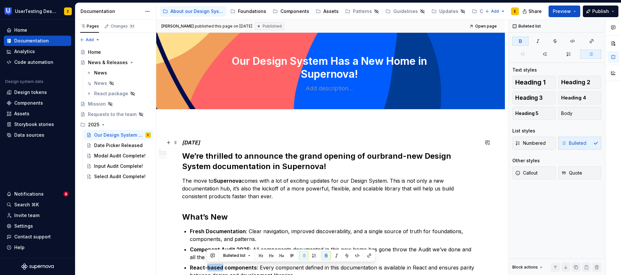
type textarea "*"
